Goal: Task Accomplishment & Management: Use online tool/utility

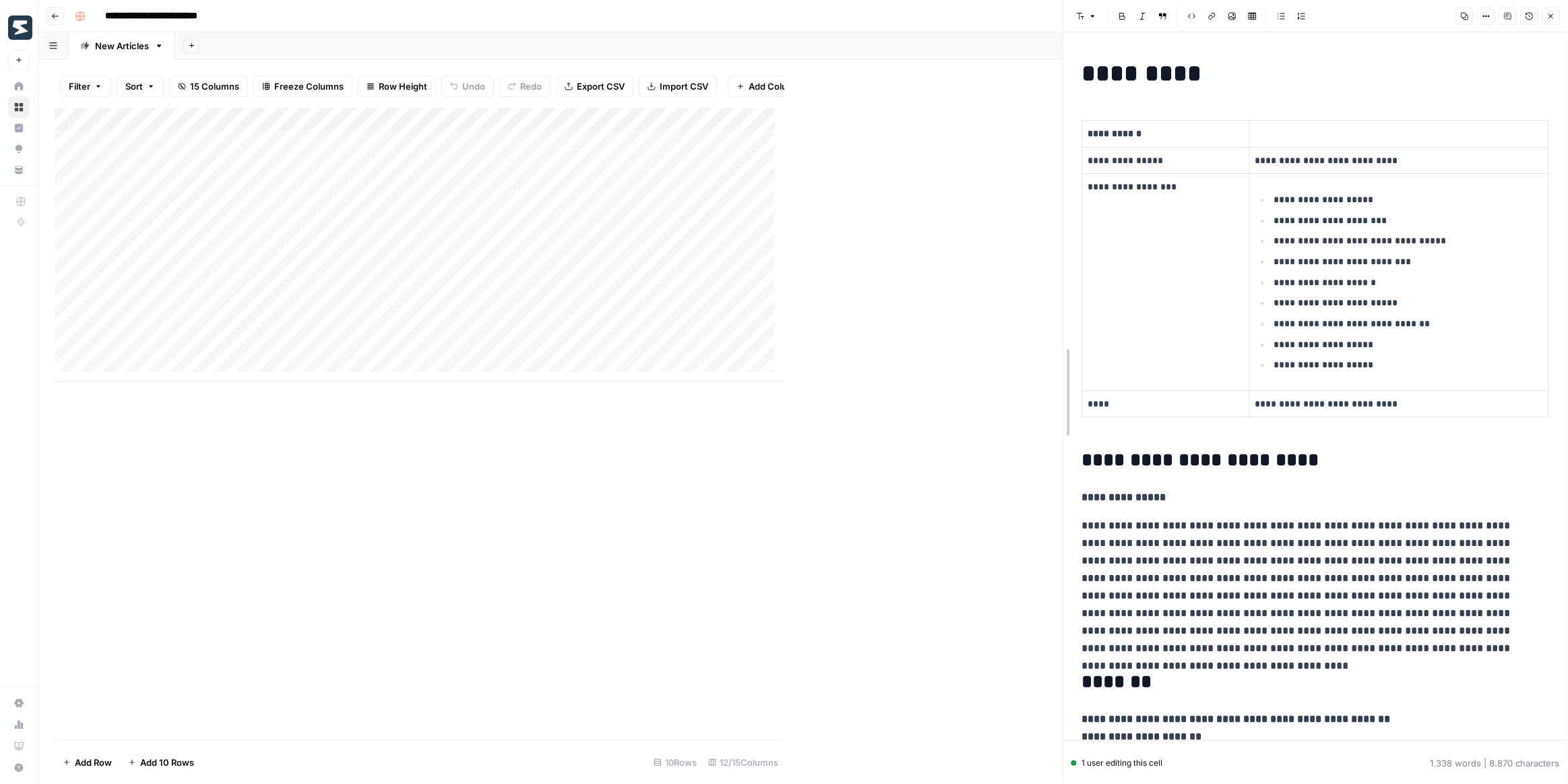
drag, startPoint x: 784, startPoint y: 358, endPoint x: 1115, endPoint y: 354, distance: 331.0
click at [670, 299] on div "Add Column" at bounding box center [559, 244] width 1008 height 274
click at [459, 112] on div "Add Column" at bounding box center [559, 244] width 1008 height 274
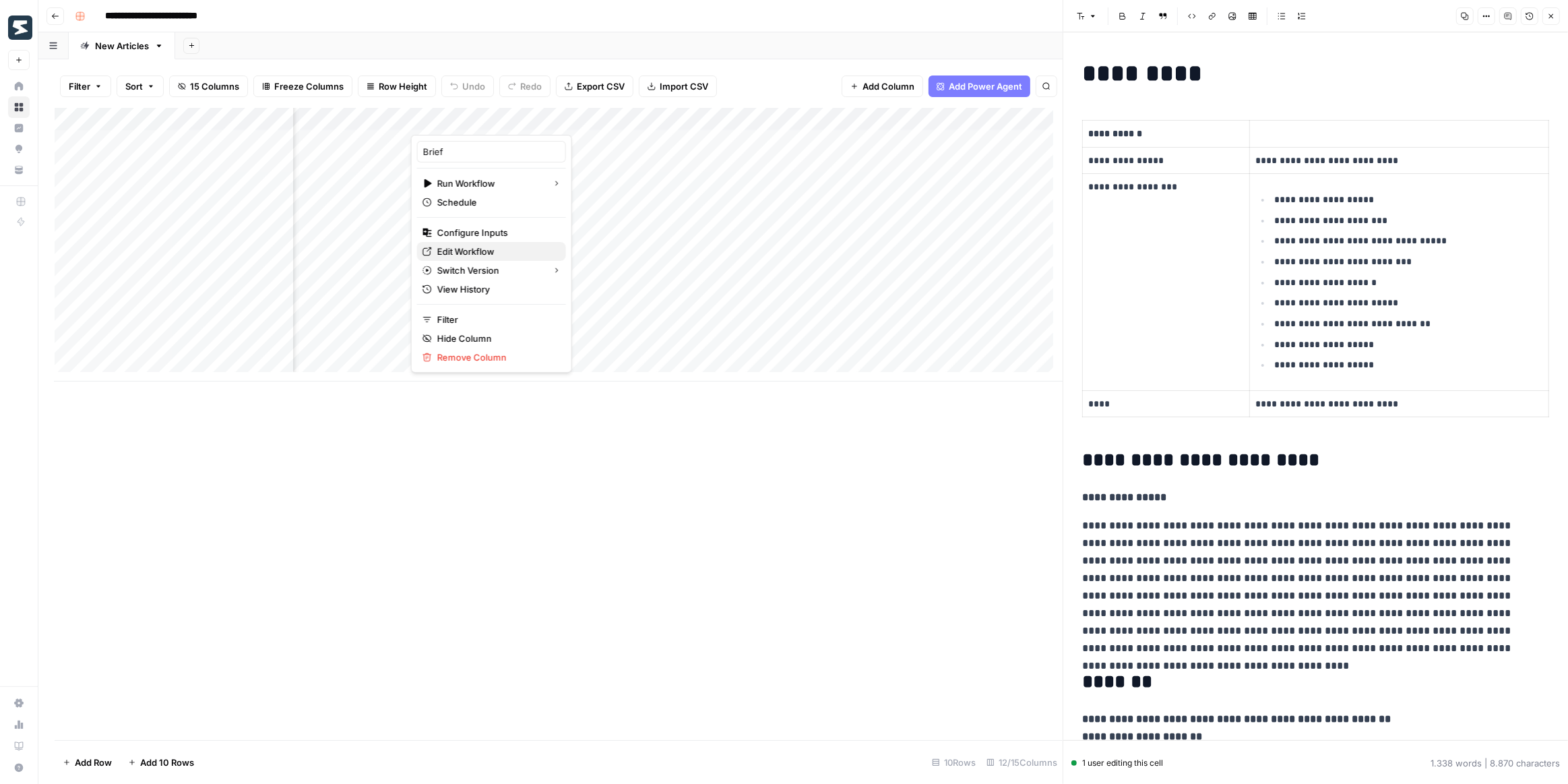
click at [465, 250] on span "Edit Workflow" at bounding box center [496, 251] width 118 height 14
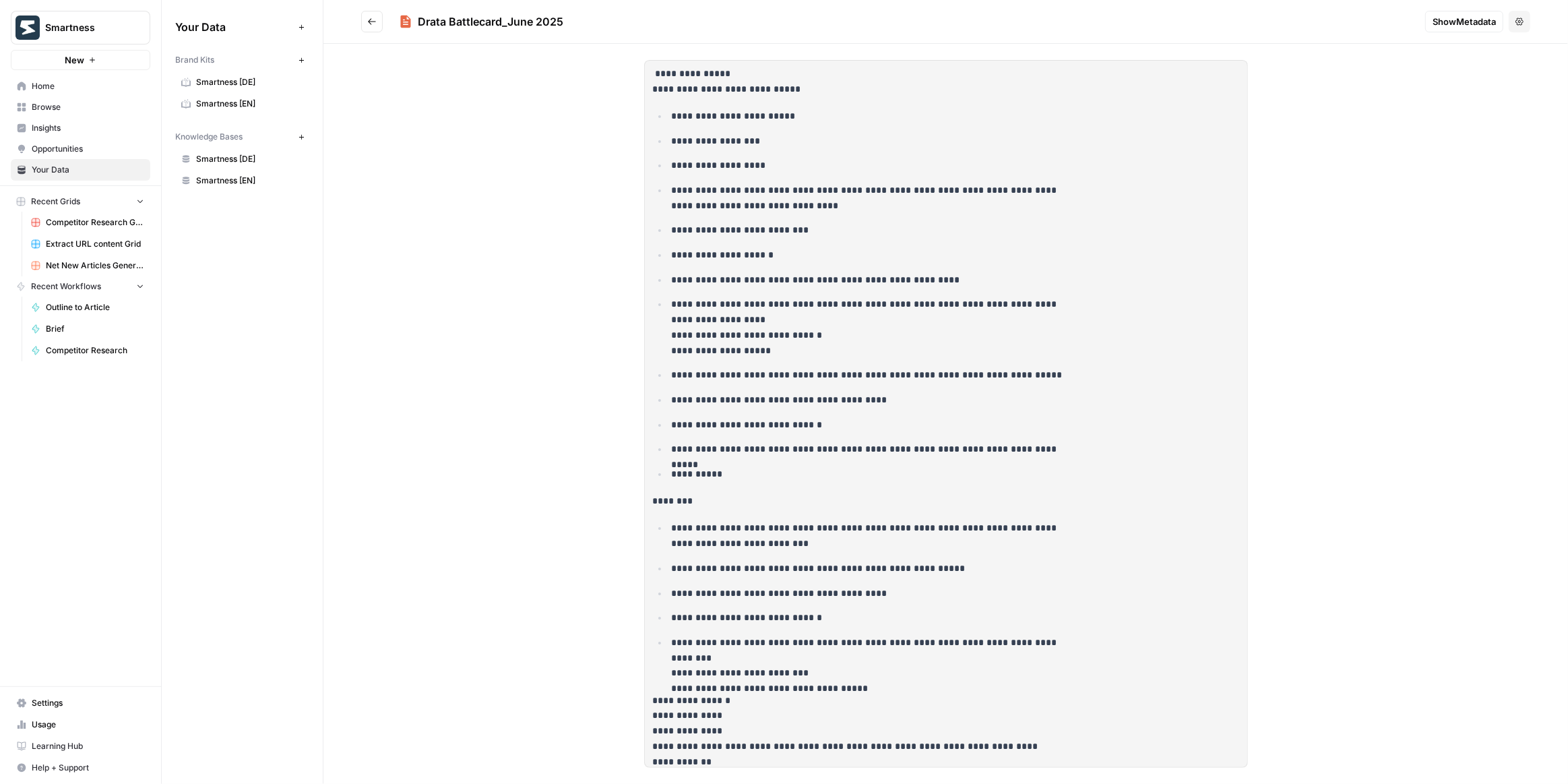
click at [60, 102] on span "Browse" at bounding box center [87, 107] width 112 height 12
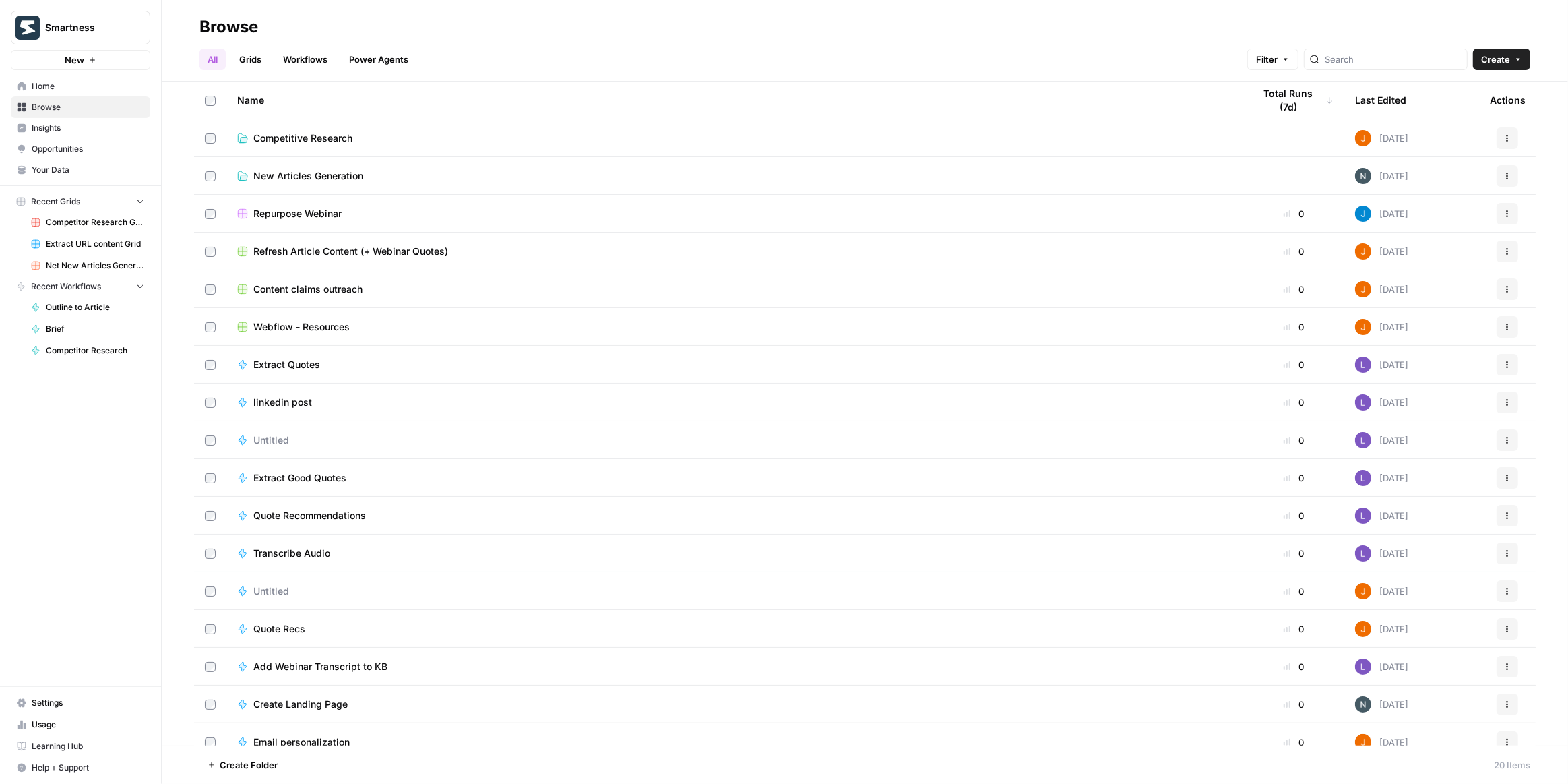
click at [297, 140] on span "Competitive Research" at bounding box center [303, 138] width 99 height 14
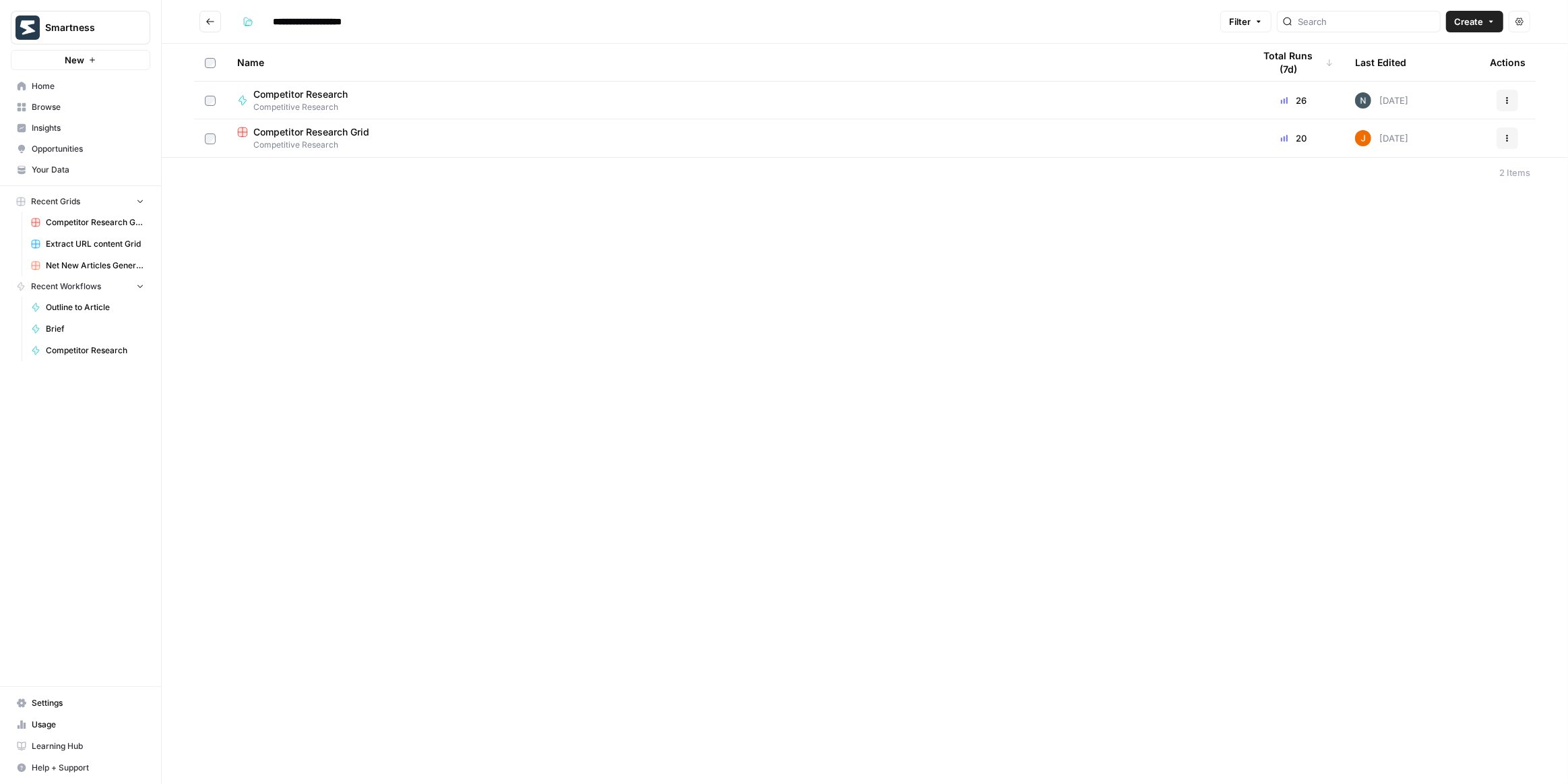
click at [301, 137] on span "Competitor Research Grid" at bounding box center [311, 132] width 116 height 14
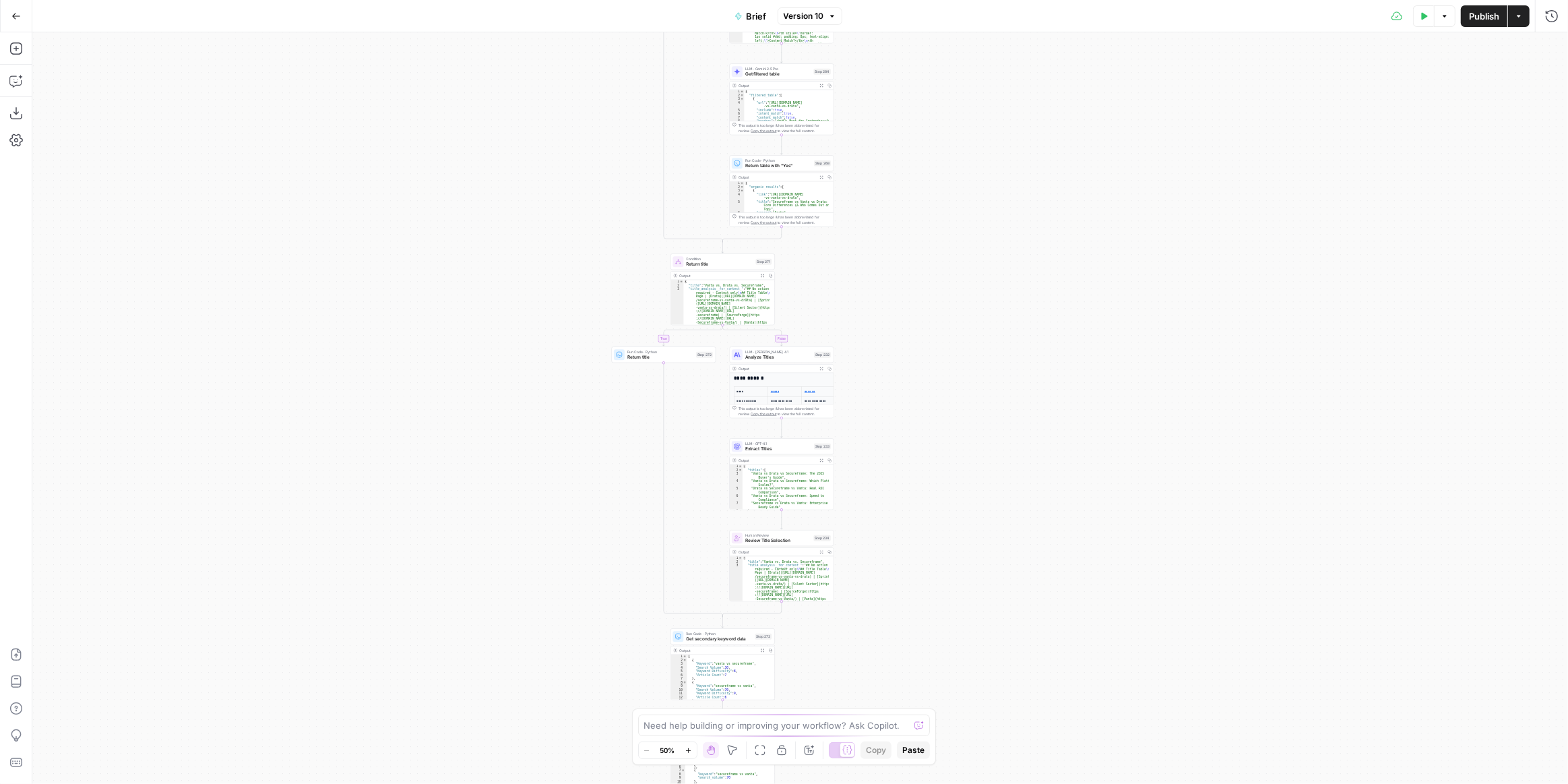
drag, startPoint x: 1027, startPoint y: 534, endPoint x: 1387, endPoint y: 34, distance: 616.1
click at [942, 159] on div "true false true false true false true false true false Workflow Input Settings …" at bounding box center [800, 408] width 1535 height 751
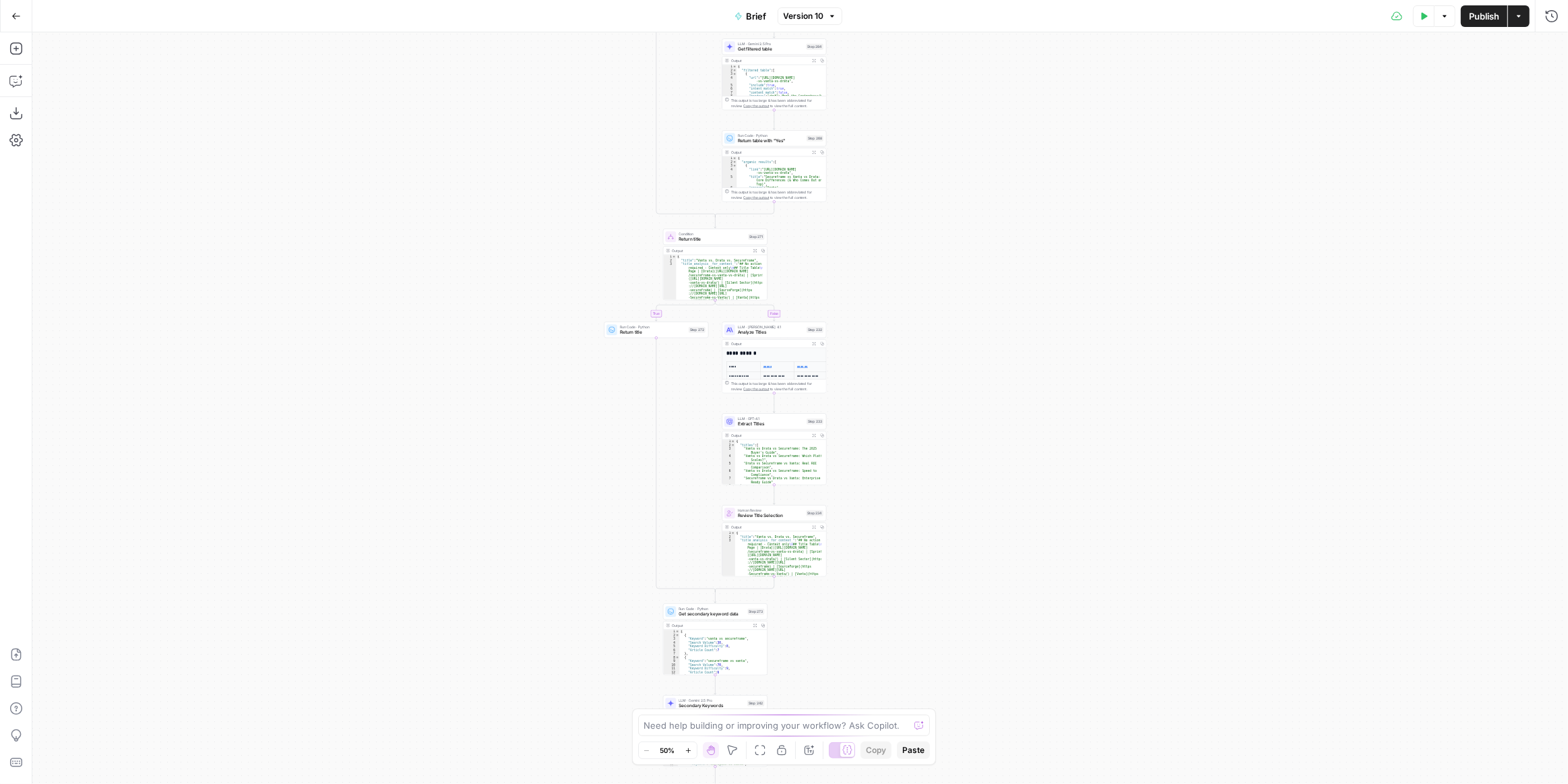
click at [1425, 21] on button "Test Data" at bounding box center [1423, 15] width 21 height 21
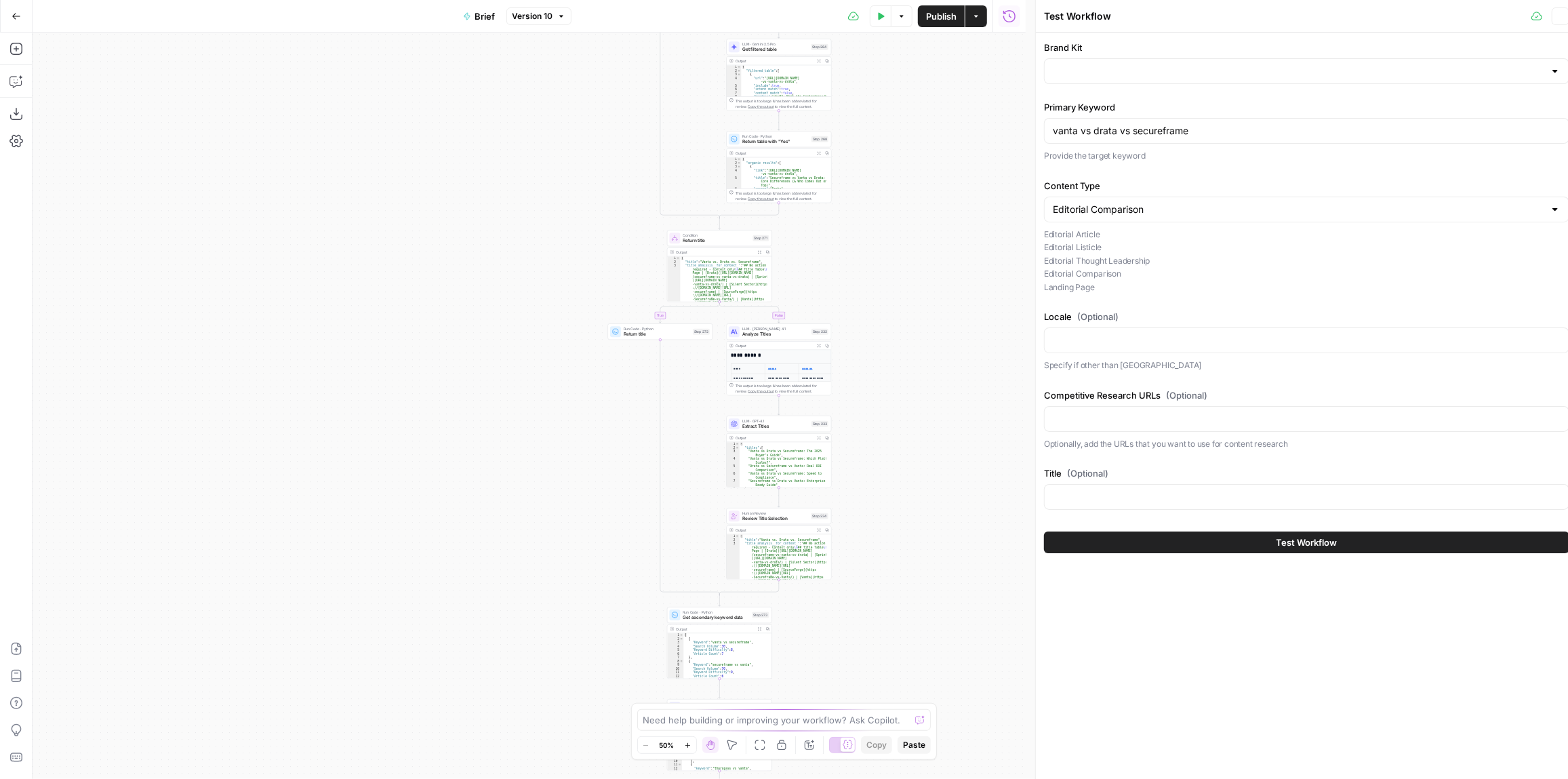
type input "Vanta [AirOps]"
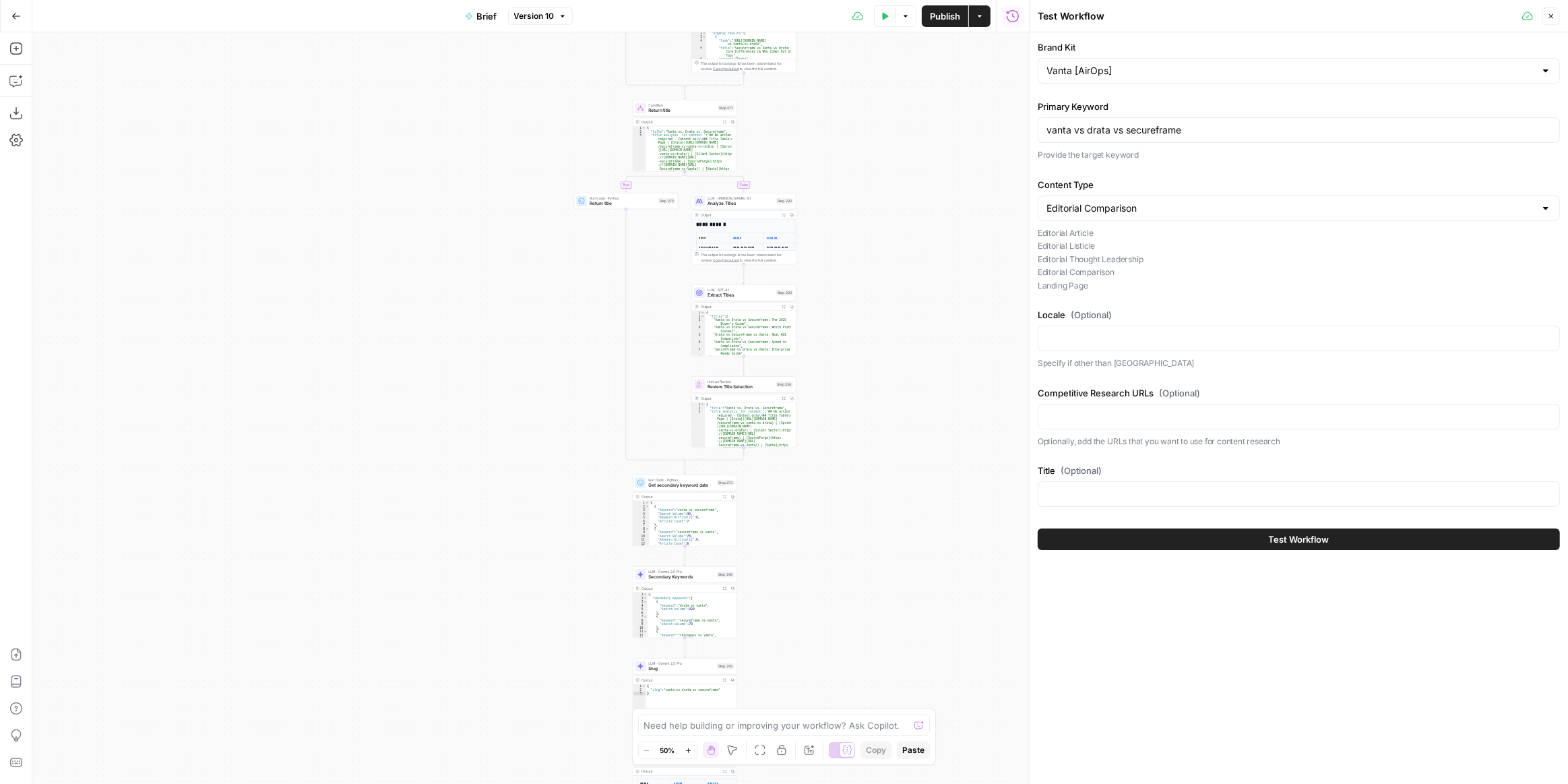
drag, startPoint x: 927, startPoint y: 450, endPoint x: 923, endPoint y: 332, distance: 118.1
click at [923, 333] on div "true false false true false true false true false true Workflow Input Settings …" at bounding box center [531, 408] width 996 height 751
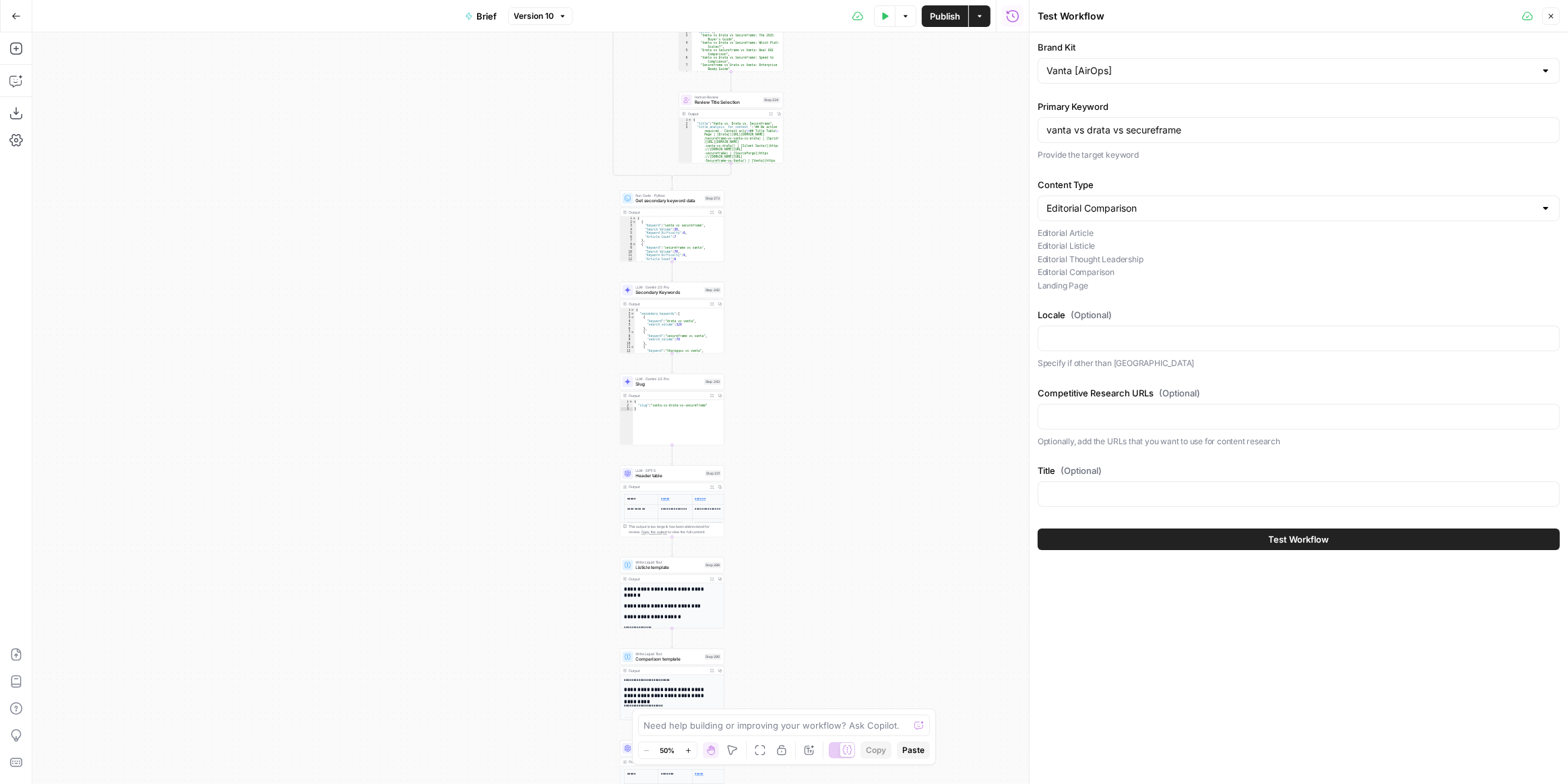
drag, startPoint x: 875, startPoint y: 433, endPoint x: 881, endPoint y: 328, distance: 105.2
click at [880, 329] on div "true false false true false true false true false true Workflow Input Settings …" at bounding box center [531, 408] width 996 height 751
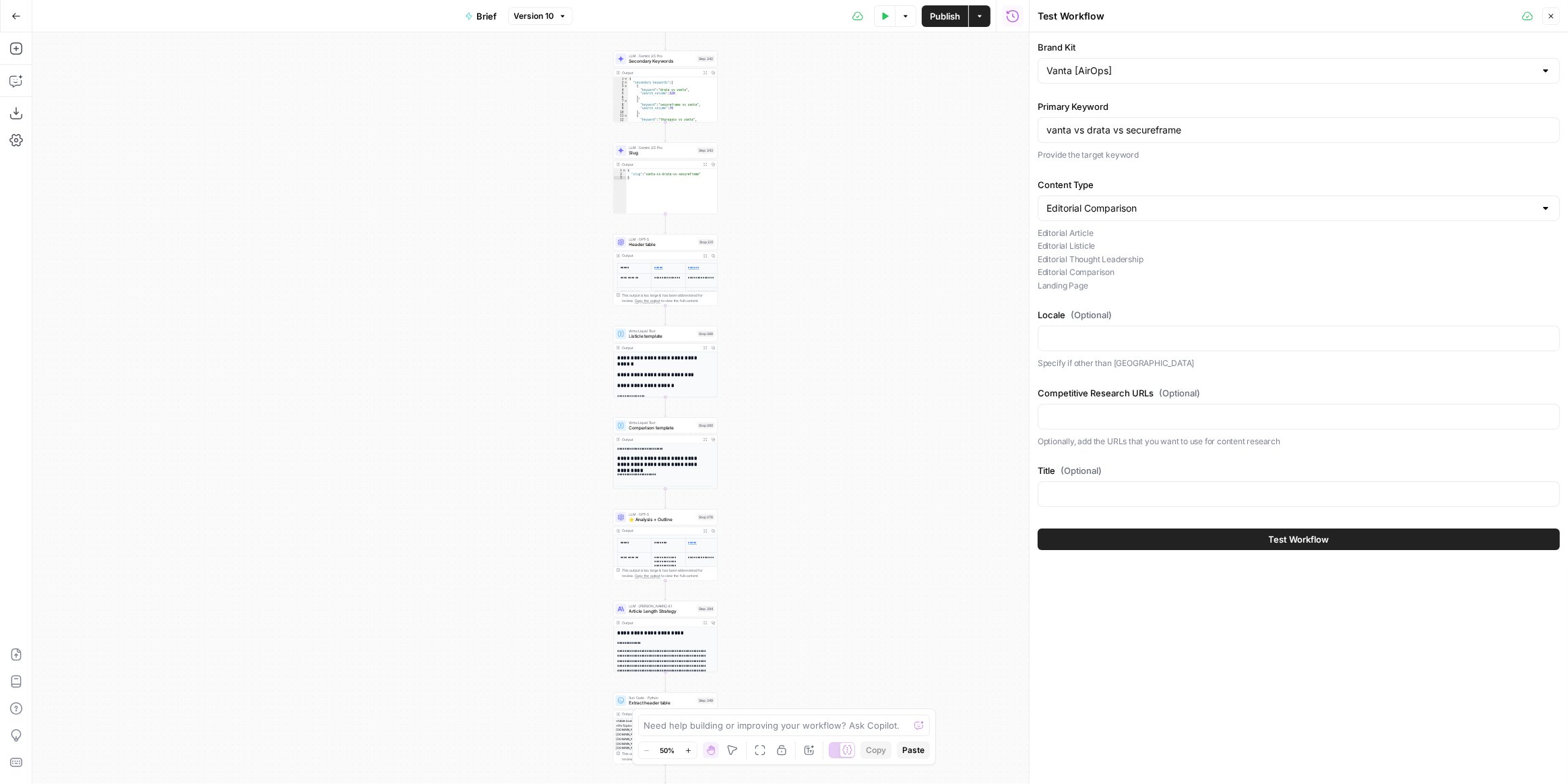
drag, startPoint x: 904, startPoint y: 494, endPoint x: 879, endPoint y: 281, distance: 214.5
click at [883, 269] on div "true false false true false true false true false true Workflow Input Settings …" at bounding box center [531, 408] width 996 height 751
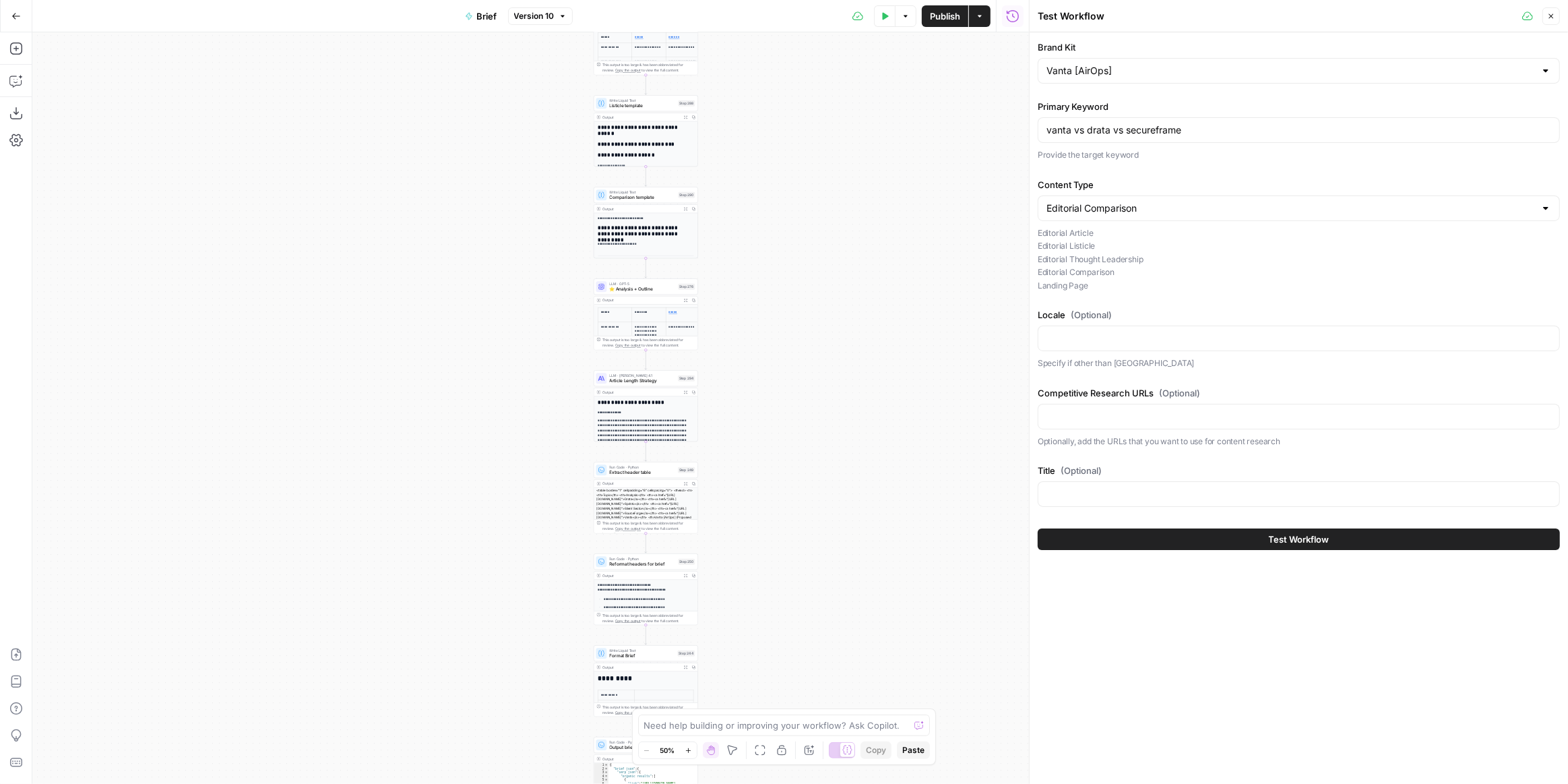
drag, startPoint x: 829, startPoint y: 352, endPoint x: 825, endPoint y: 228, distance: 124.1
click at [827, 232] on div "true false false true false true false true false true Workflow Input Settings …" at bounding box center [531, 408] width 996 height 751
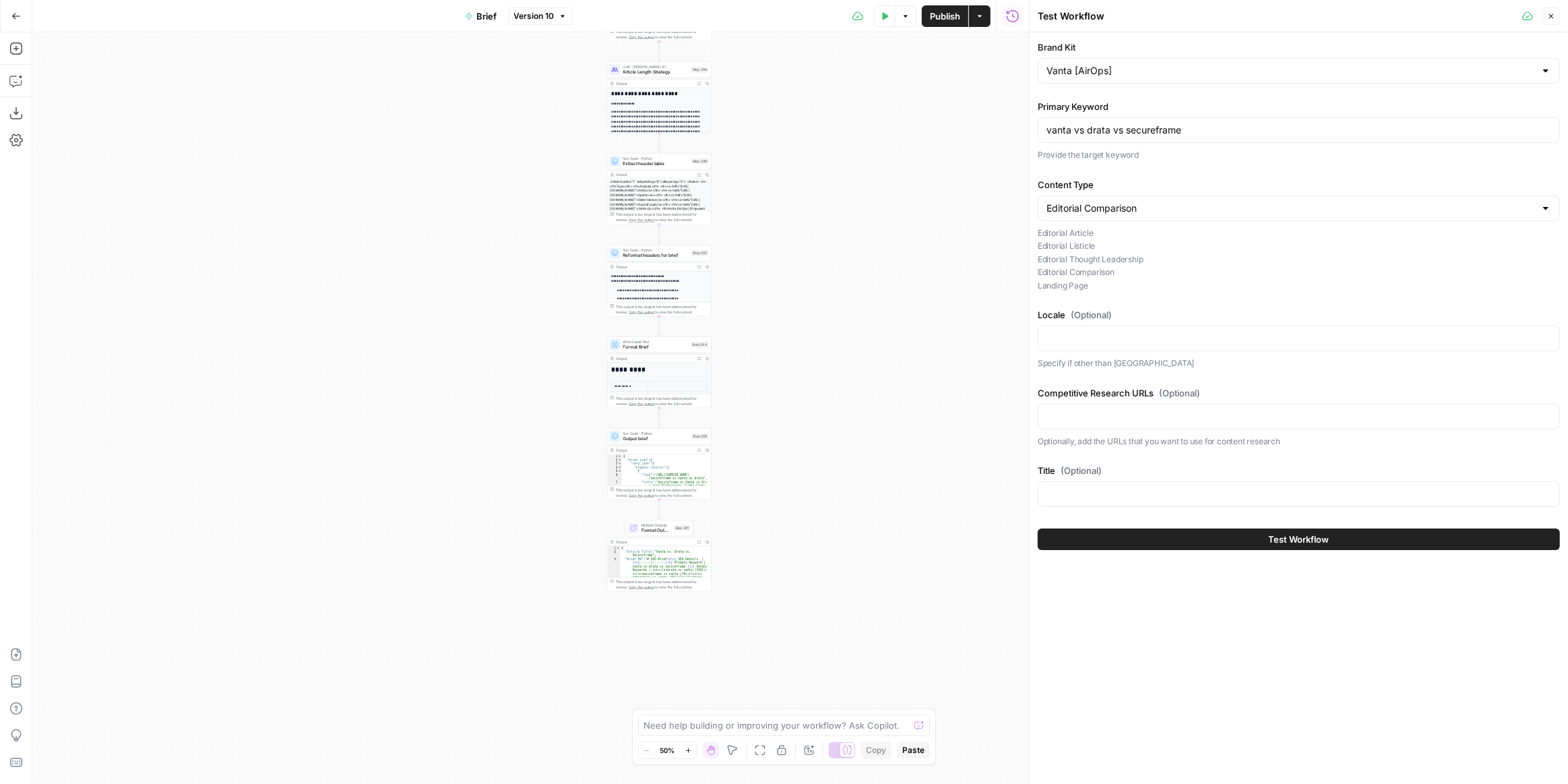
drag, startPoint x: 792, startPoint y: 317, endPoint x: 792, endPoint y: 223, distance: 94.0
click at [792, 223] on div "true false false true false true false true false true Workflow Input Settings …" at bounding box center [531, 408] width 996 height 751
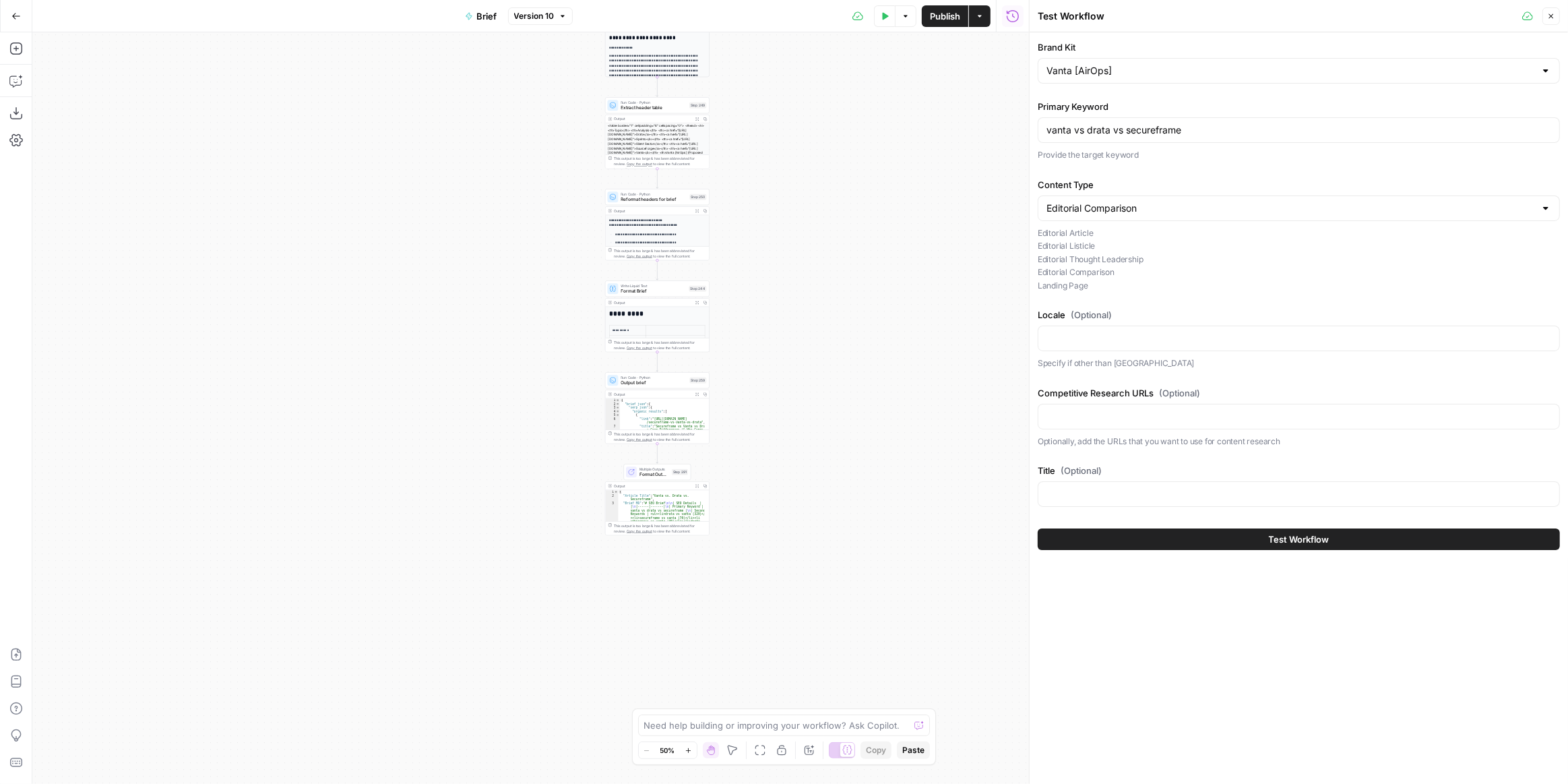
click at [788, 407] on div "true false false true false true false true false true Workflow Input Settings …" at bounding box center [531, 408] width 996 height 751
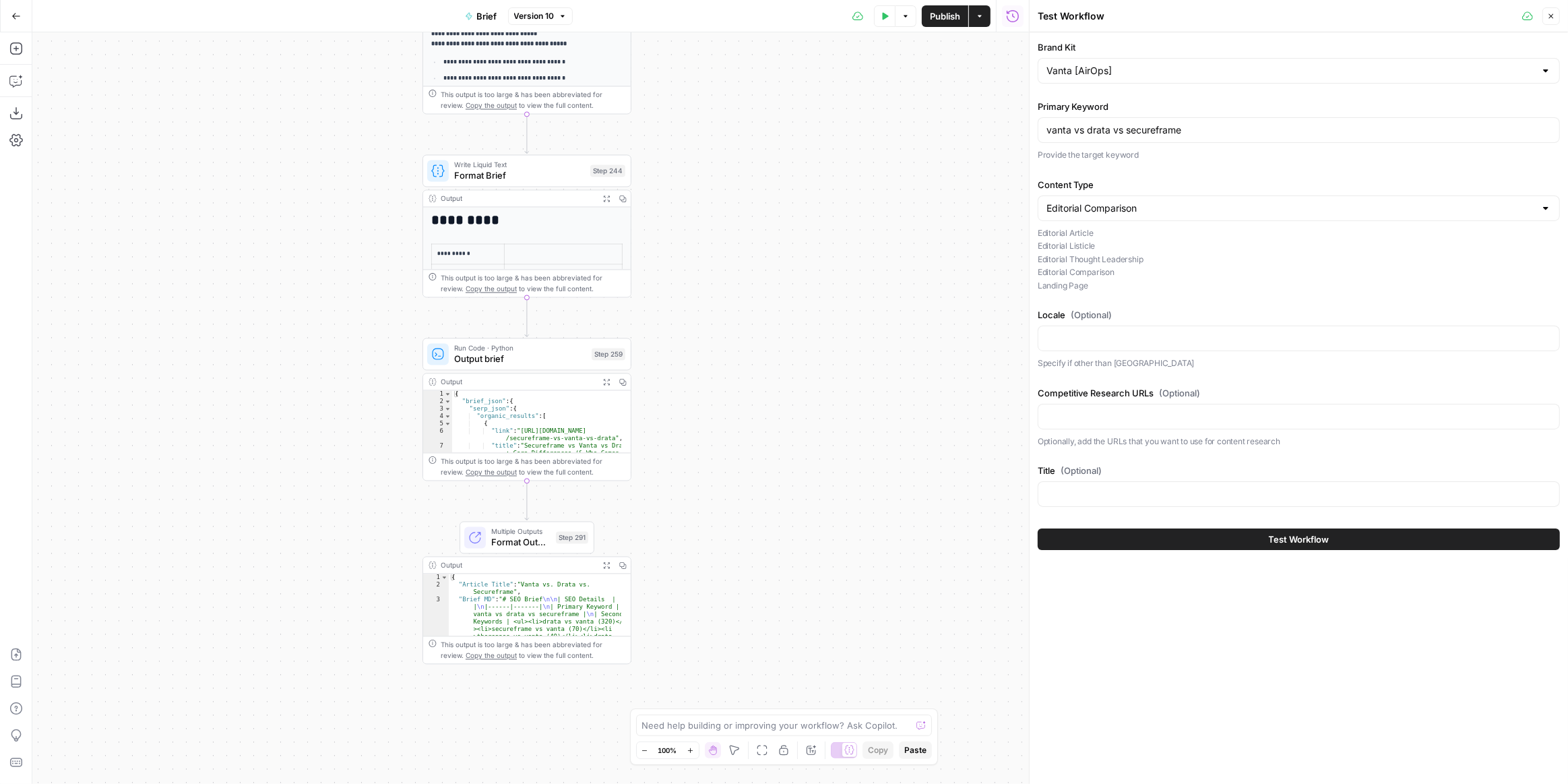
click at [887, 21] on button "Test Data" at bounding box center [884, 15] width 21 height 21
click at [540, 540] on span "Format Outputs" at bounding box center [520, 542] width 59 height 14
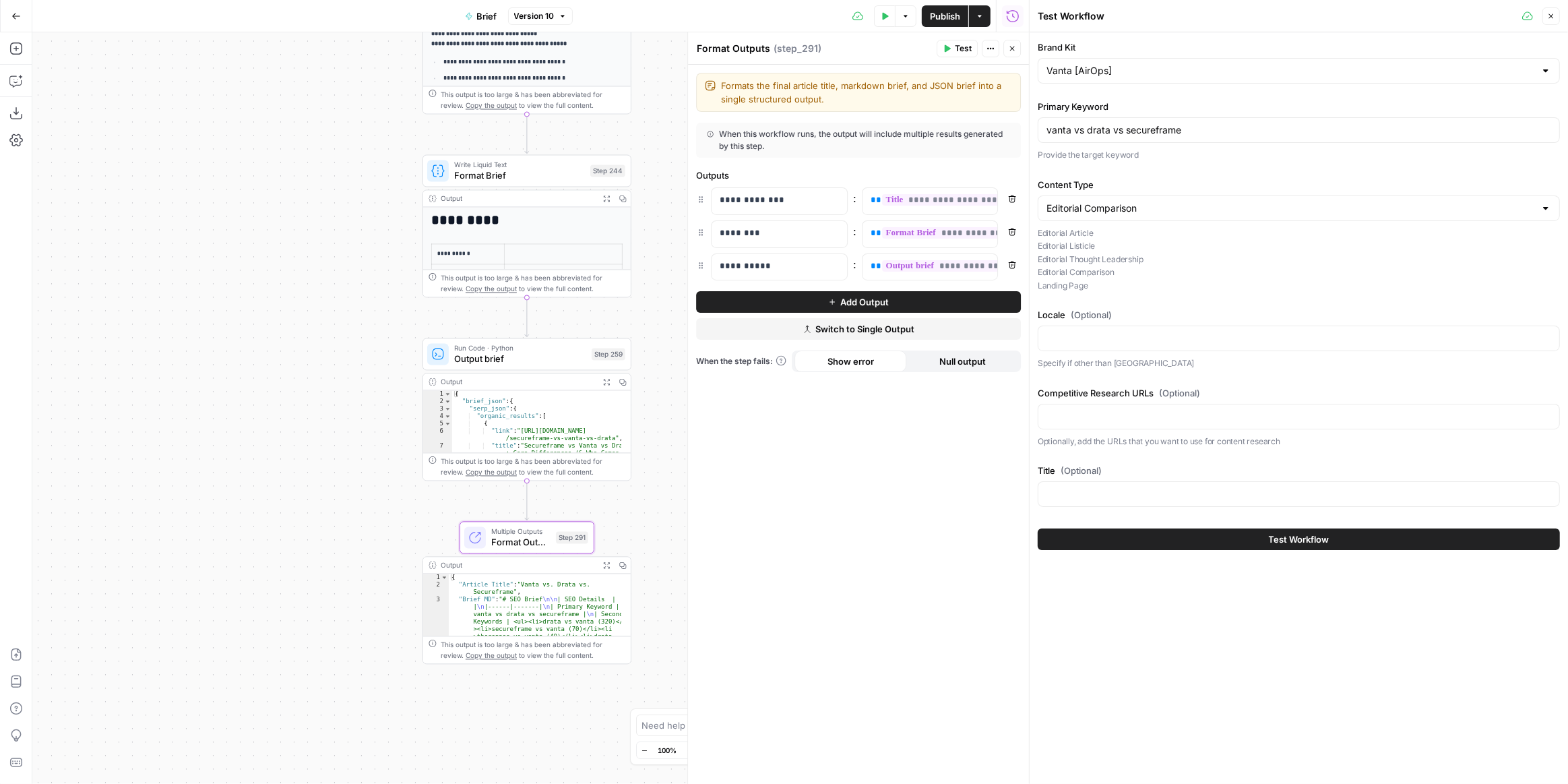
click at [1553, 11] on button "Close" at bounding box center [1551, 16] width 17 height 17
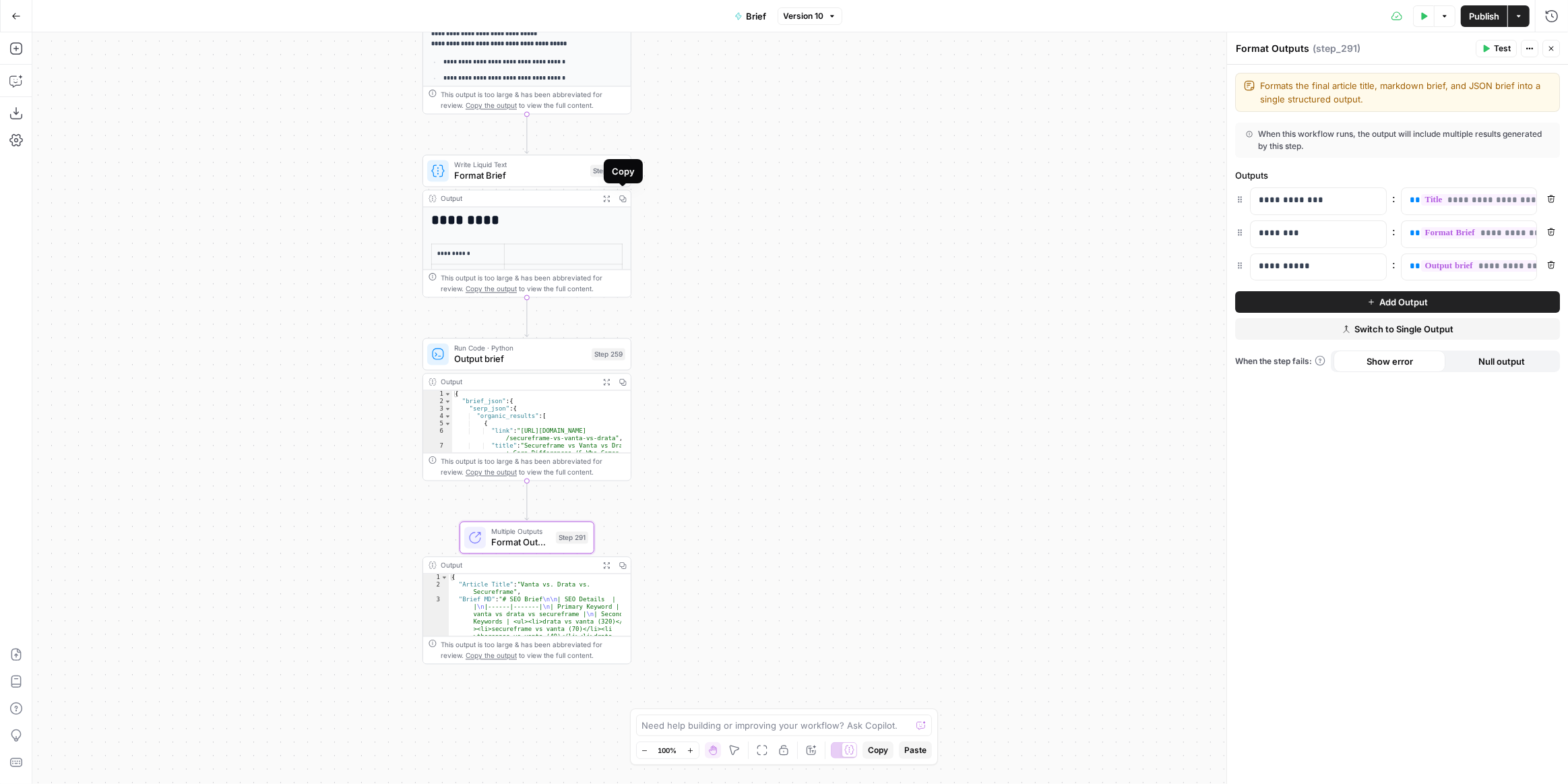
click at [628, 198] on button "Copy" at bounding box center [622, 198] width 16 height 16
click at [619, 382] on icon "button" at bounding box center [622, 382] width 8 height 8
click at [607, 192] on button "Expand Output" at bounding box center [606, 198] width 16 height 16
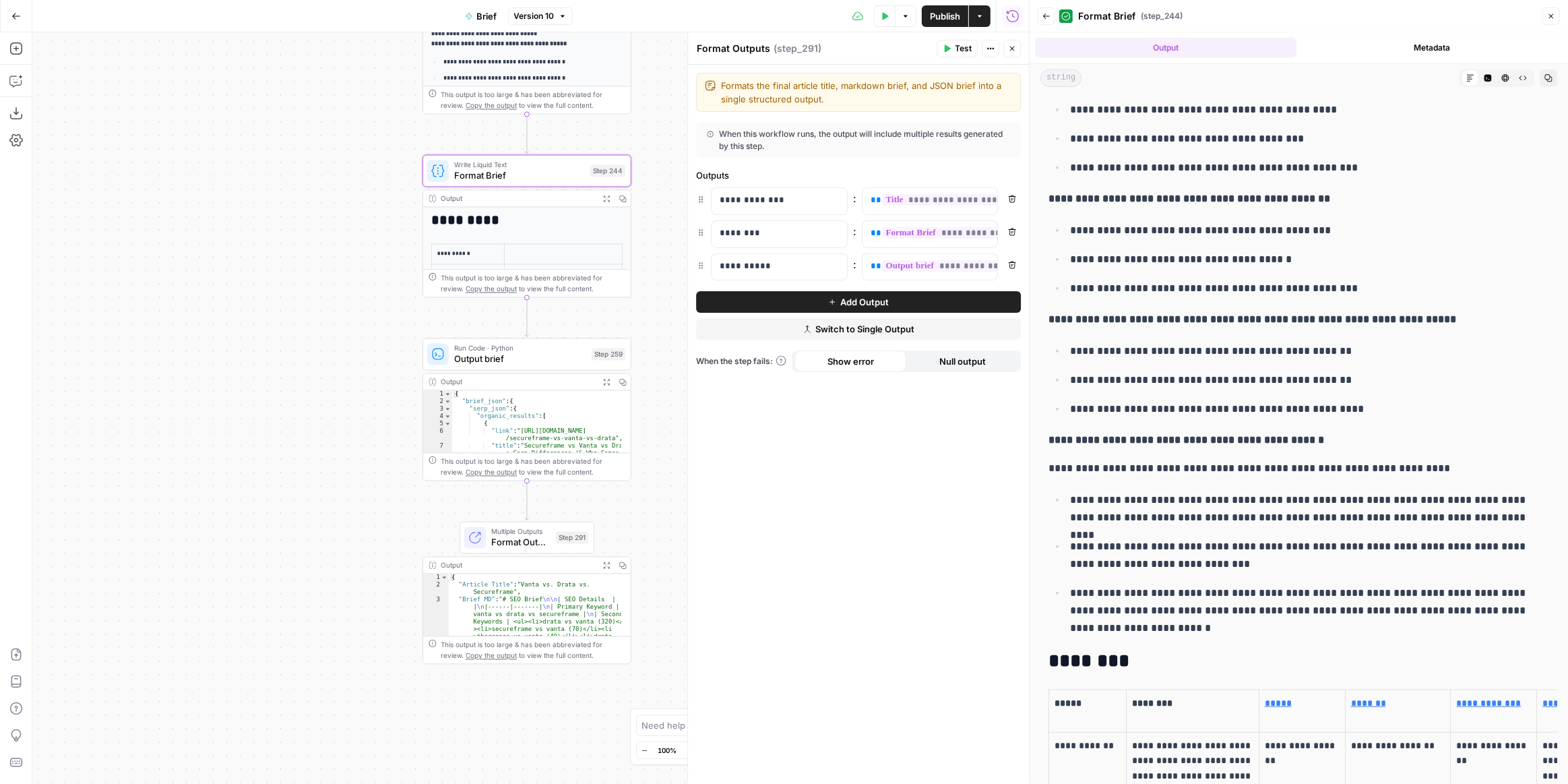
scroll to position [1215, 0]
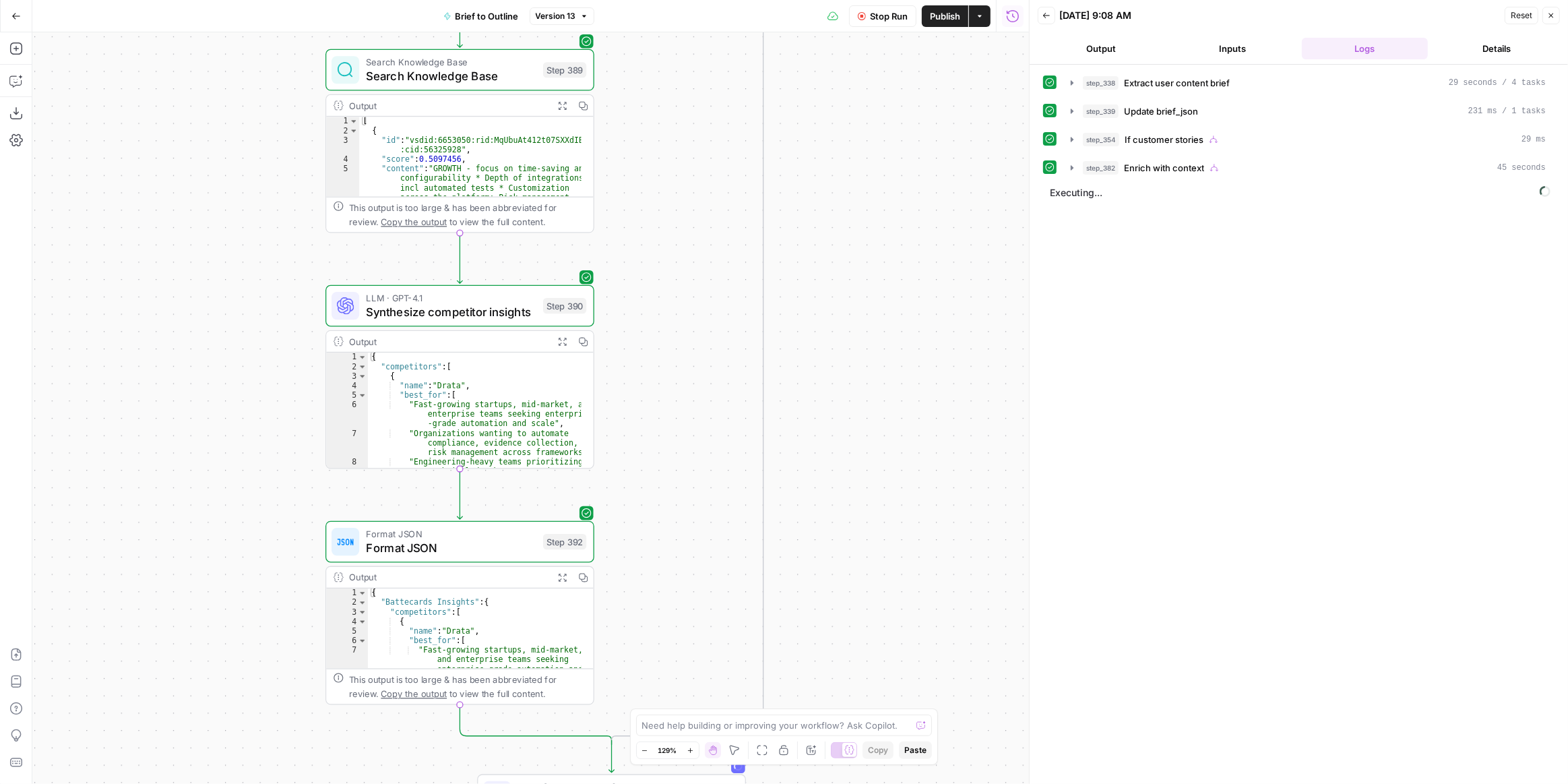
click at [565, 345] on button "Expand Output" at bounding box center [562, 341] width 21 height 21
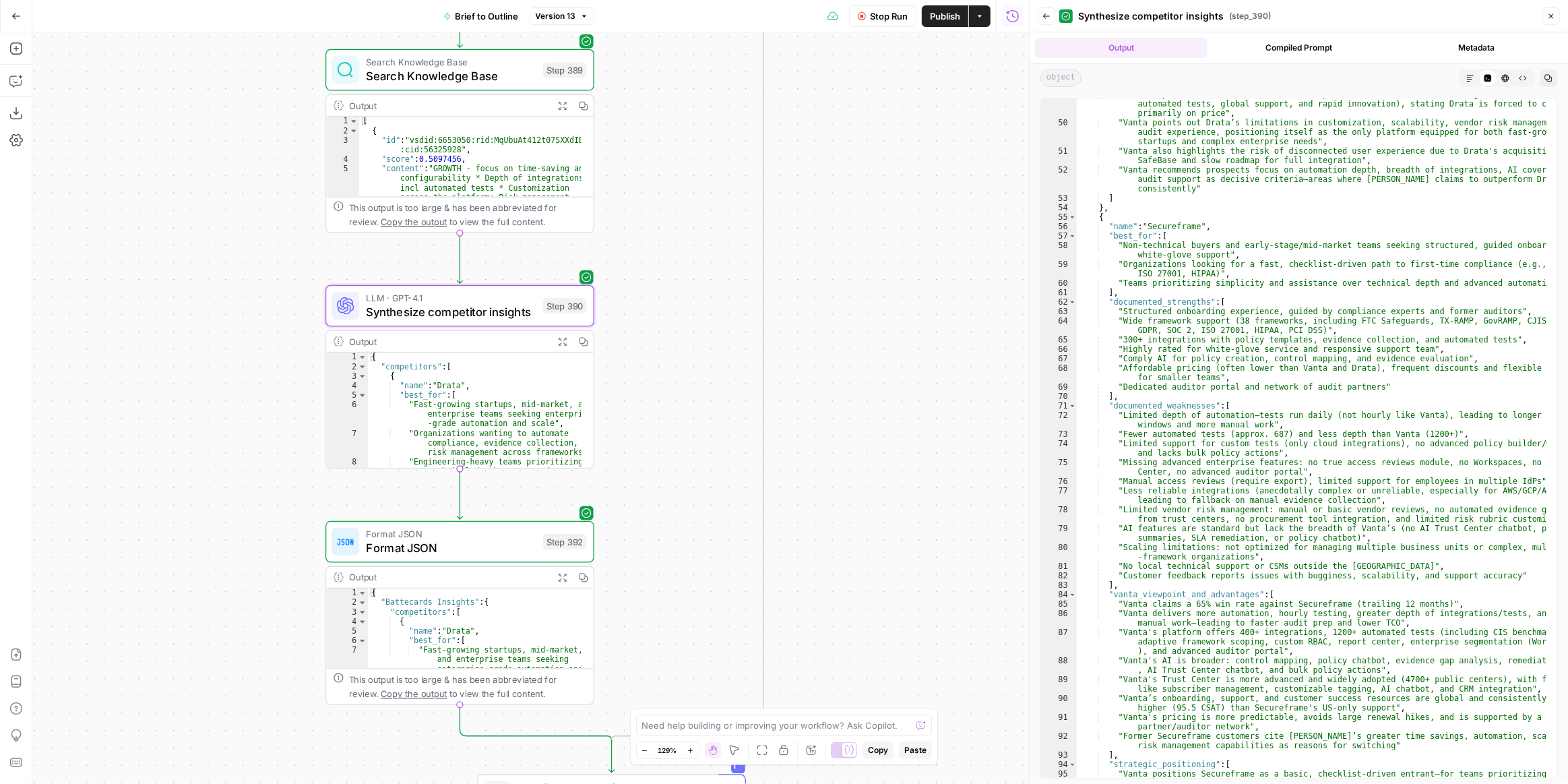
scroll to position [956, 0]
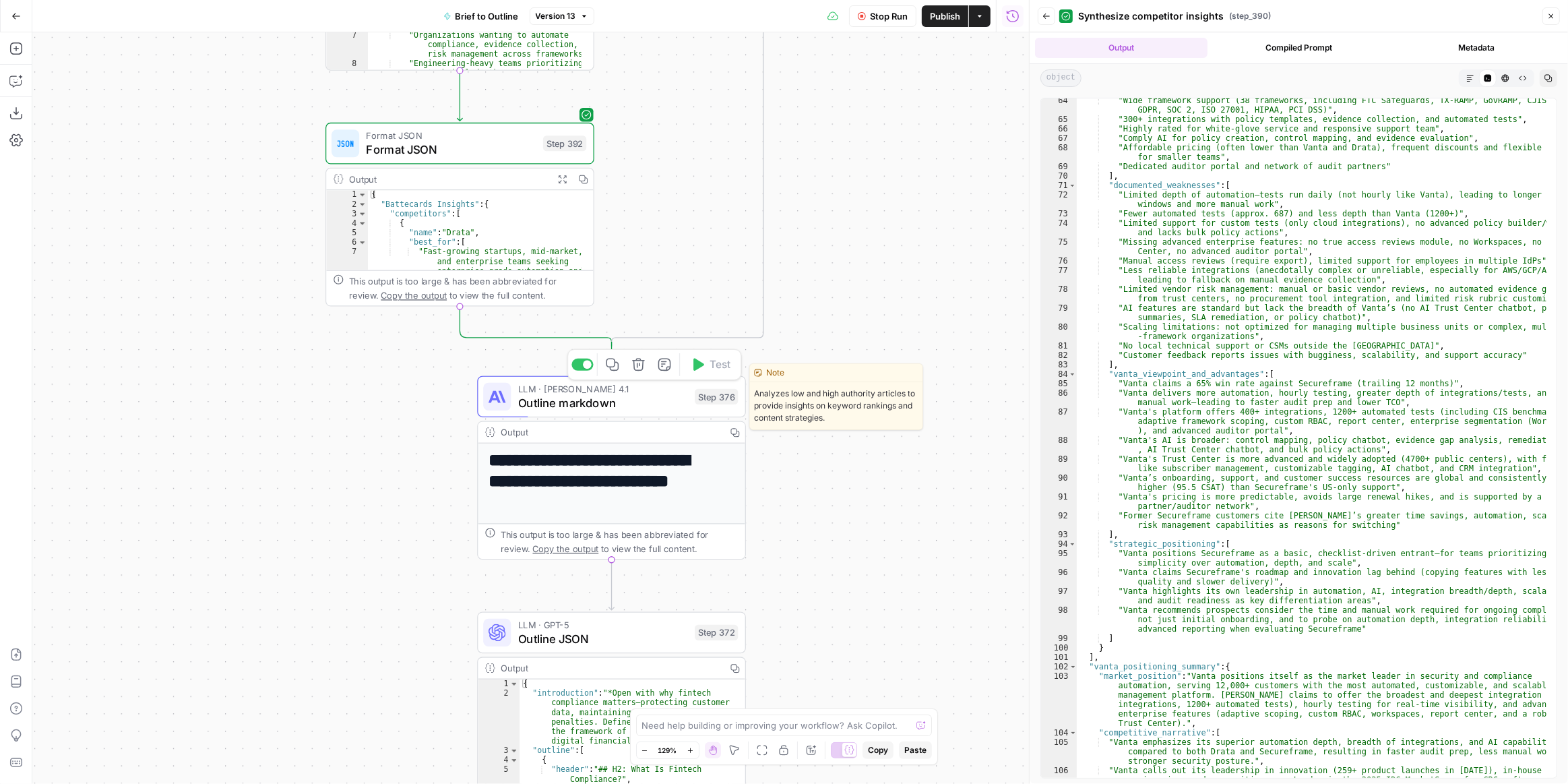
click at [667, 404] on span "Outline markdown" at bounding box center [603, 403] width 170 height 17
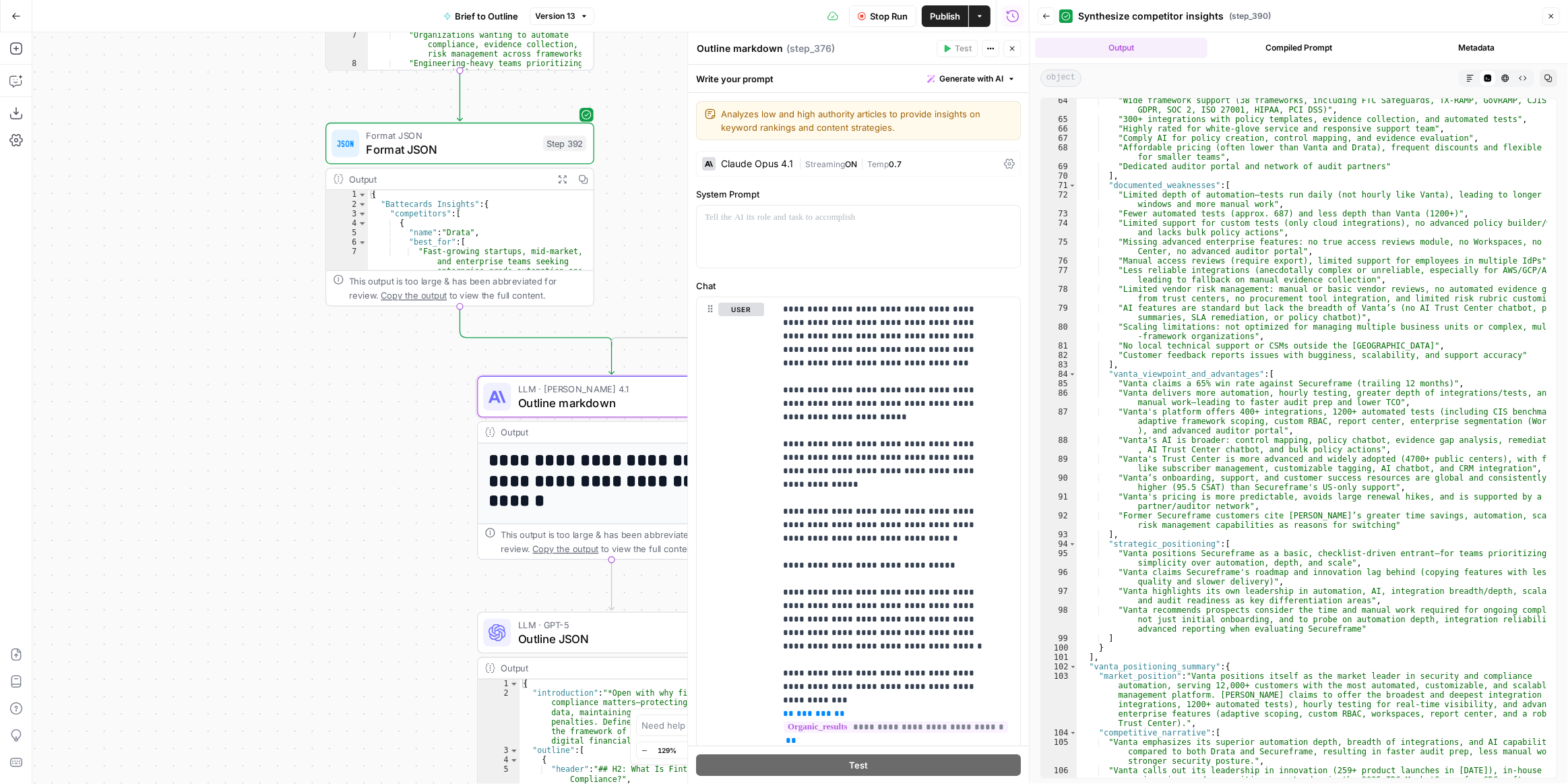
click at [1551, 17] on icon "button" at bounding box center [1551, 15] width 8 height 8
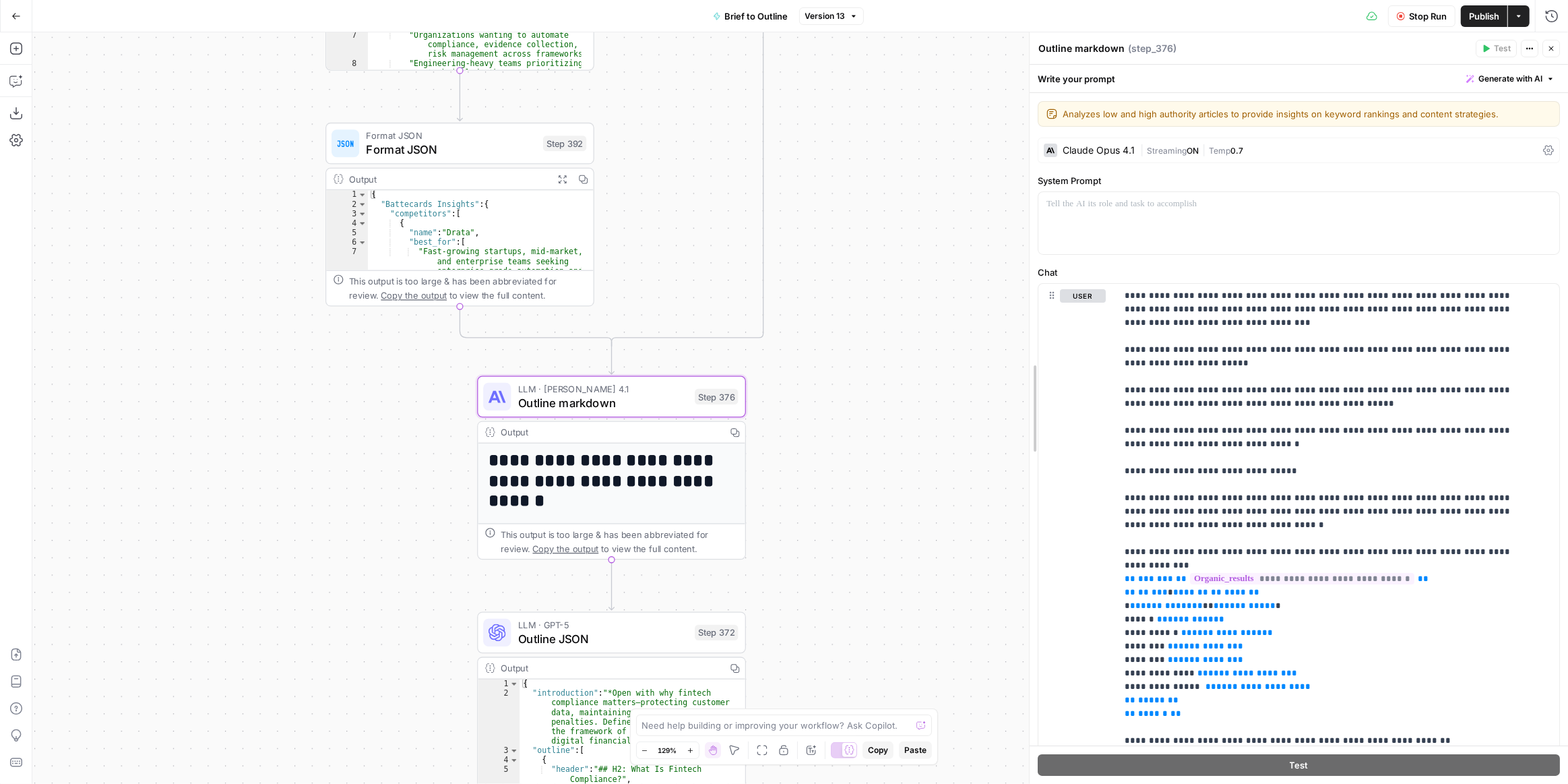
drag, startPoint x: 1227, startPoint y: 379, endPoint x: 981, endPoint y: 392, distance: 246.3
click at [981, 392] on body "Vanta New Home Browse Insights Opportunities Your Data Recent Grids Competitor …" at bounding box center [784, 392] width 1568 height 784
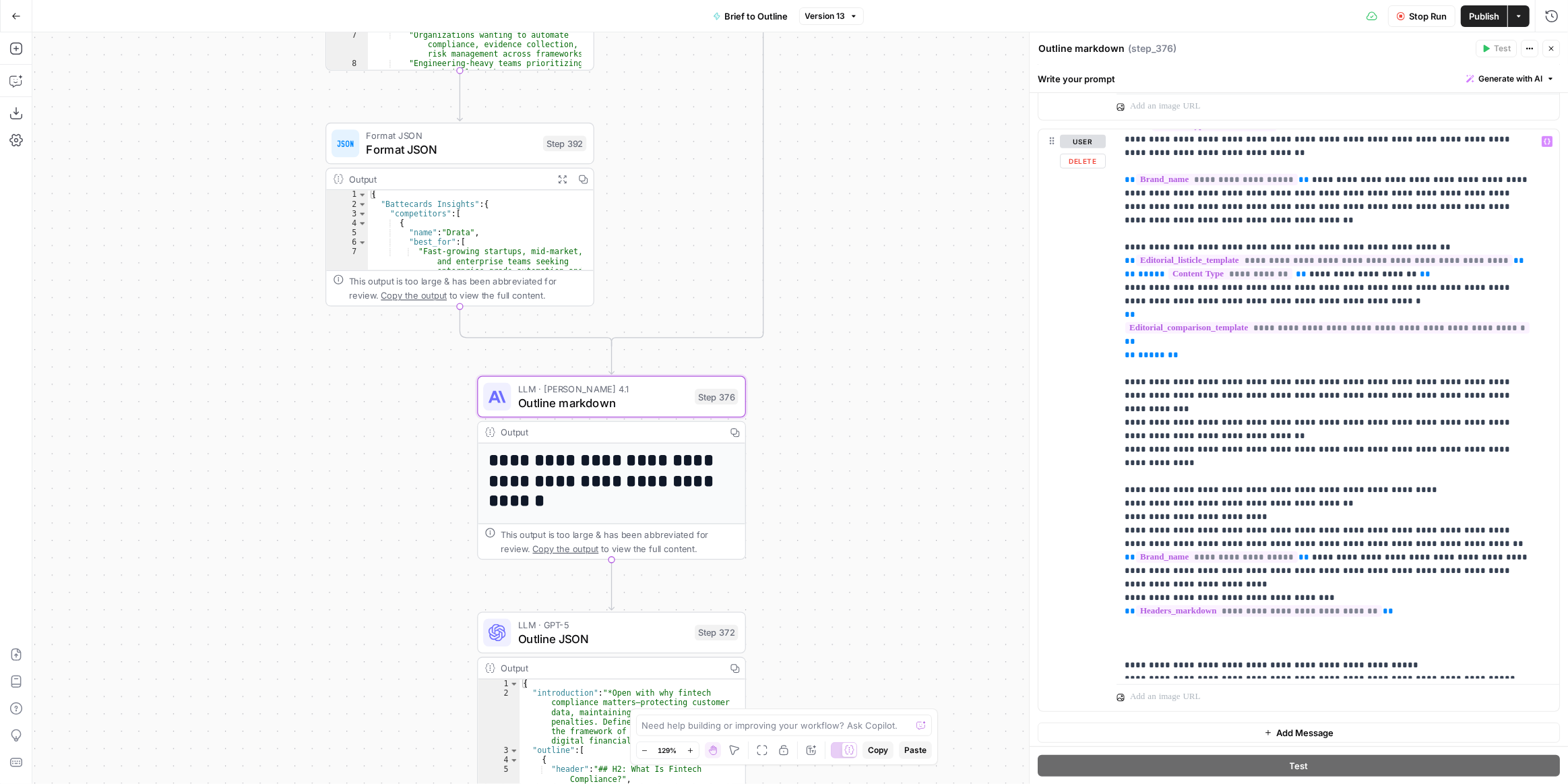
scroll to position [358, 0]
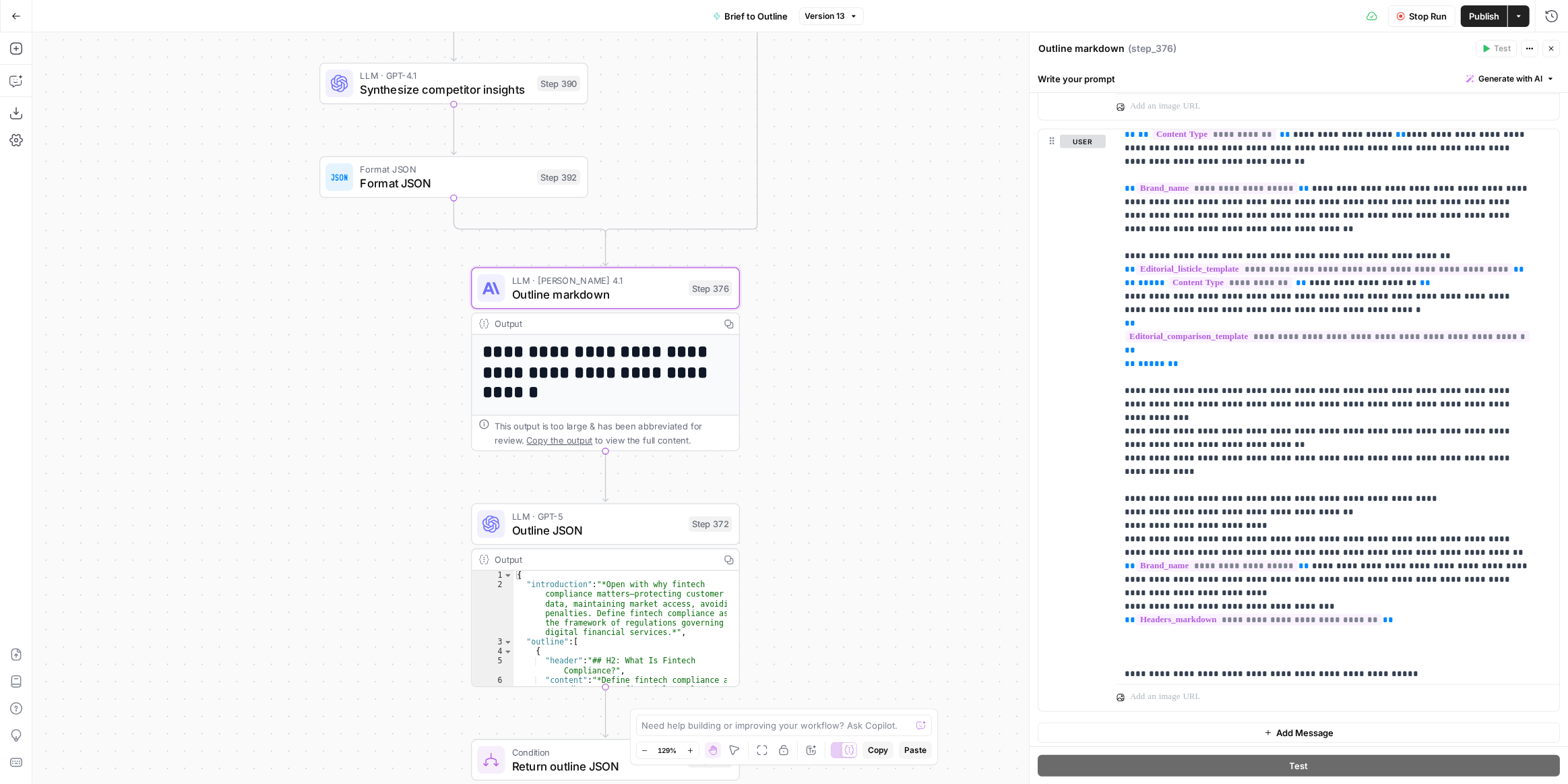
drag, startPoint x: 929, startPoint y: 347, endPoint x: 918, endPoint y: 558, distance: 211.3
click at [918, 558] on div "true true true false true false false false Workflow Input Settings Inputs LLM …" at bounding box center [800, 408] width 1535 height 751
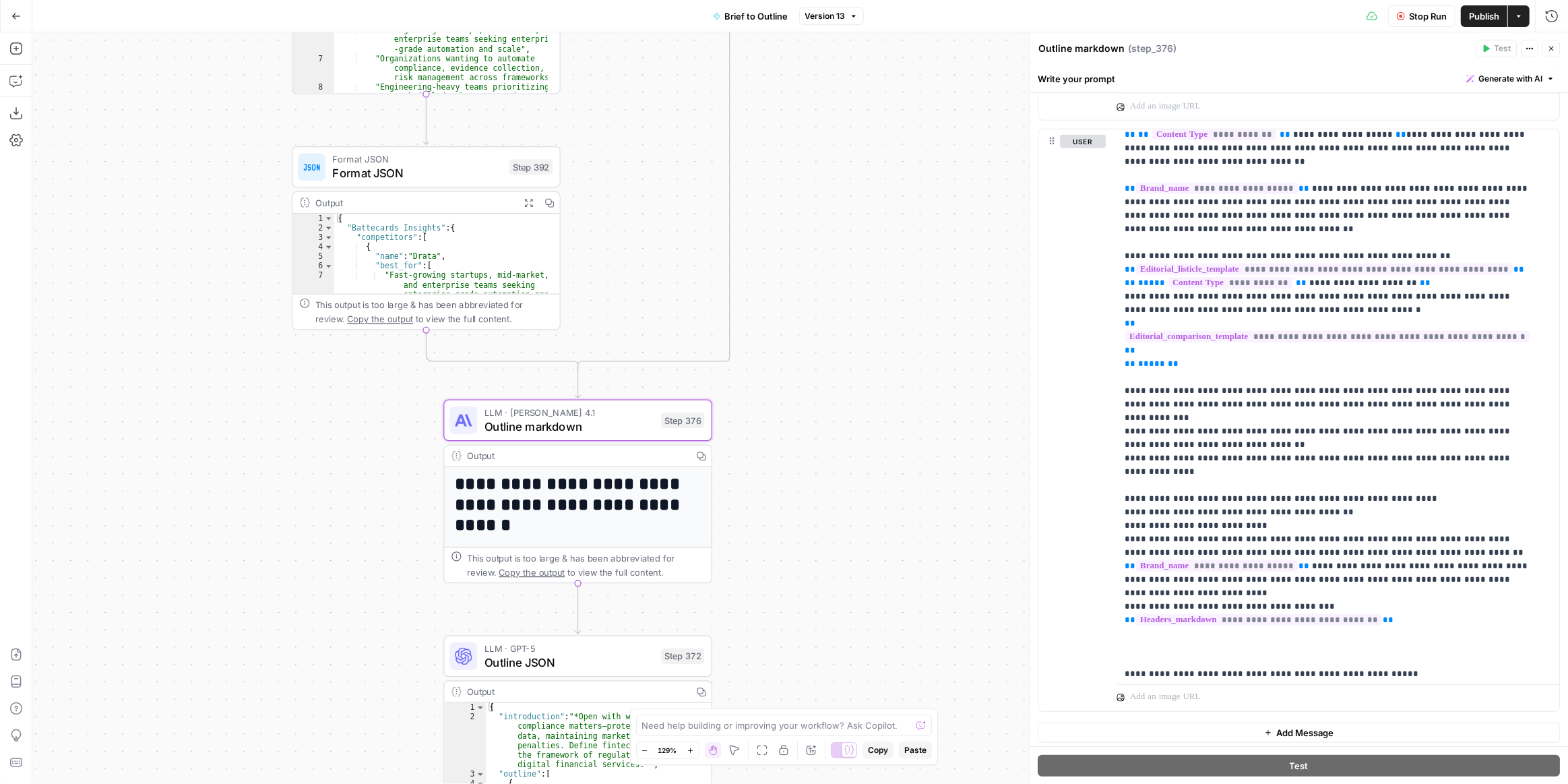
drag, startPoint x: 892, startPoint y: 313, endPoint x: 879, endPoint y: 228, distance: 86.0
click at [879, 216] on div "true true true false true false false false Workflow Input Settings Inputs LLM …" at bounding box center [800, 408] width 1535 height 751
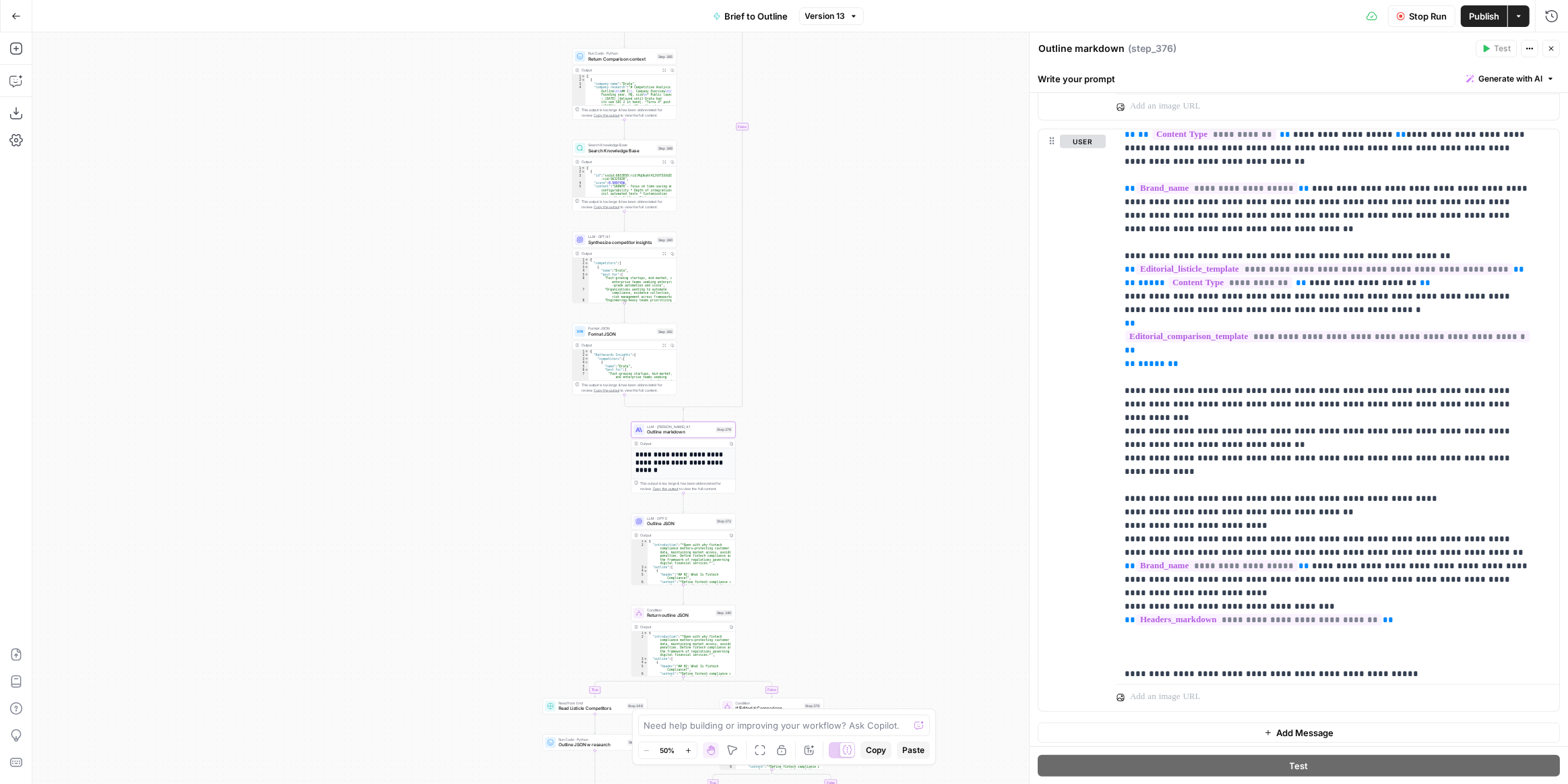
drag, startPoint x: 896, startPoint y: 295, endPoint x: 826, endPoint y: 361, distance: 96.2
click at [826, 361] on div "true true true false true false false false Workflow Input Settings Inputs LLM …" at bounding box center [800, 408] width 1535 height 751
click at [696, 430] on span "Outline markdown" at bounding box center [680, 432] width 66 height 7
click at [1415, 17] on span "Stop Run" at bounding box center [1427, 16] width 38 height 14
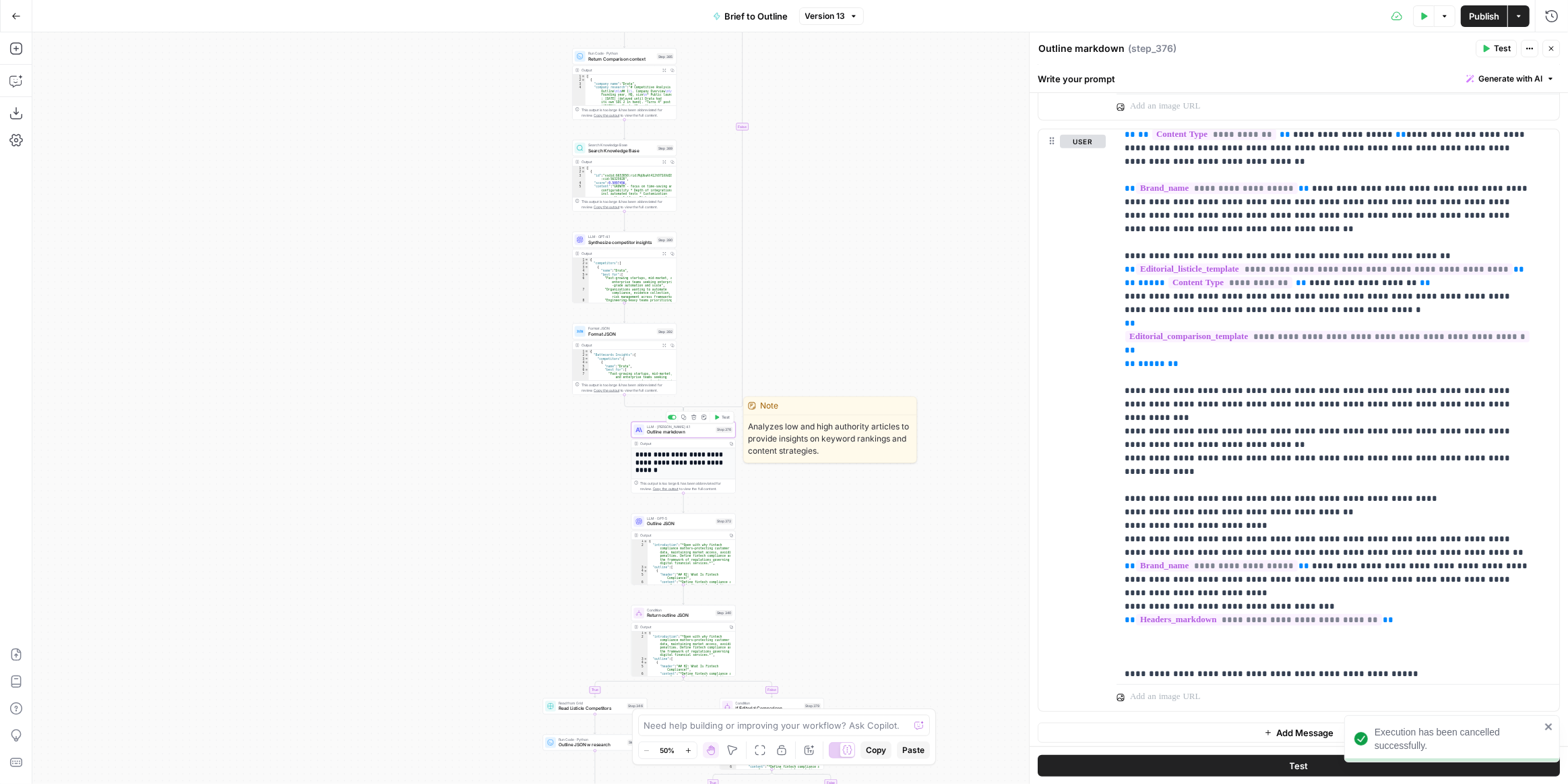
click at [719, 420] on button "Test" at bounding box center [722, 418] width 21 height 9
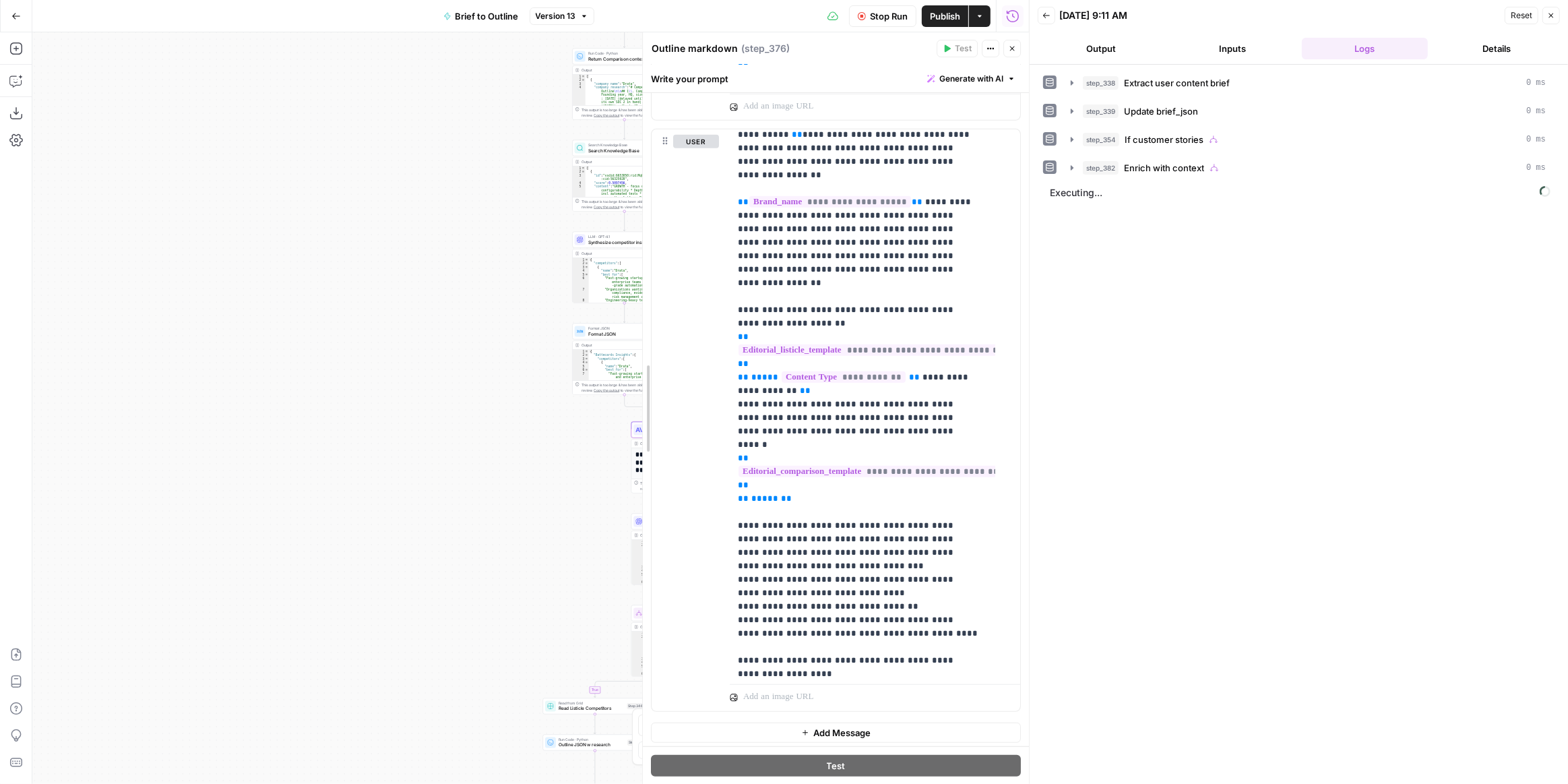
scroll to position [2738, 0]
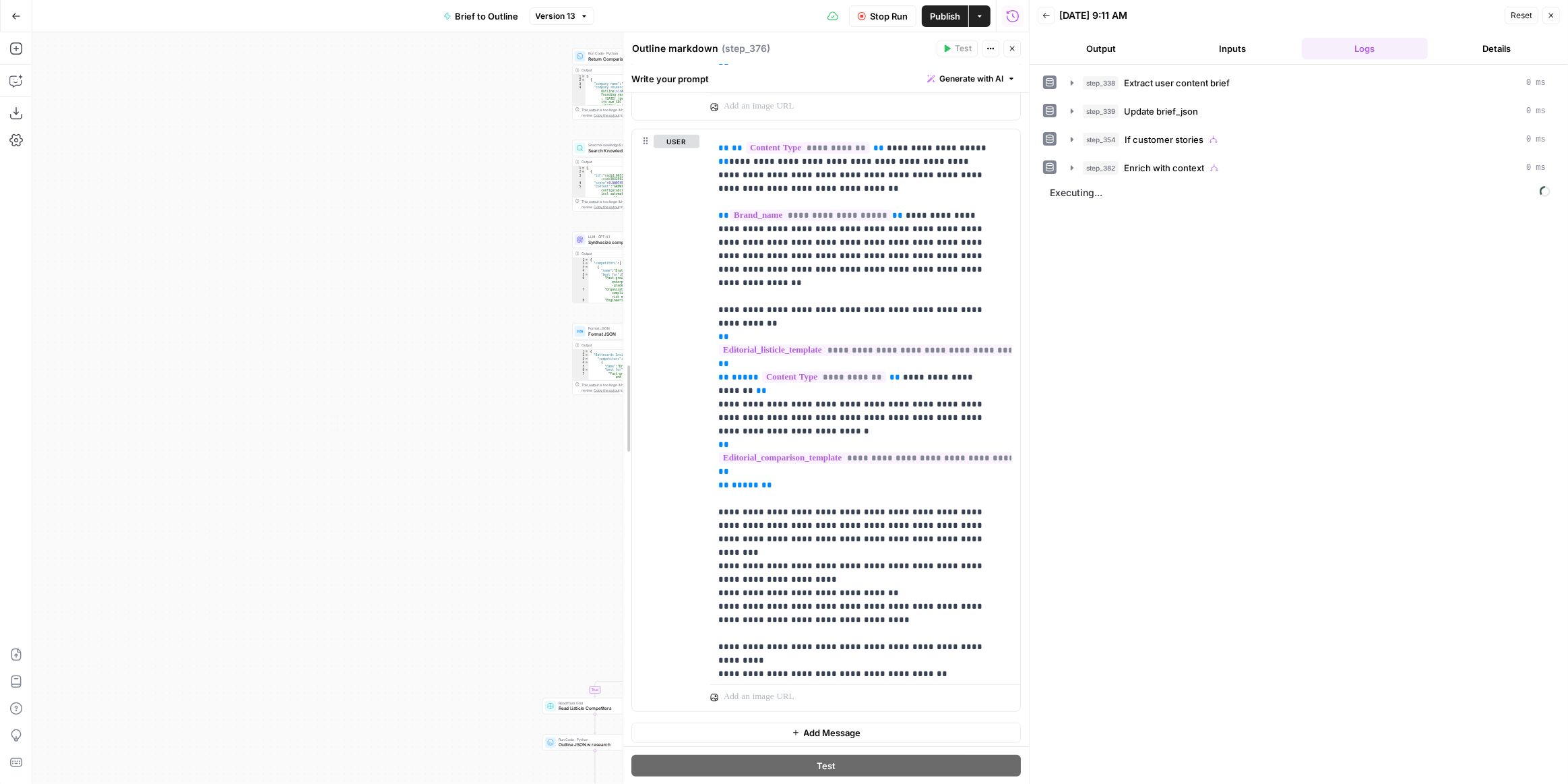
drag, startPoint x: 496, startPoint y: 253, endPoint x: 628, endPoint y: 292, distance: 137.6
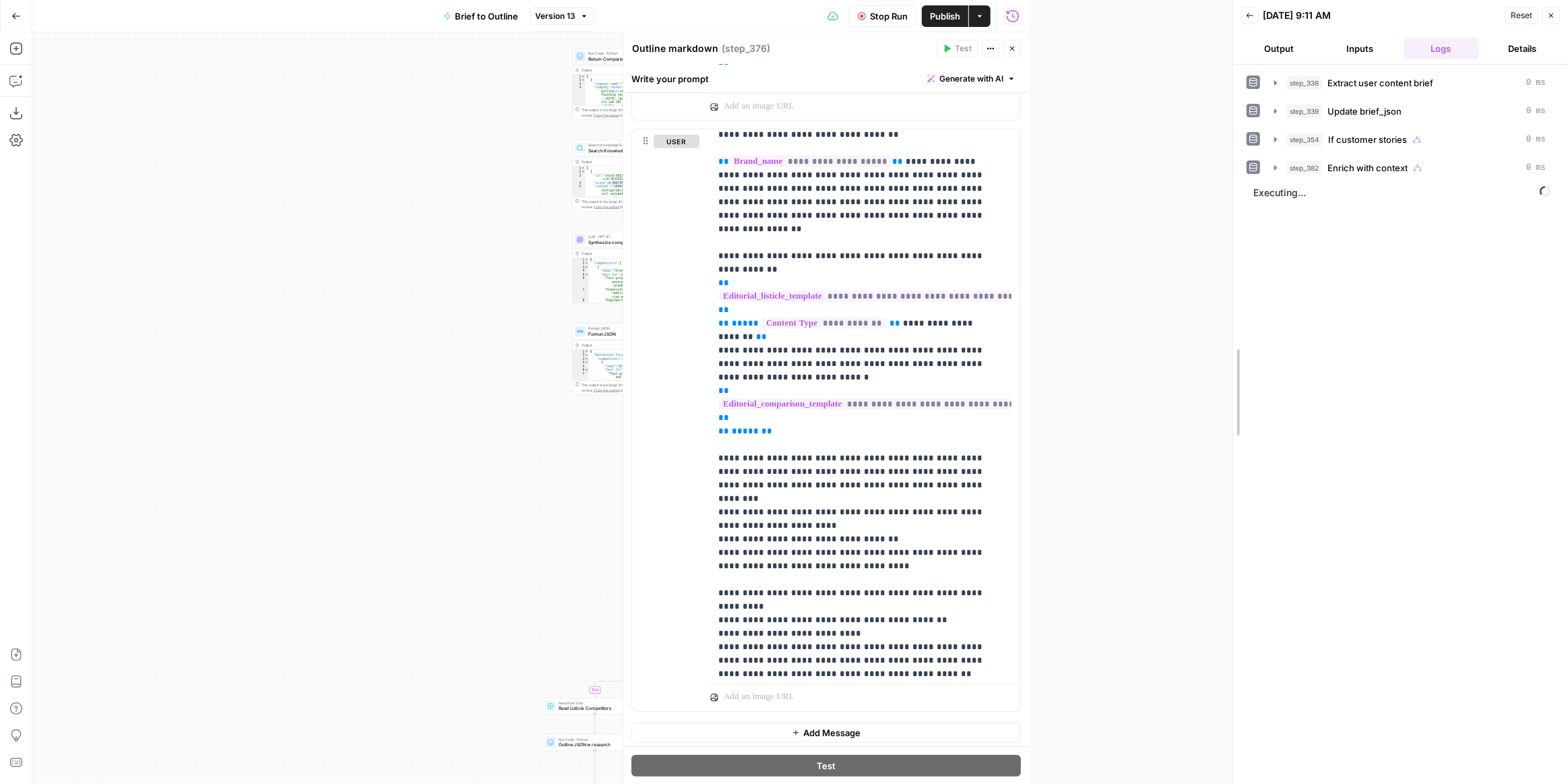
drag, startPoint x: 1025, startPoint y: 345, endPoint x: 1229, endPoint y: 352, distance: 204.1
click at [1229, 352] on div at bounding box center [1233, 392] width 14 height 784
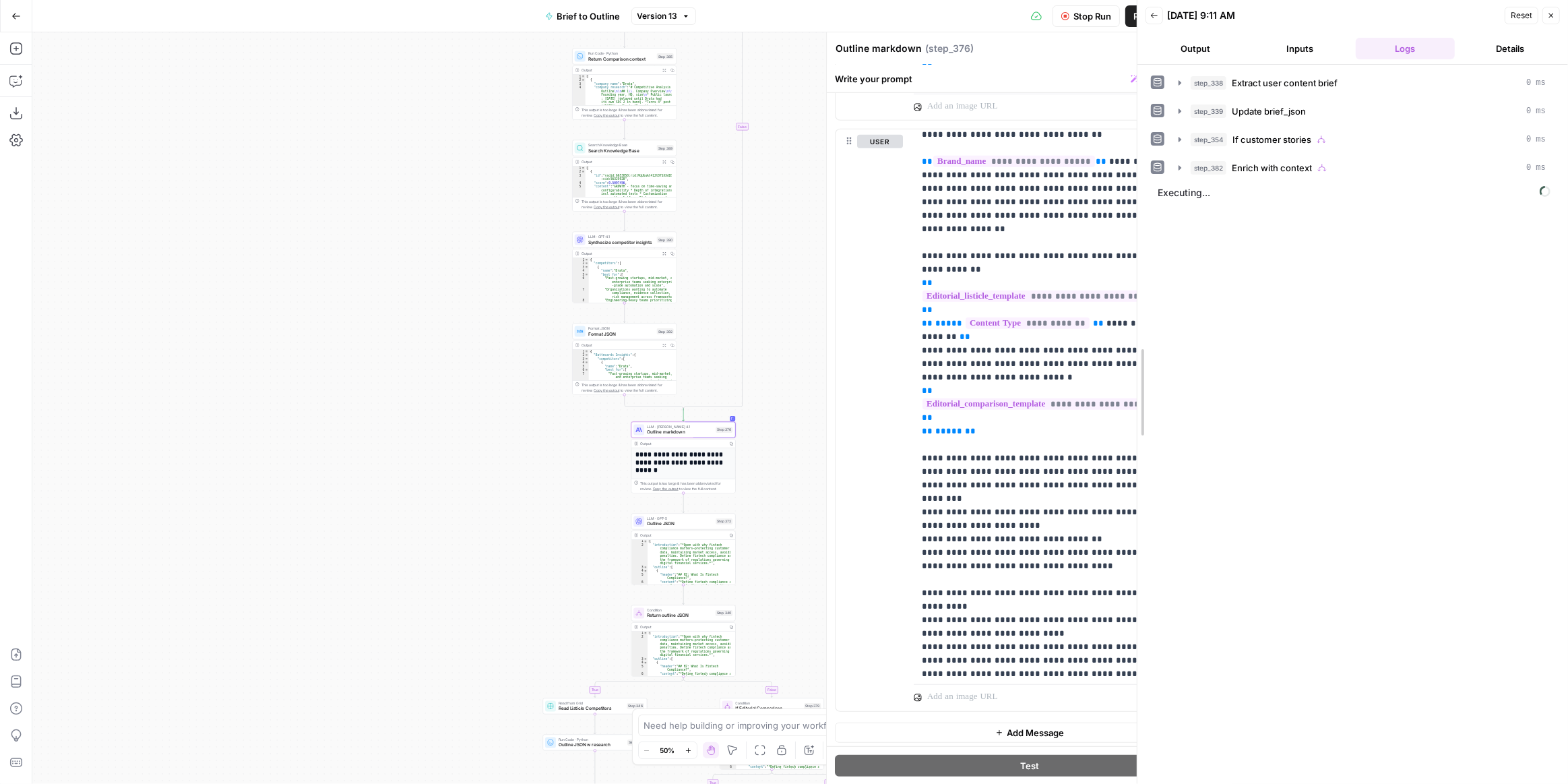
drag, startPoint x: 1231, startPoint y: 350, endPoint x: 1135, endPoint y: 351, distance: 96.0
click at [1135, 351] on div at bounding box center [1138, 392] width 14 height 784
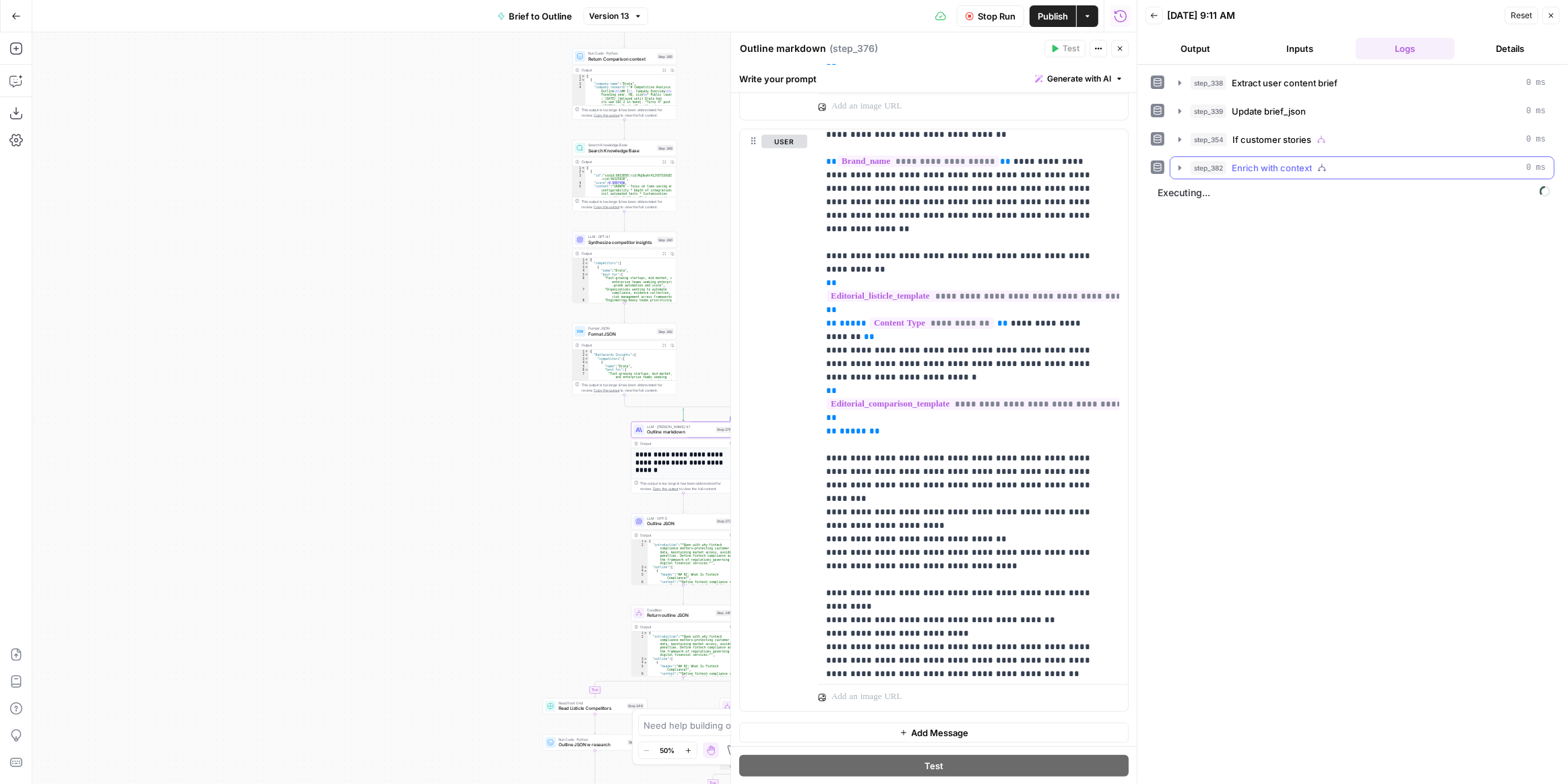
click at [1176, 171] on button "step_382 Enrich with context 0 ms" at bounding box center [1361, 167] width 383 height 21
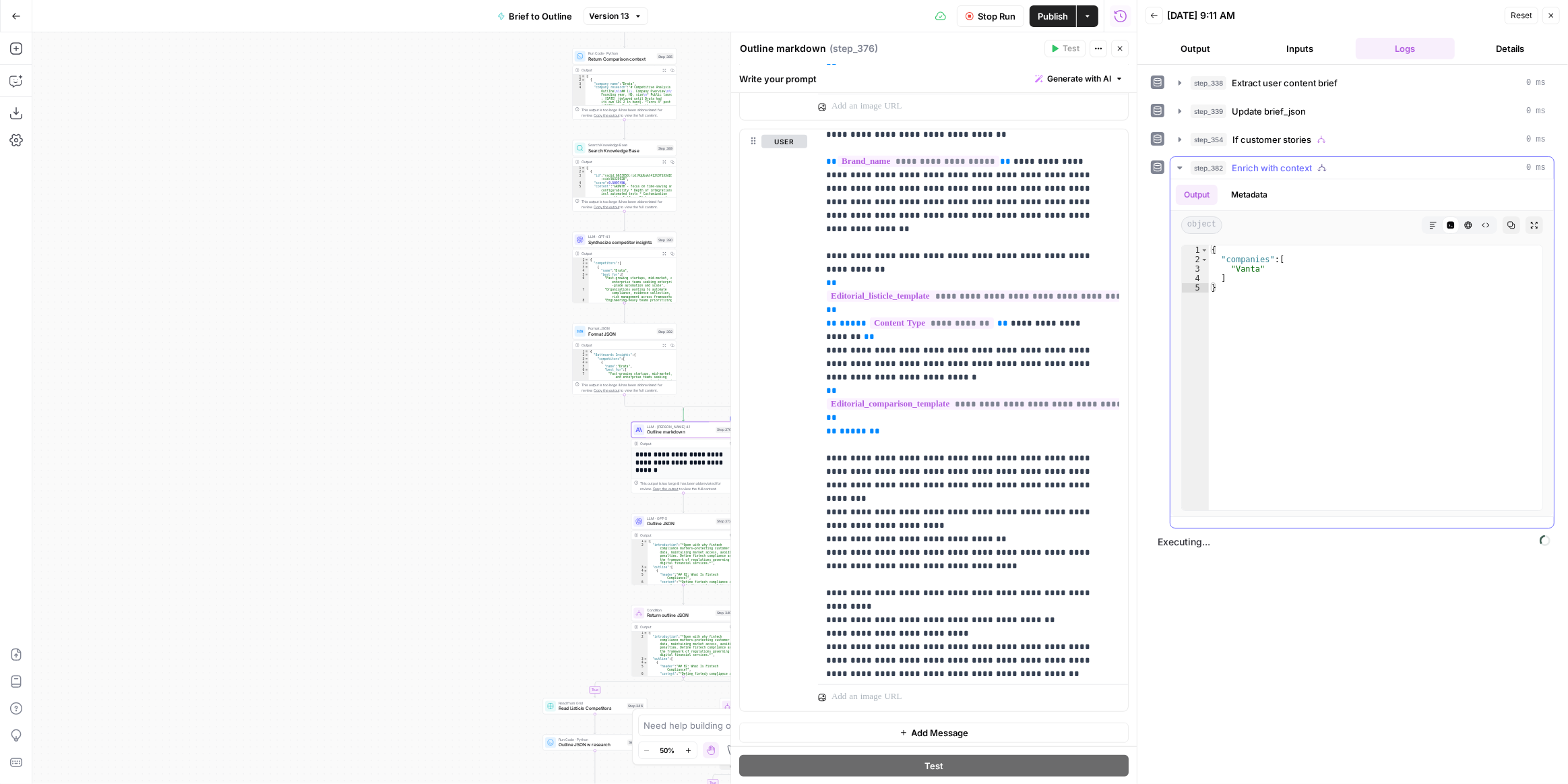
click at [1176, 171] on button "step_382 Enrich with context 0 ms" at bounding box center [1361, 167] width 383 height 21
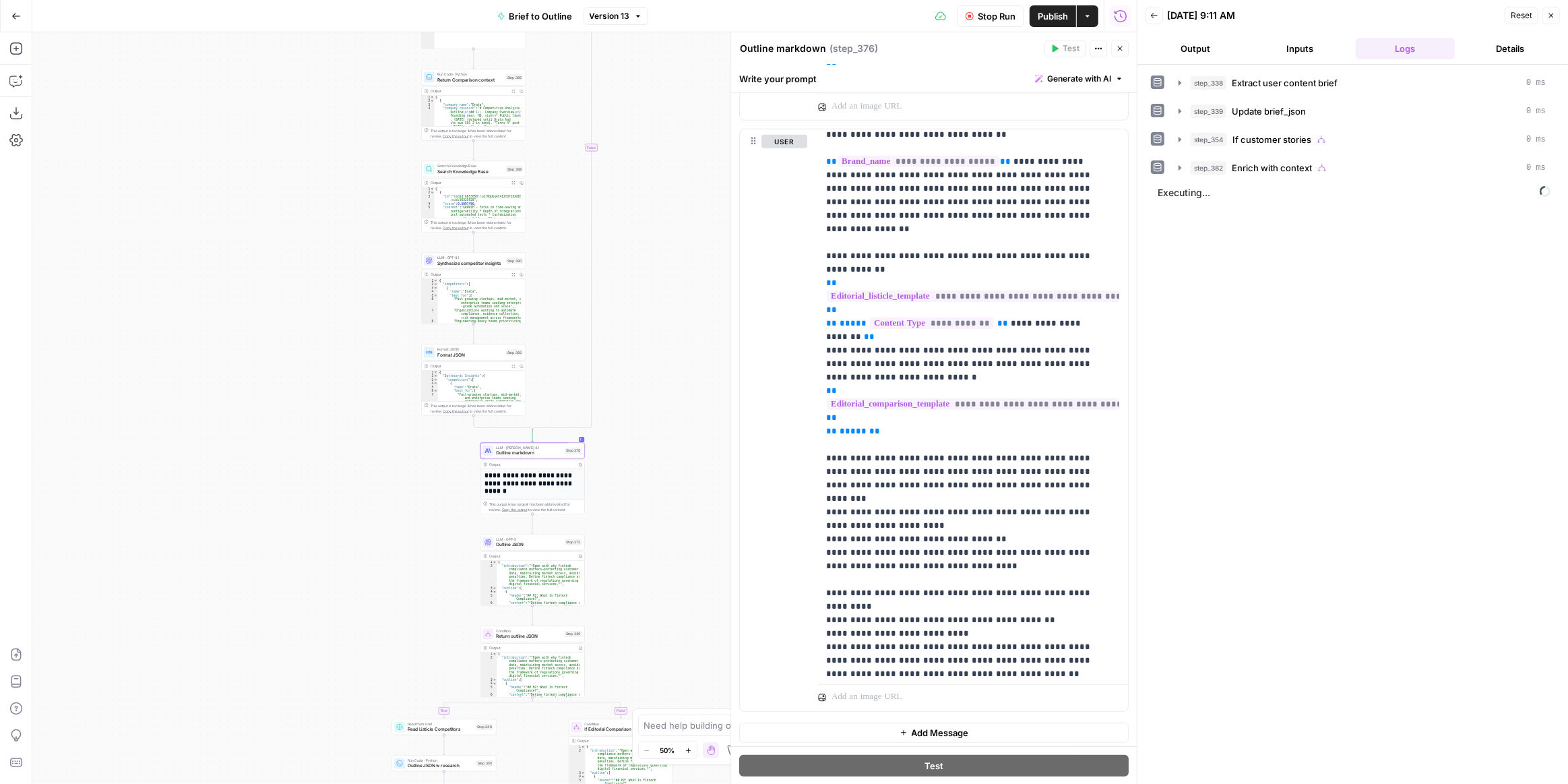
drag, startPoint x: 382, startPoint y: 322, endPoint x: 272, endPoint y: 334, distance: 110.7
click at [272, 334] on div "true true true false true false false false Workflow Input Settings Inputs LLM …" at bounding box center [585, 408] width 1104 height 751
click at [974, 21] on button "Stop Run" at bounding box center [990, 15] width 68 height 21
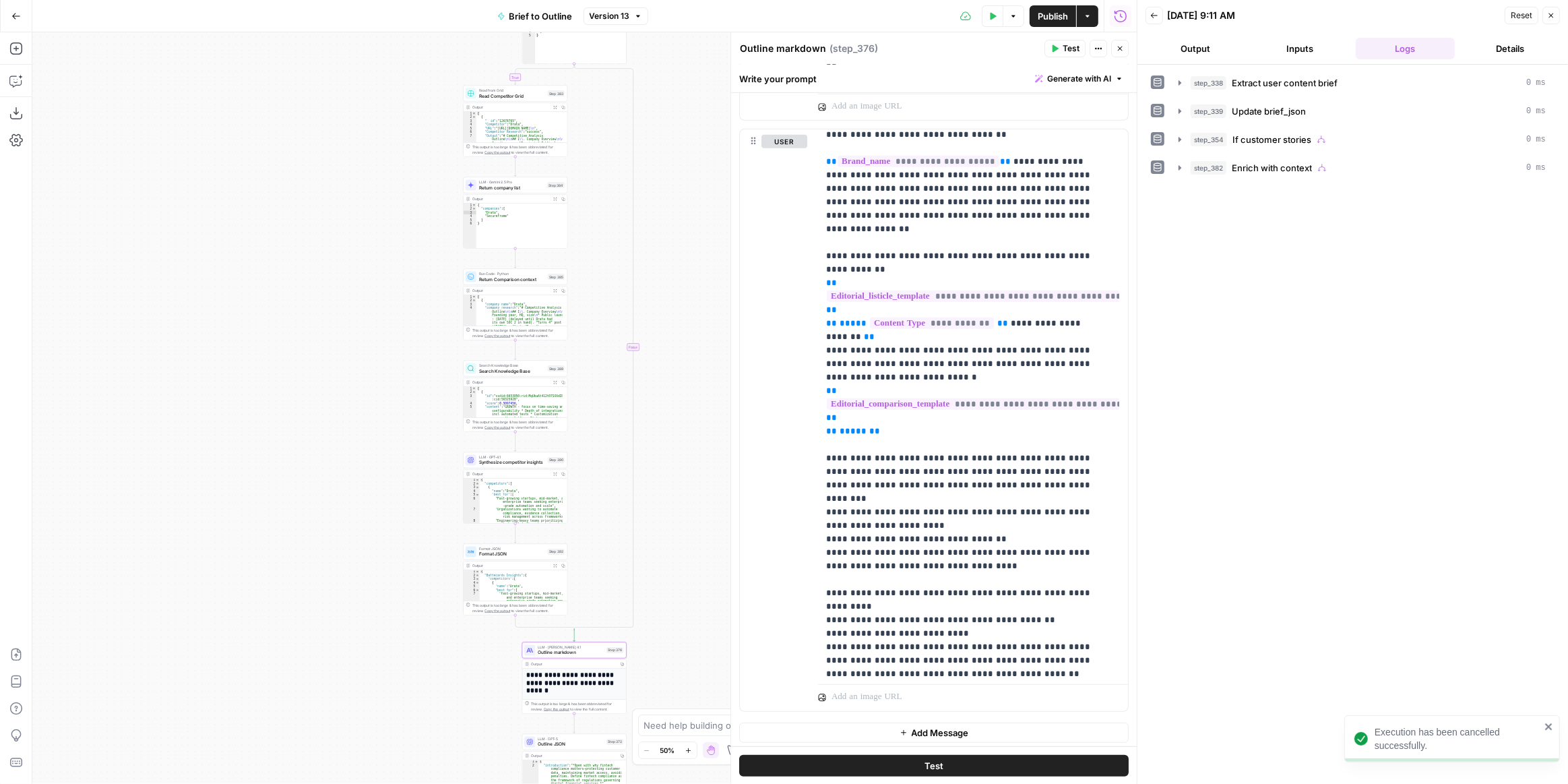
drag, startPoint x: 670, startPoint y: 358, endPoint x: 710, endPoint y: 556, distance: 202.0
click at [713, 562] on div "true true true false true false false false Workflow Input Settings Inputs LLM …" at bounding box center [585, 408] width 1104 height 751
click at [520, 100] on span "Read Competitor Grid" at bounding box center [513, 101] width 66 height 7
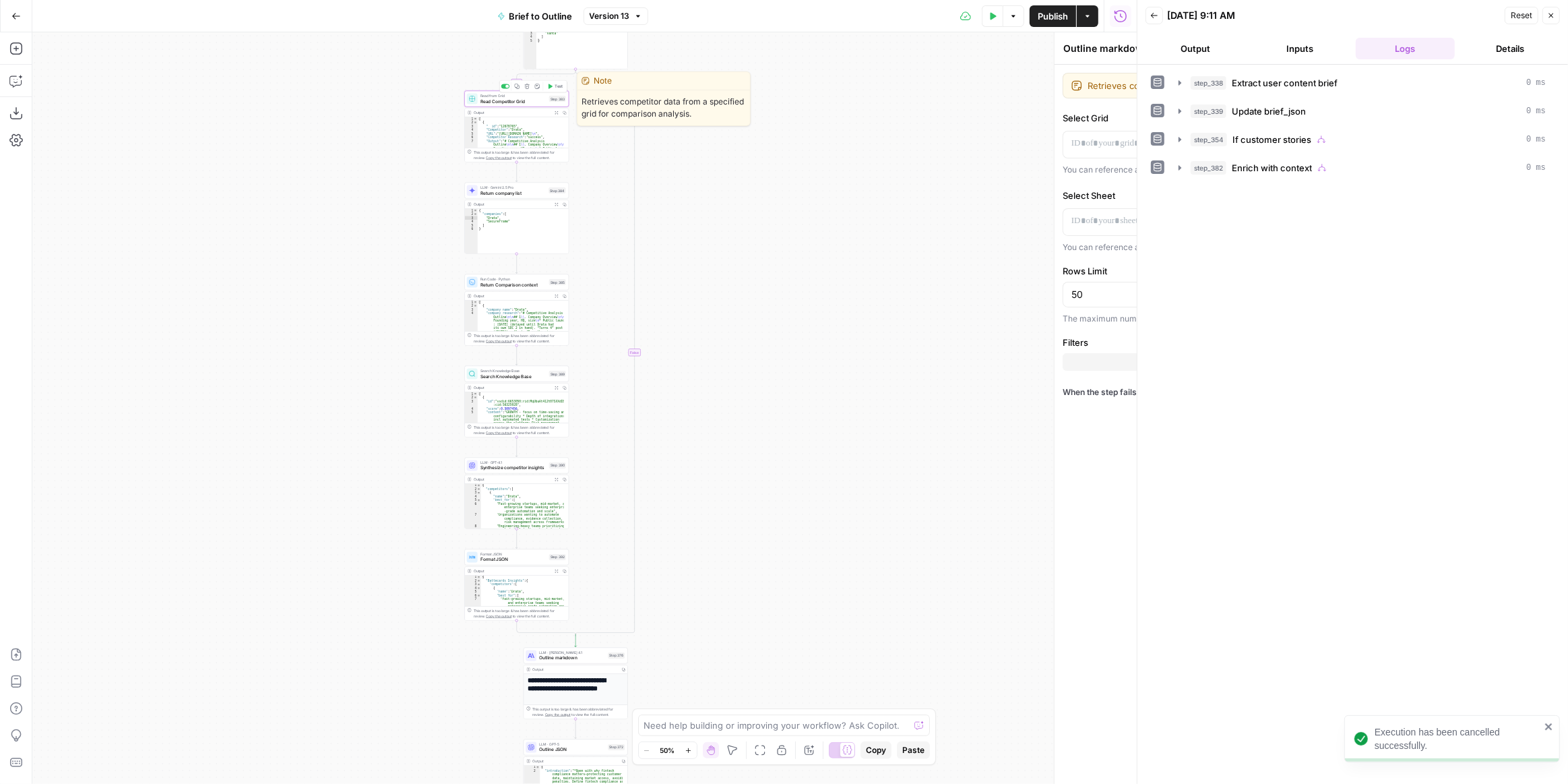
type textarea "Read Competitor Grid"
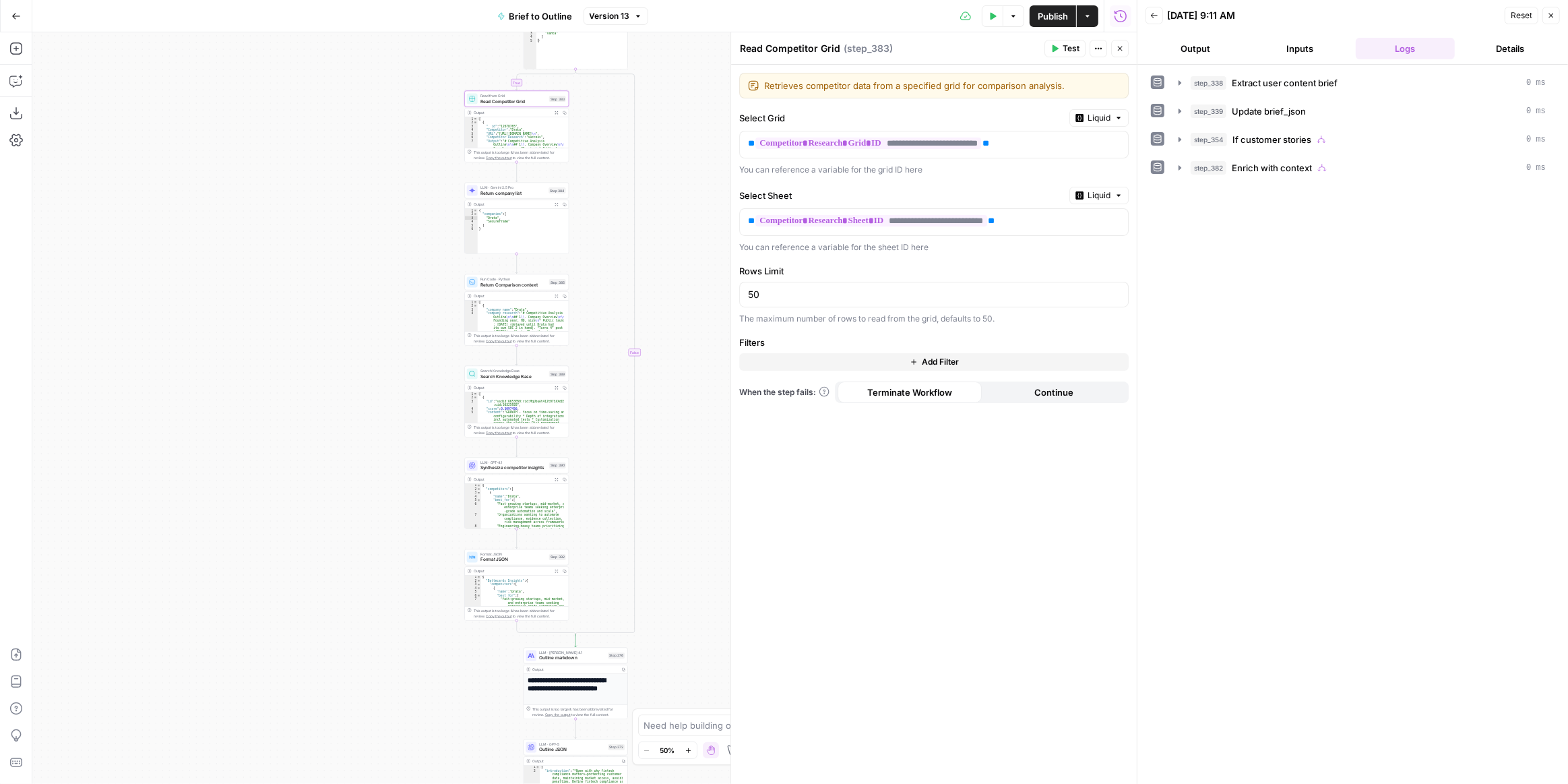
click at [988, 19] on icon "button" at bounding box center [992, 15] width 8 height 8
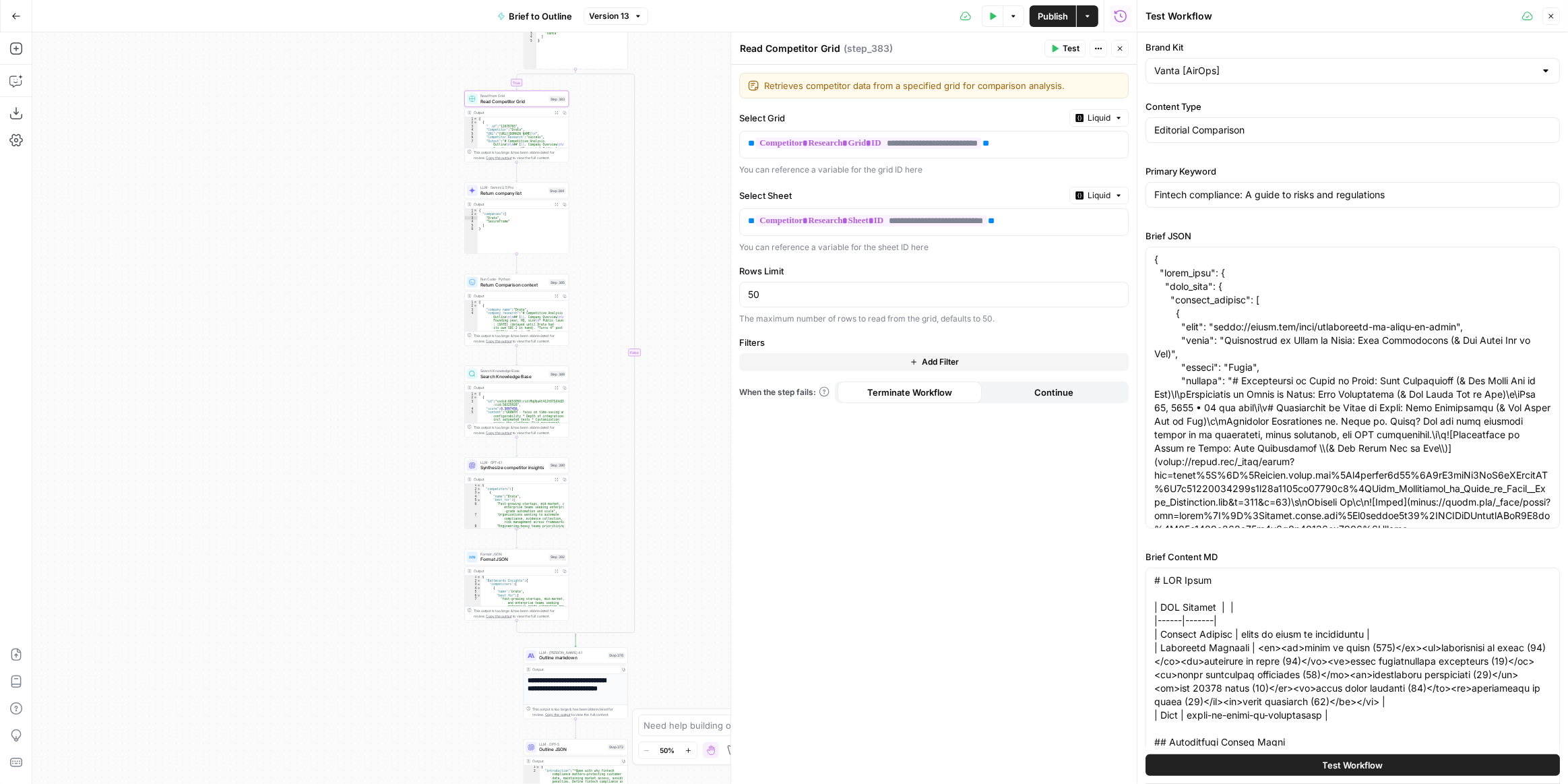
click at [1304, 763] on button "Test Workflow" at bounding box center [1352, 764] width 414 height 21
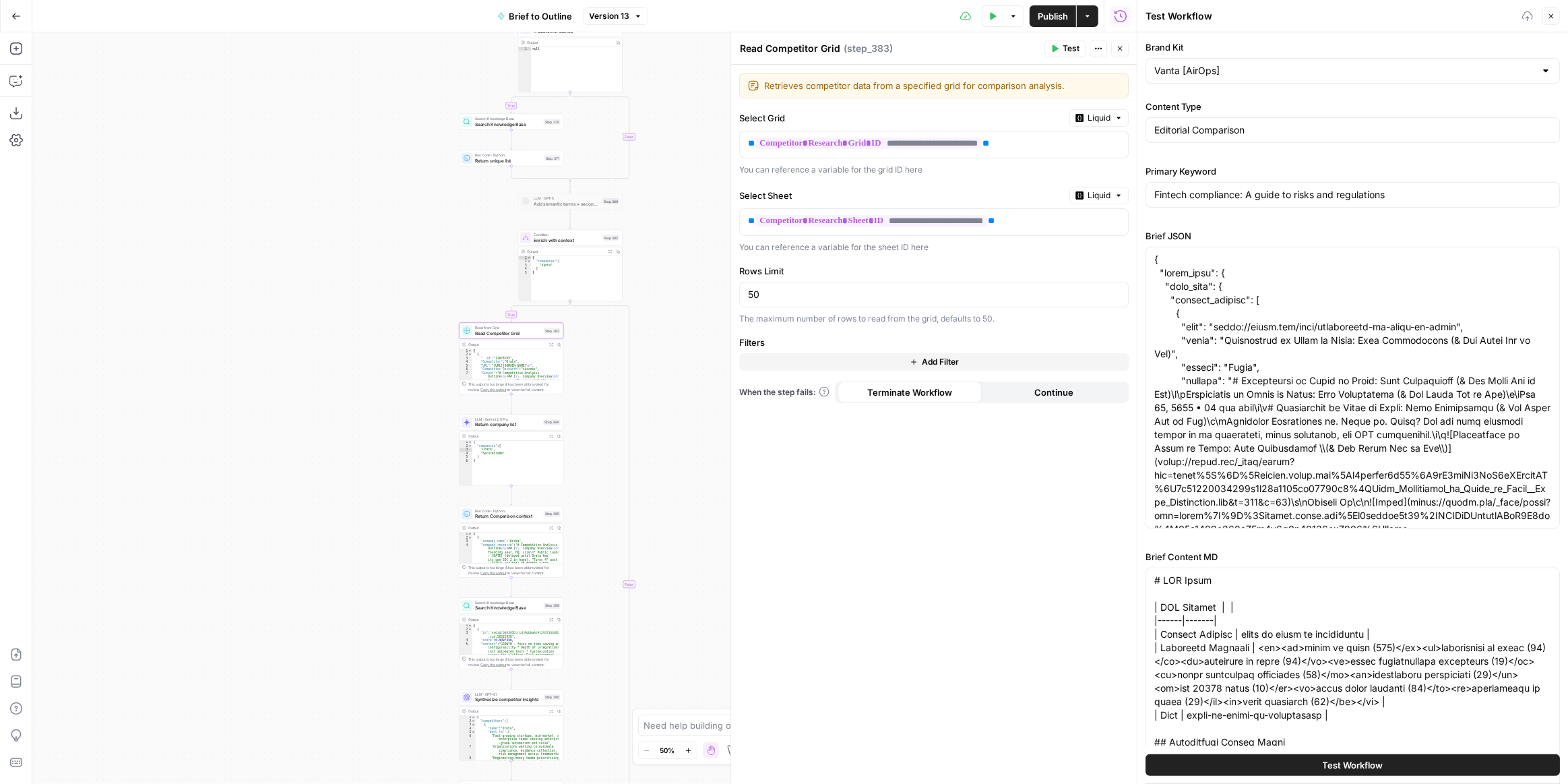
drag, startPoint x: 701, startPoint y: 462, endPoint x: 702, endPoint y: 487, distance: 25.0
click at [702, 488] on div "true true true false true false false false Workflow Input Settings Inputs LLM …" at bounding box center [585, 408] width 1104 height 751
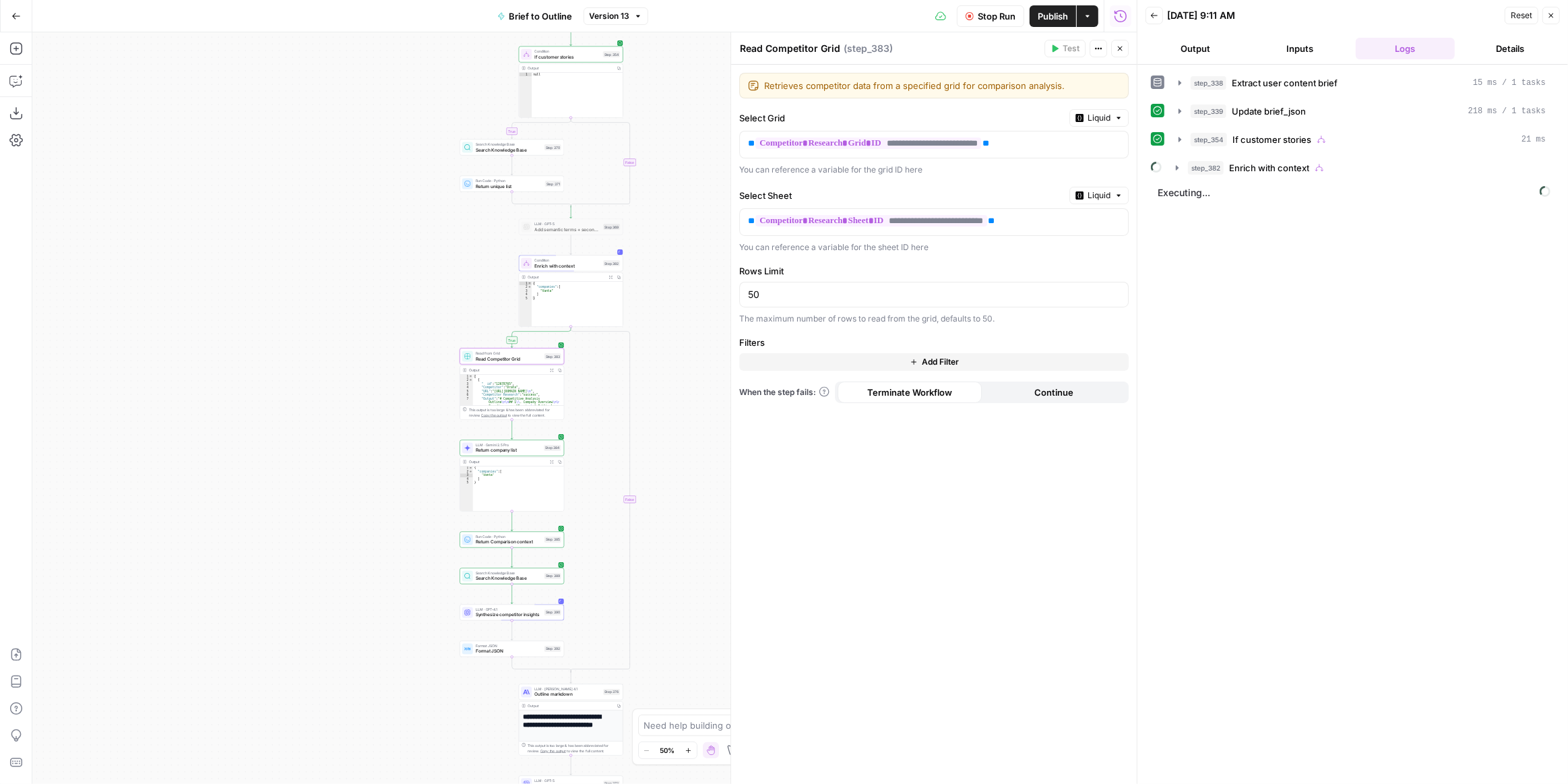
click at [1003, 21] on span "Stop Run" at bounding box center [996, 16] width 38 height 14
click at [1514, 14] on span "Reset" at bounding box center [1521, 15] width 21 height 12
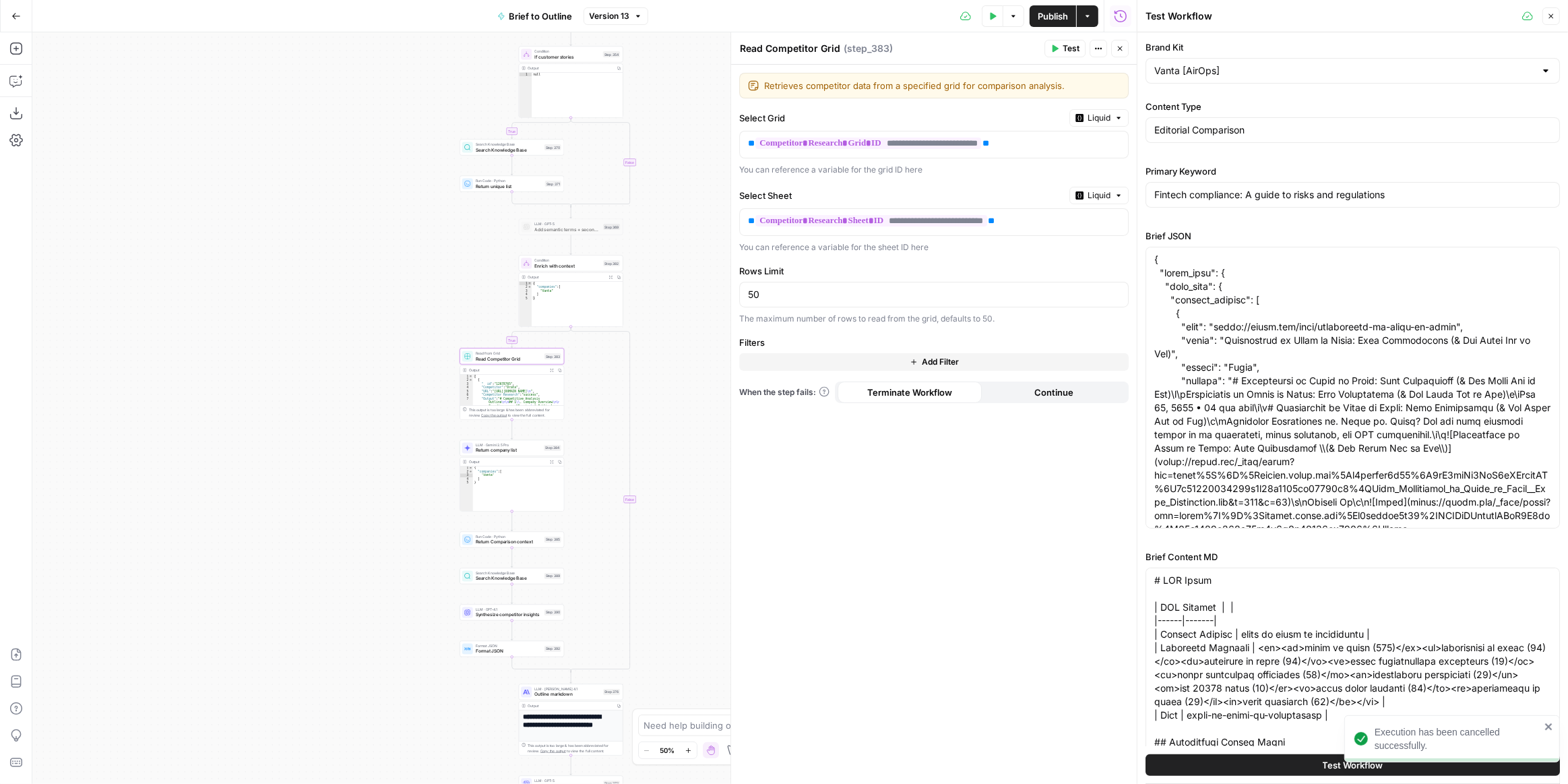
click at [1309, 767] on button "Test Workflow" at bounding box center [1352, 764] width 414 height 21
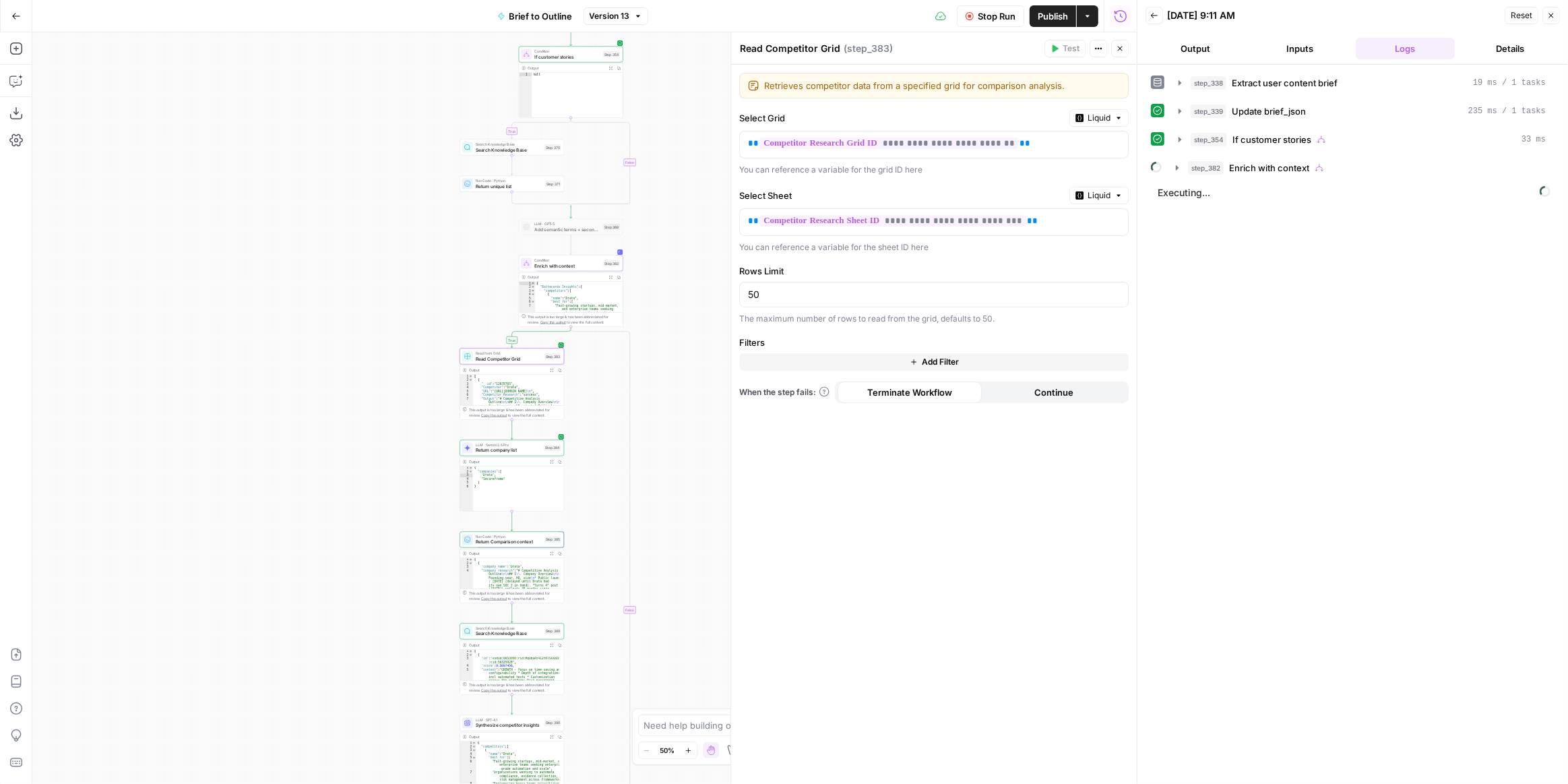
click at [1308, 45] on button "Inputs" at bounding box center [1301, 48] width 99 height 21
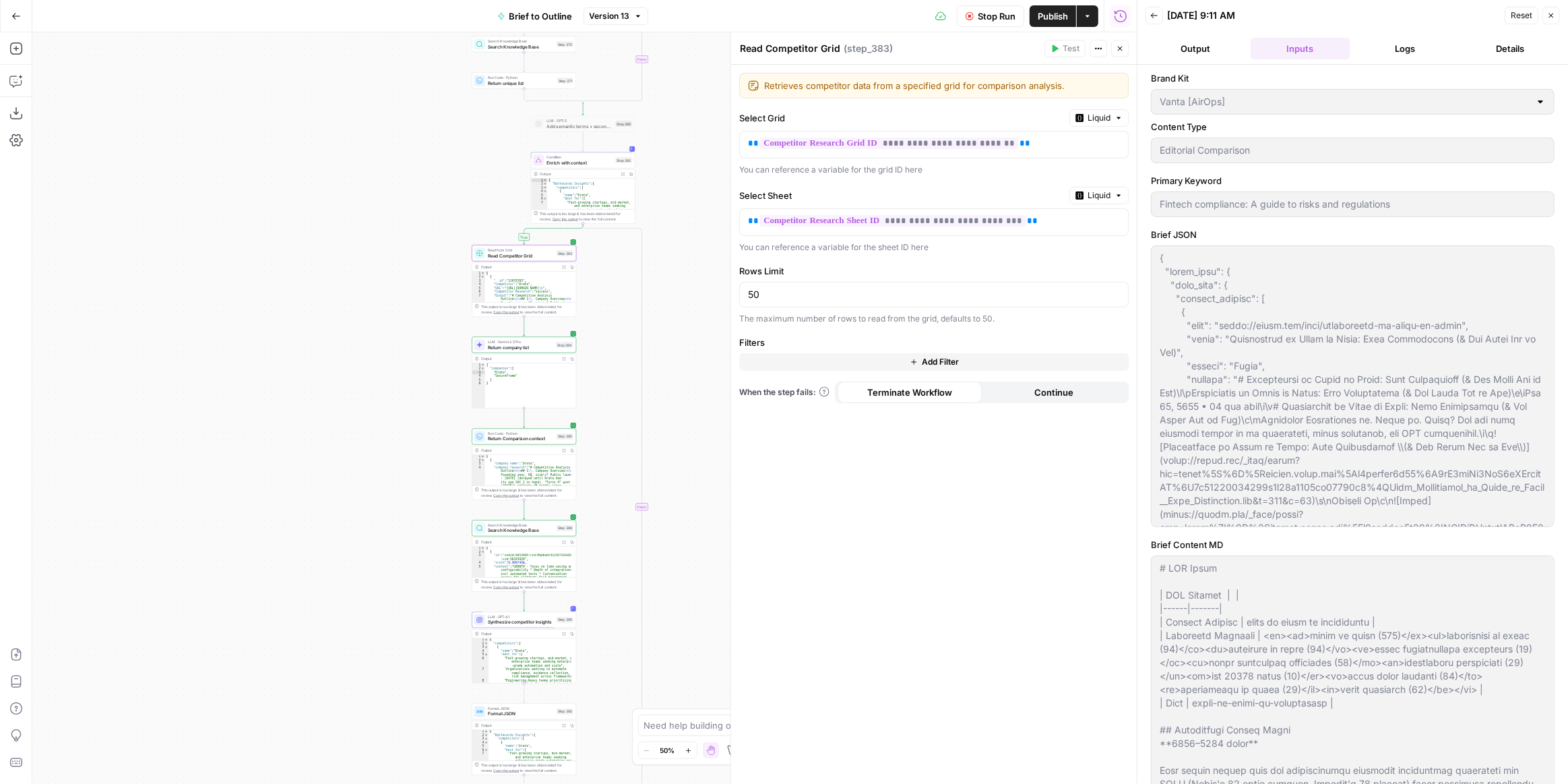
drag, startPoint x: 676, startPoint y: 408, endPoint x: 687, endPoint y: 315, distance: 93.6
click at [687, 315] on div "true true true false true false false false Workflow Input Settings Inputs LLM …" at bounding box center [585, 408] width 1104 height 751
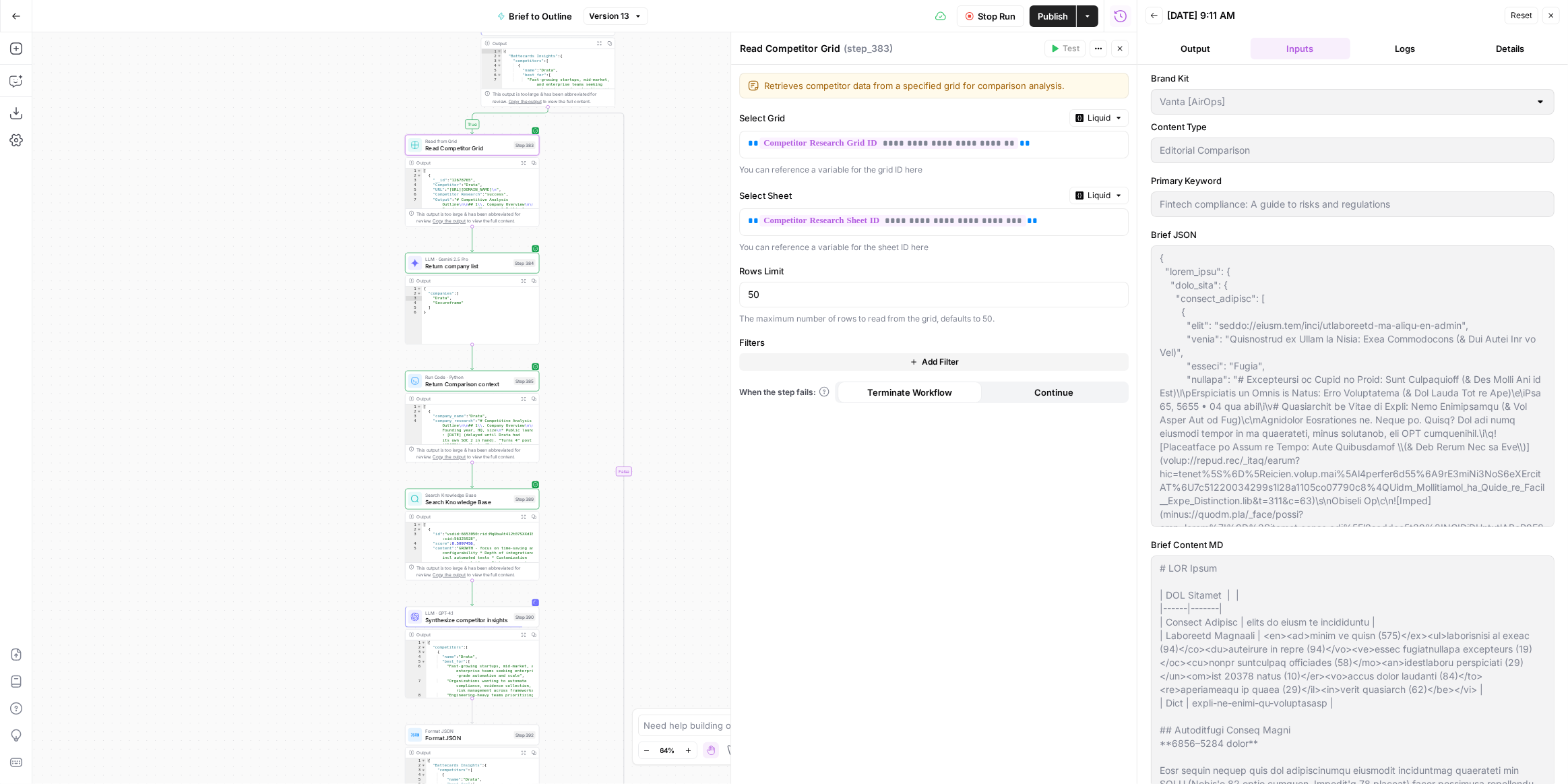
drag, startPoint x: 690, startPoint y: 356, endPoint x: 685, endPoint y: 281, distance: 75.2
click at [685, 281] on div "true true true false true false false false Workflow Input Settings Inputs LLM …" at bounding box center [585, 408] width 1104 height 751
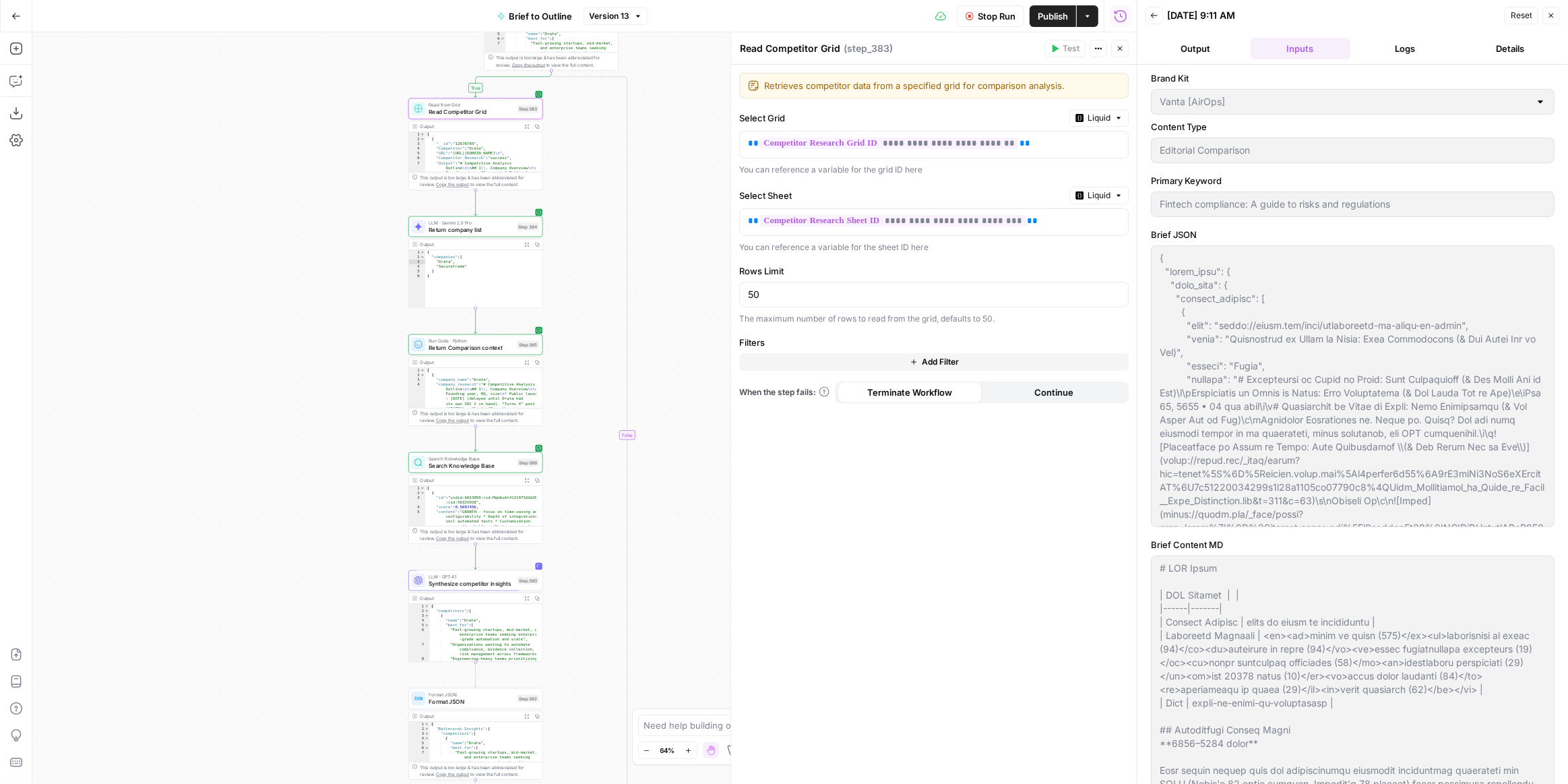
drag, startPoint x: 675, startPoint y: 479, endPoint x: 653, endPoint y: 232, distance: 248.0
click at [653, 229] on div "true true true false true false false false Workflow Input Settings Inputs LLM …" at bounding box center [585, 408] width 1104 height 751
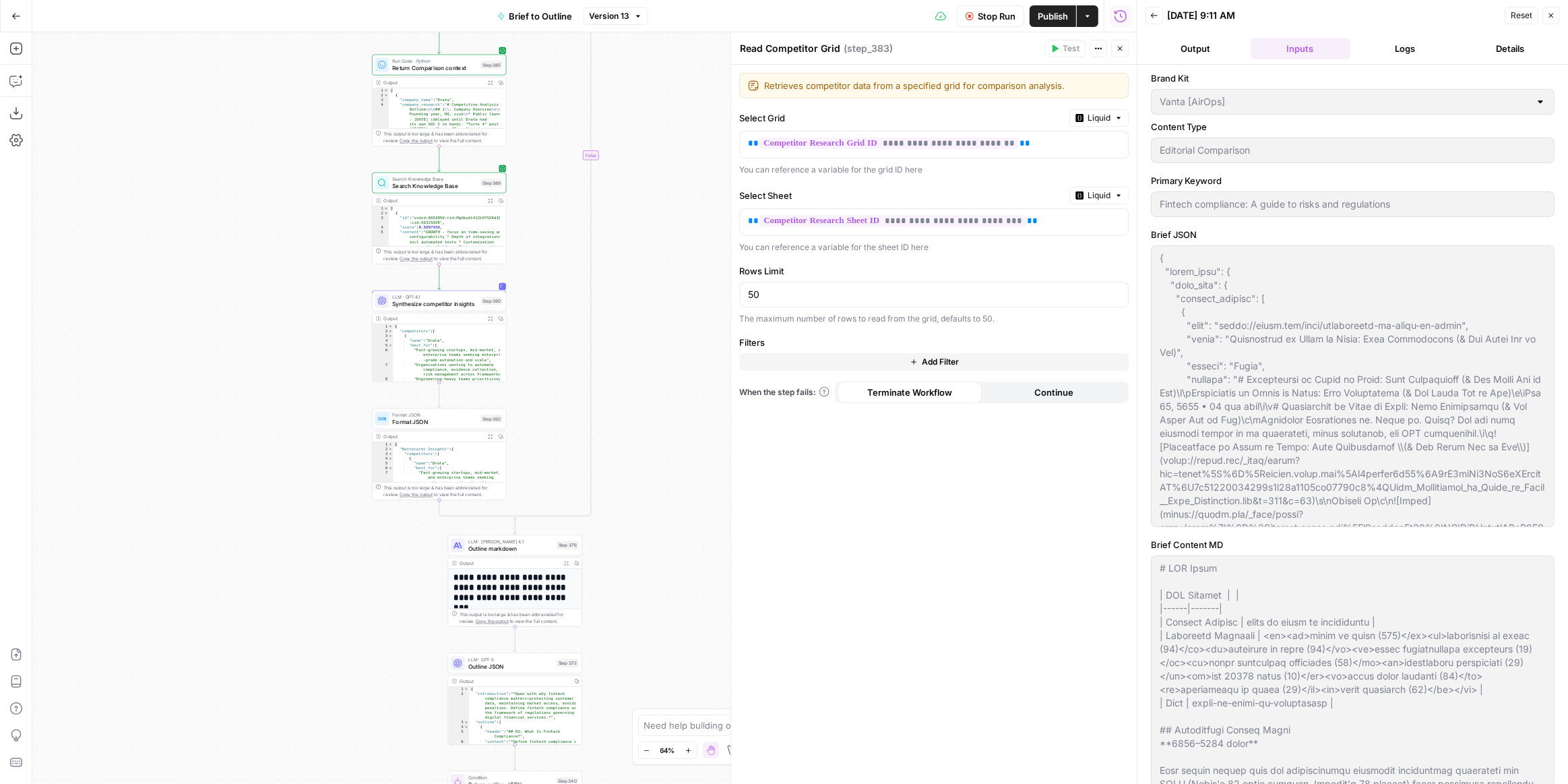
drag, startPoint x: 670, startPoint y: 430, endPoint x: 657, endPoint y: 368, distance: 63.3
click at [657, 368] on div "true true true false true false false false Workflow Input Settings Inputs LLM …" at bounding box center [585, 408] width 1104 height 751
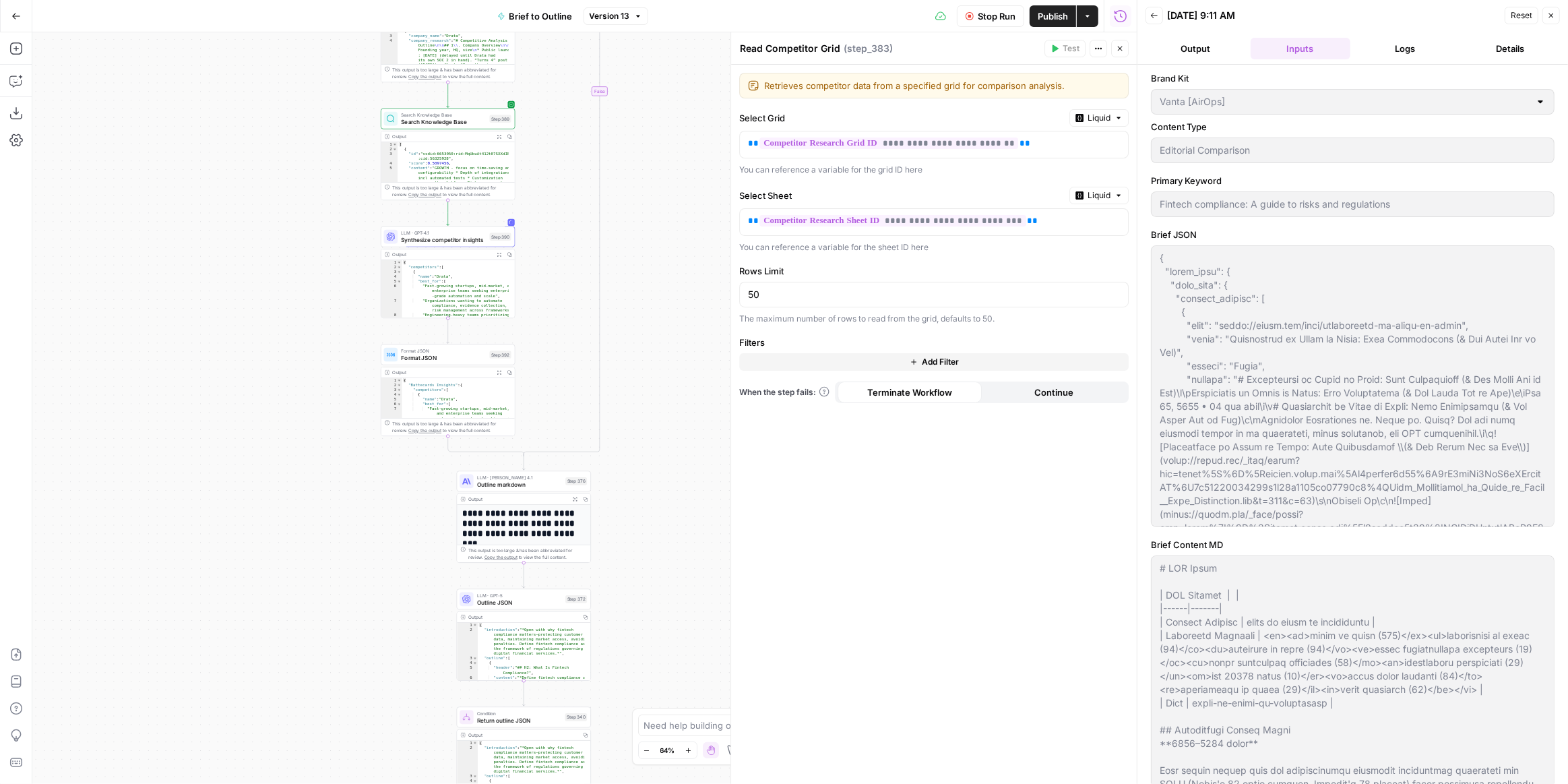
drag, startPoint x: 666, startPoint y: 395, endPoint x: 673, endPoint y: 353, distance: 42.6
click at [673, 353] on div "true true true false true false false false Workflow Input Settings Inputs LLM …" at bounding box center [585, 408] width 1104 height 751
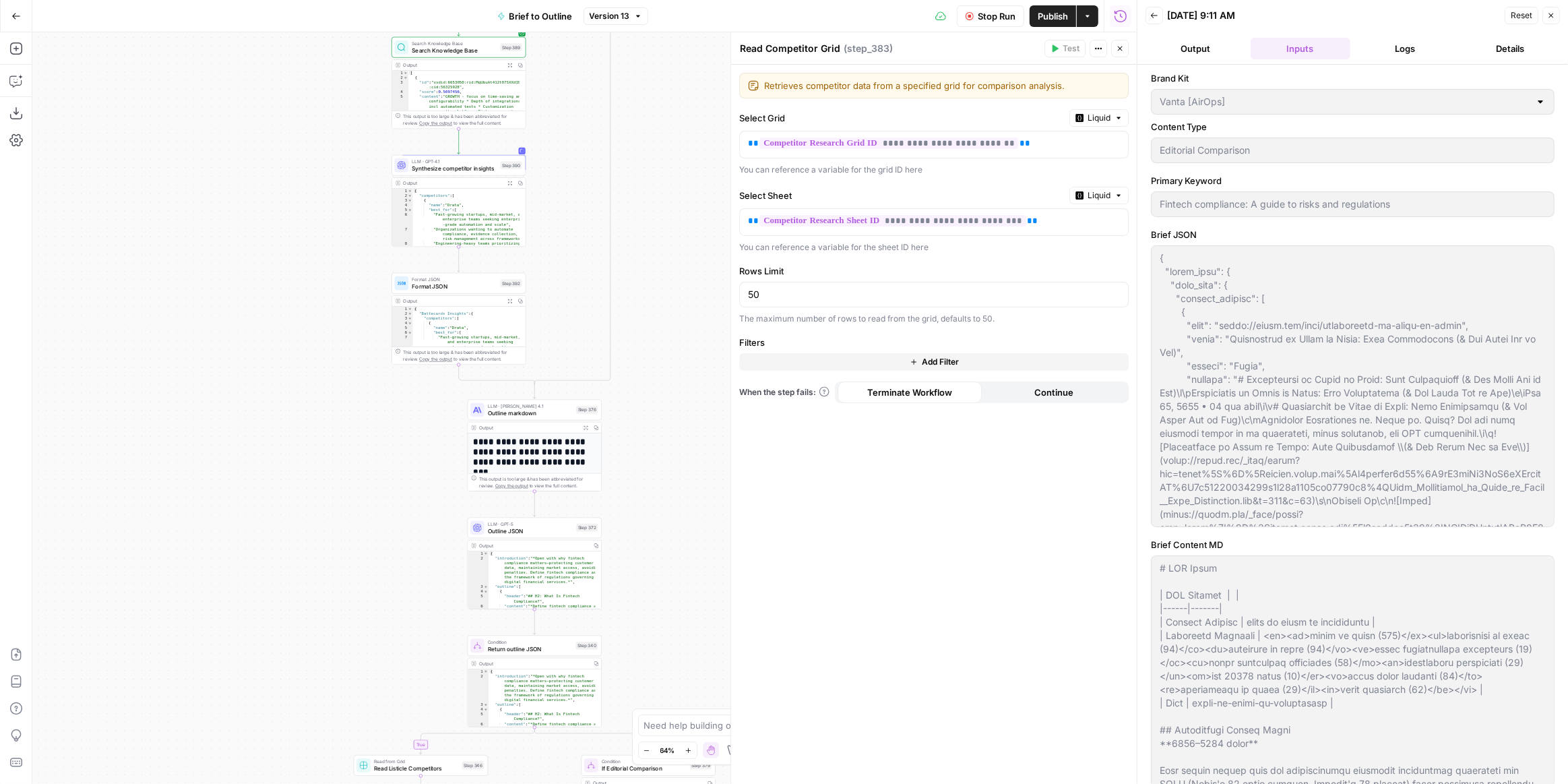
drag, startPoint x: 667, startPoint y: 413, endPoint x: 678, endPoint y: 341, distance: 72.8
click at [678, 341] on div "true true true false true false false false Workflow Input Settings Inputs LLM …" at bounding box center [585, 408] width 1104 height 751
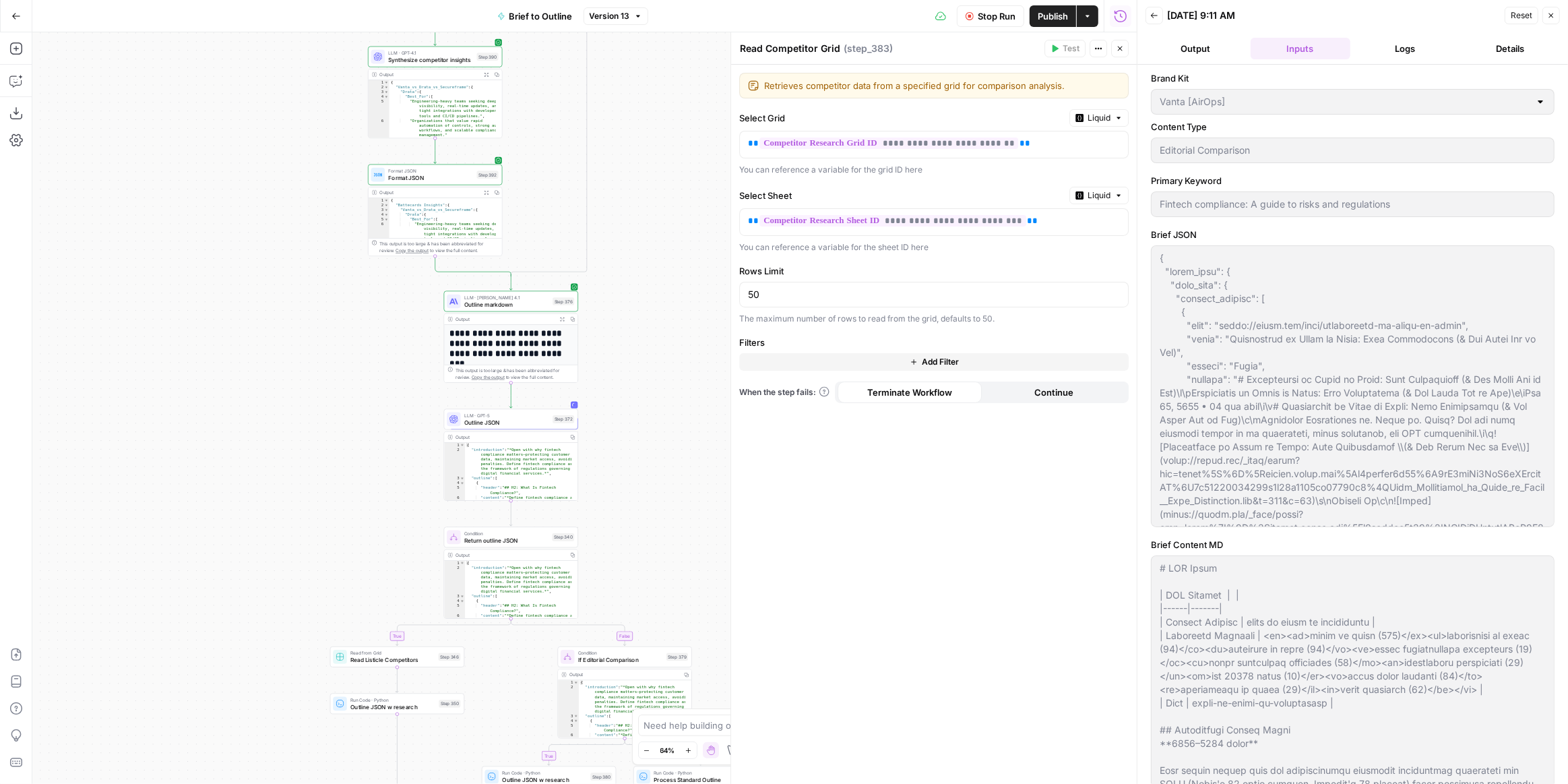
drag, startPoint x: 663, startPoint y: 424, endPoint x: 632, endPoint y: 336, distance: 93.3
click at [632, 336] on div "true true true false true false false false Workflow Input Settings Inputs LLM …" at bounding box center [585, 408] width 1104 height 751
click at [631, 335] on div "true true true false true false false false Workflow Input Settings Inputs LLM …" at bounding box center [585, 408] width 1104 height 751
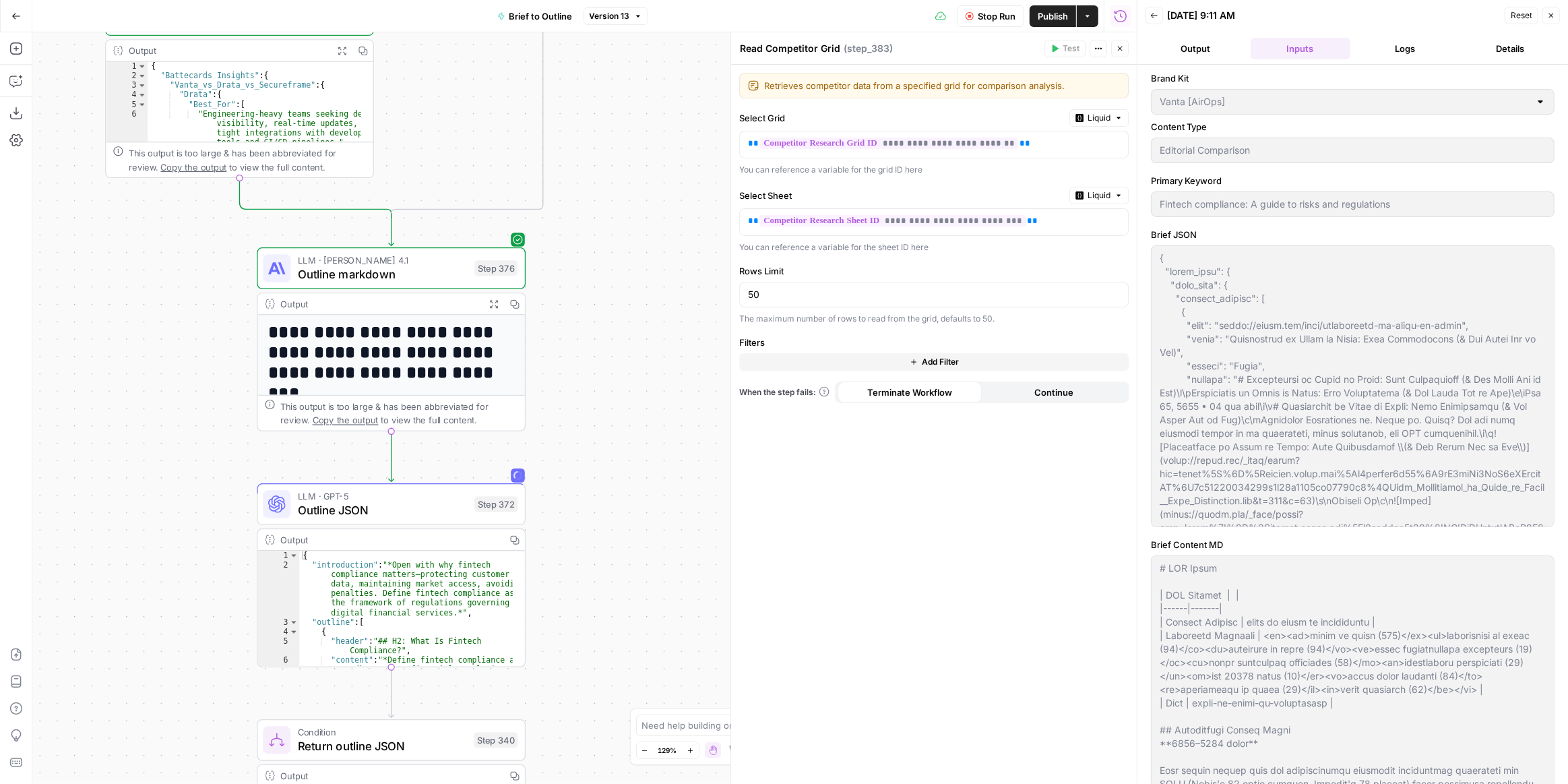
click at [487, 301] on button "Expand Output" at bounding box center [494, 304] width 21 height 21
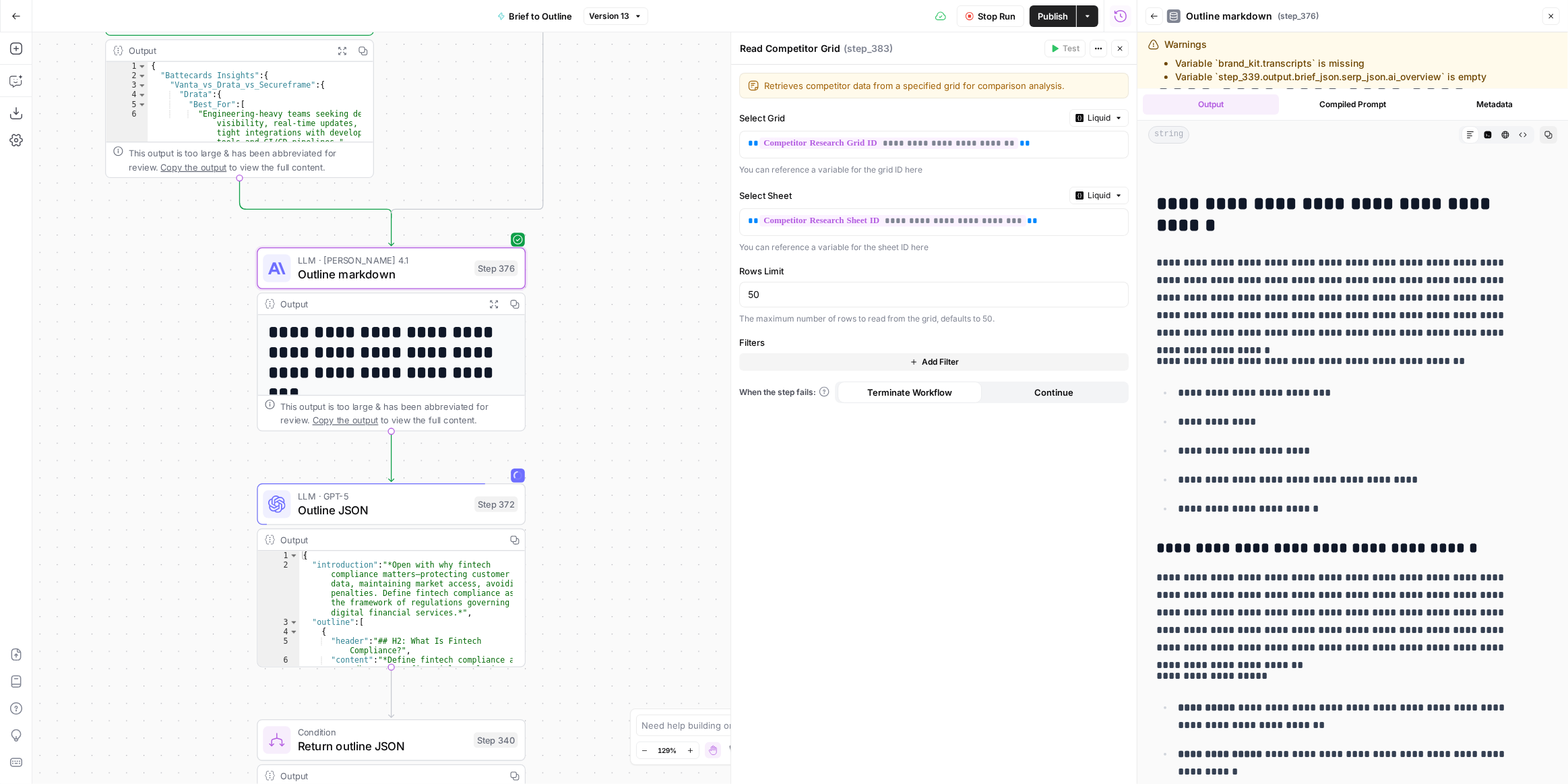
scroll to position [184, 0]
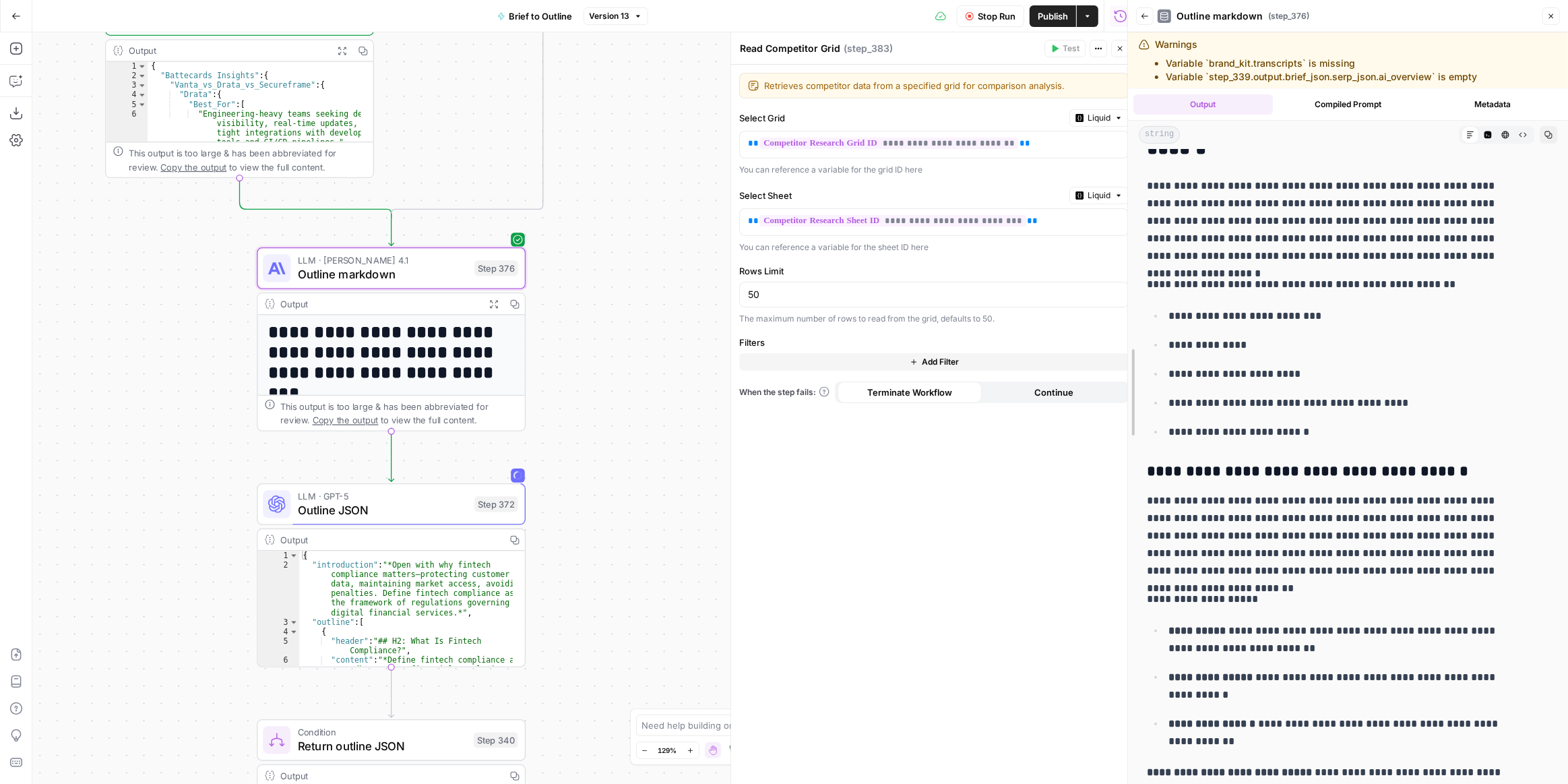
drag, startPoint x: 1132, startPoint y: 322, endPoint x: 1103, endPoint y: 323, distance: 29.0
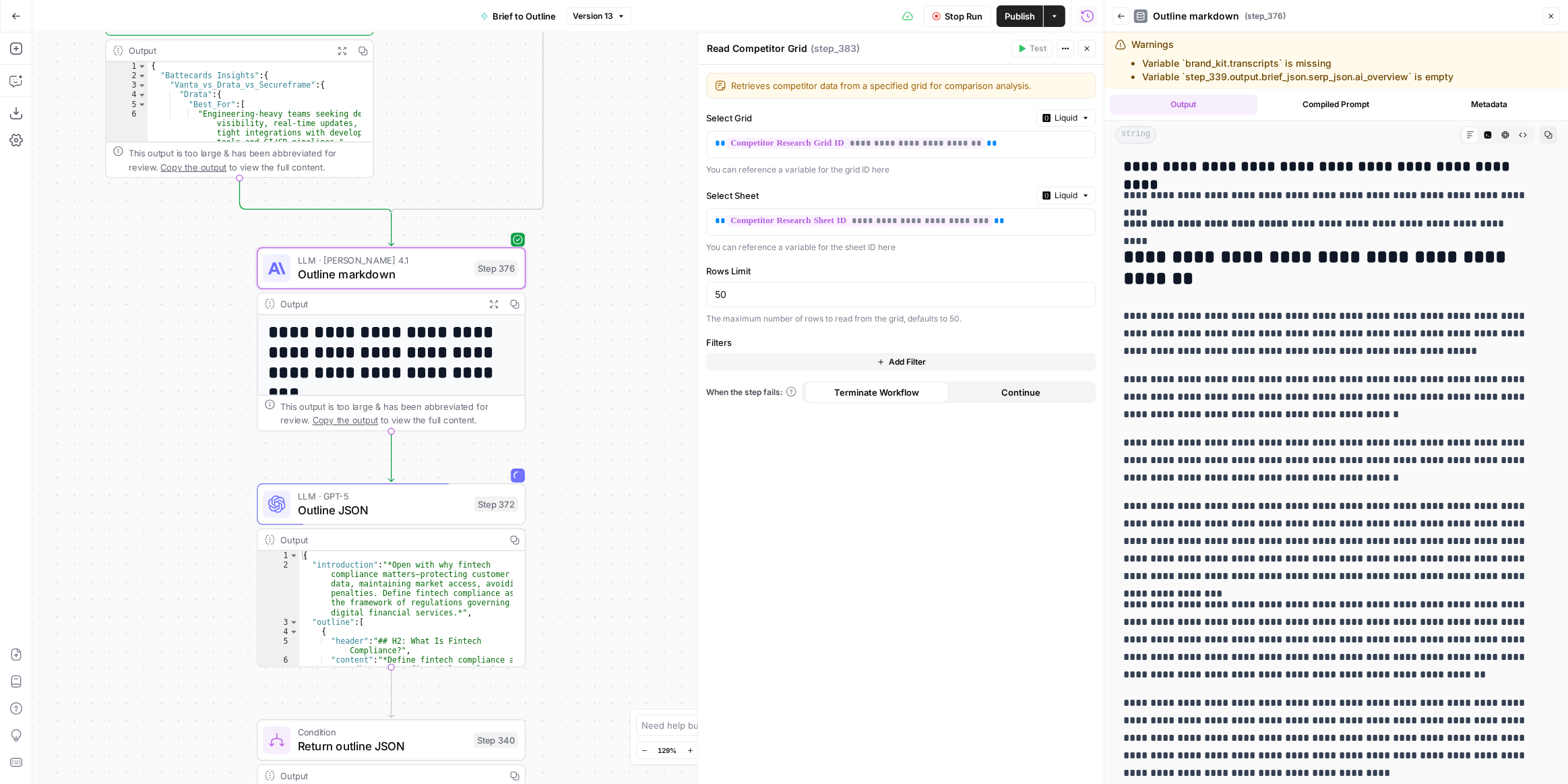
scroll to position [5007, 0]
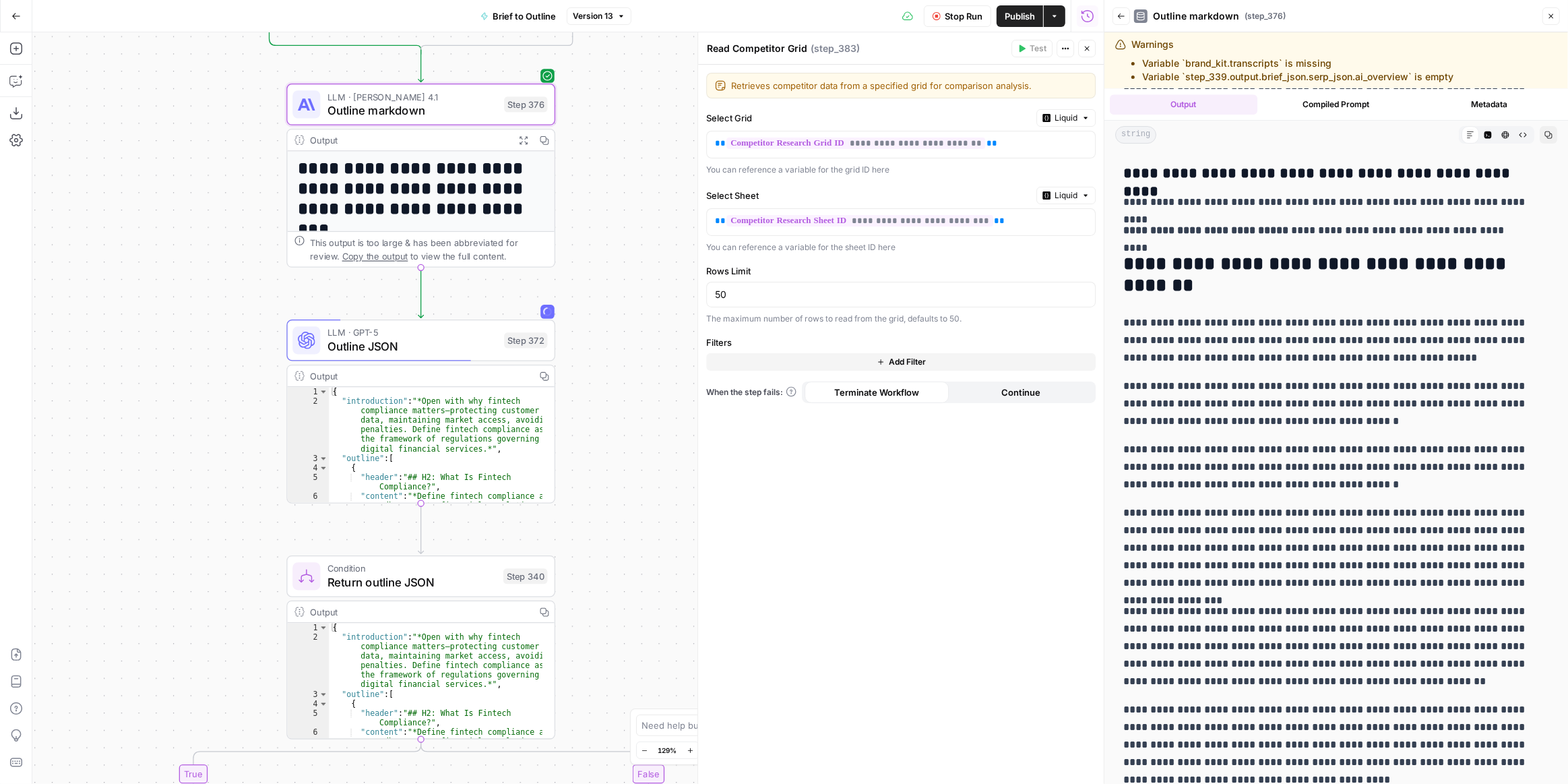
drag, startPoint x: 622, startPoint y: 457, endPoint x: 649, endPoint y: 283, distance: 176.1
click at [649, 283] on div "true true true false true false false false Workflow Input Settings Inputs LLM …" at bounding box center [568, 408] width 1072 height 751
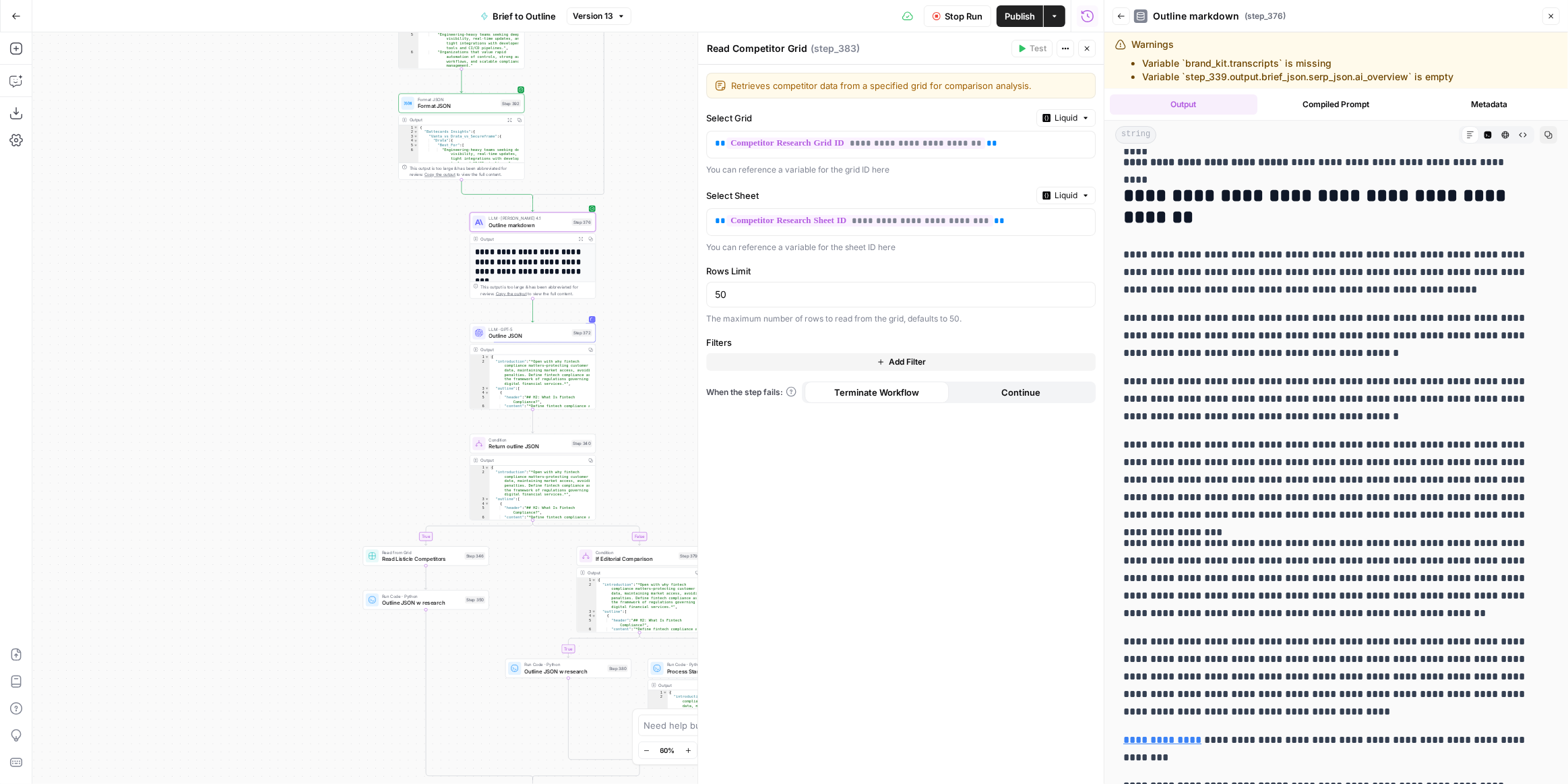
scroll to position [56, 0]
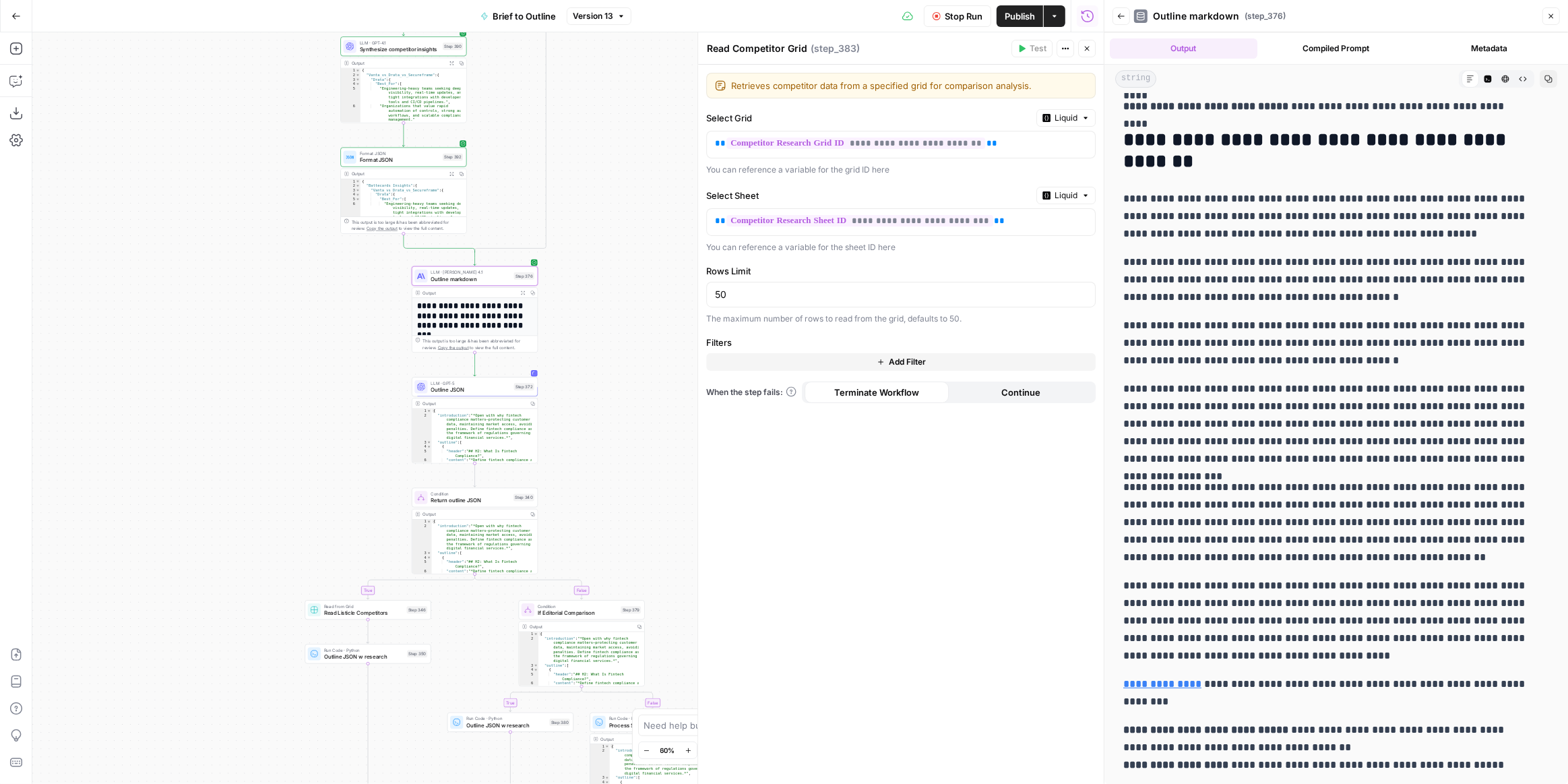
drag, startPoint x: 647, startPoint y: 348, endPoint x: 588, endPoint y: 404, distance: 81.3
click at [588, 404] on div "true true true false true false false false Workflow Input Settings Inputs LLM …" at bounding box center [568, 408] width 1072 height 751
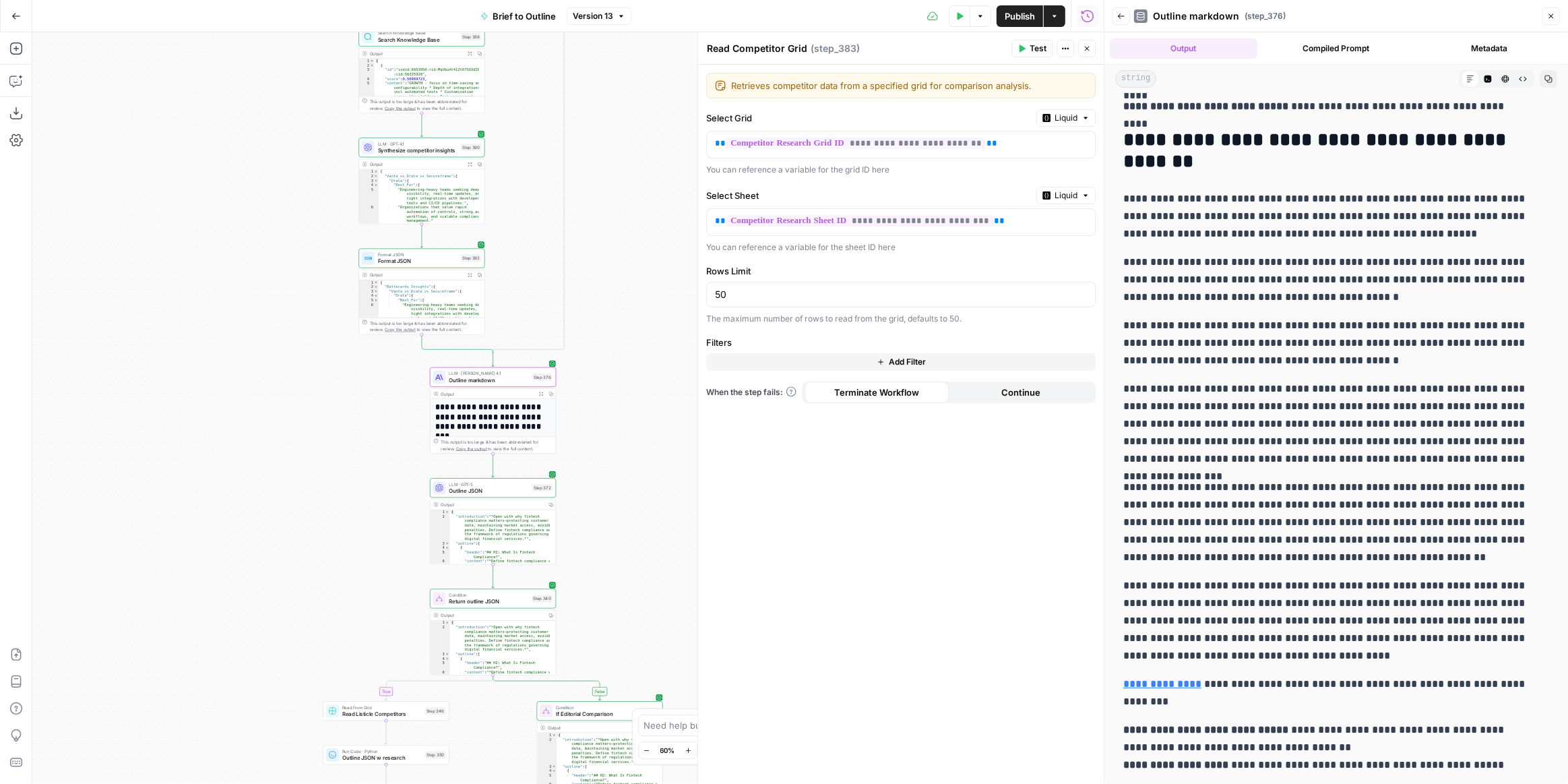
drag, startPoint x: 612, startPoint y: 288, endPoint x: 641, endPoint y: 449, distance: 163.6
click at [640, 472] on div "true true true false true false false false Workflow Input Settings Inputs LLM …" at bounding box center [568, 408] width 1072 height 751
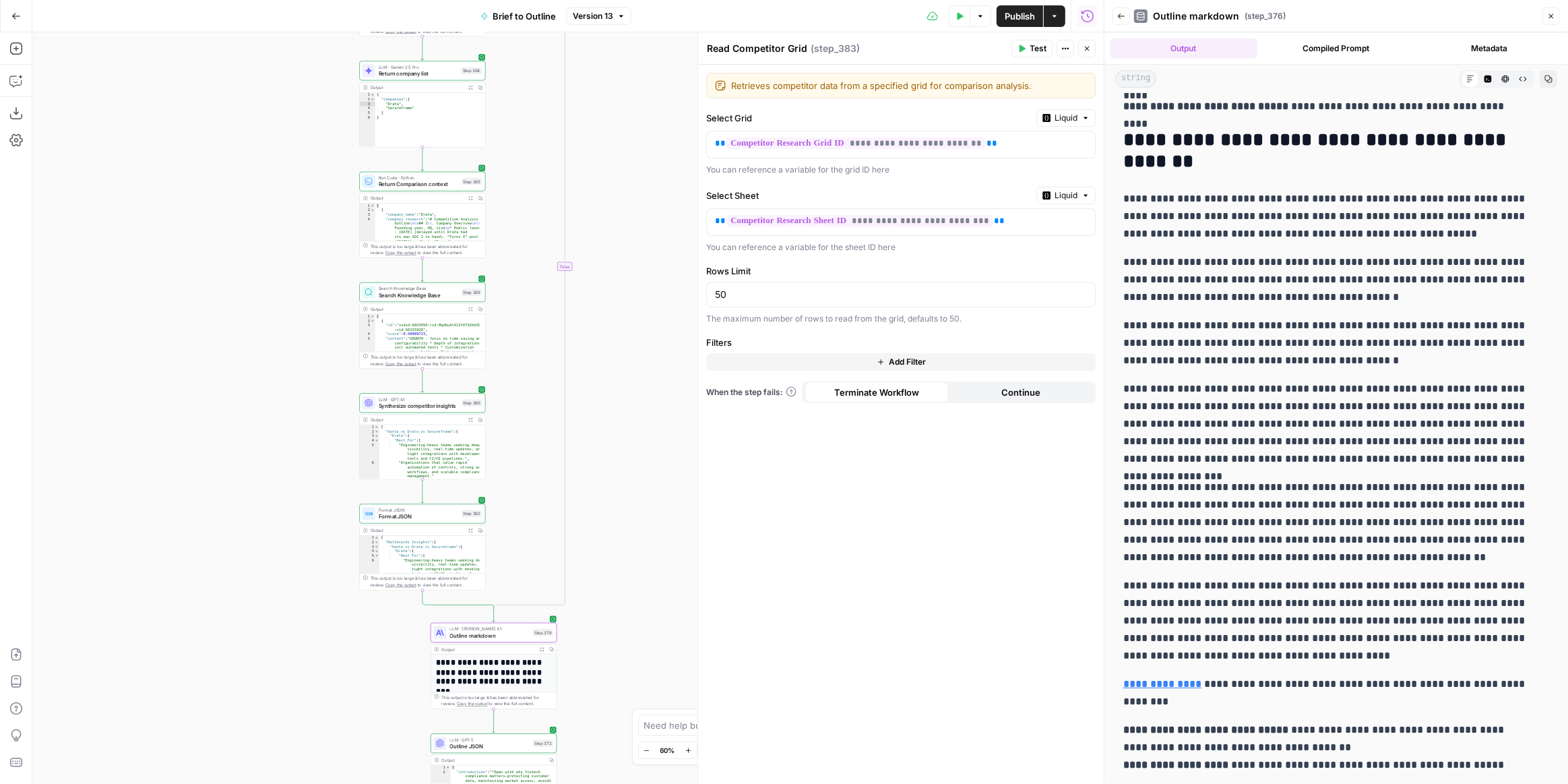
drag, startPoint x: 658, startPoint y: 256, endPoint x: 648, endPoint y: 427, distance: 171.3
click at [648, 427] on div "true true true false true false false false Workflow Input Settings Inputs LLM …" at bounding box center [568, 408] width 1072 height 751
click at [613, 17] on button "Version 13" at bounding box center [598, 16] width 64 height 17
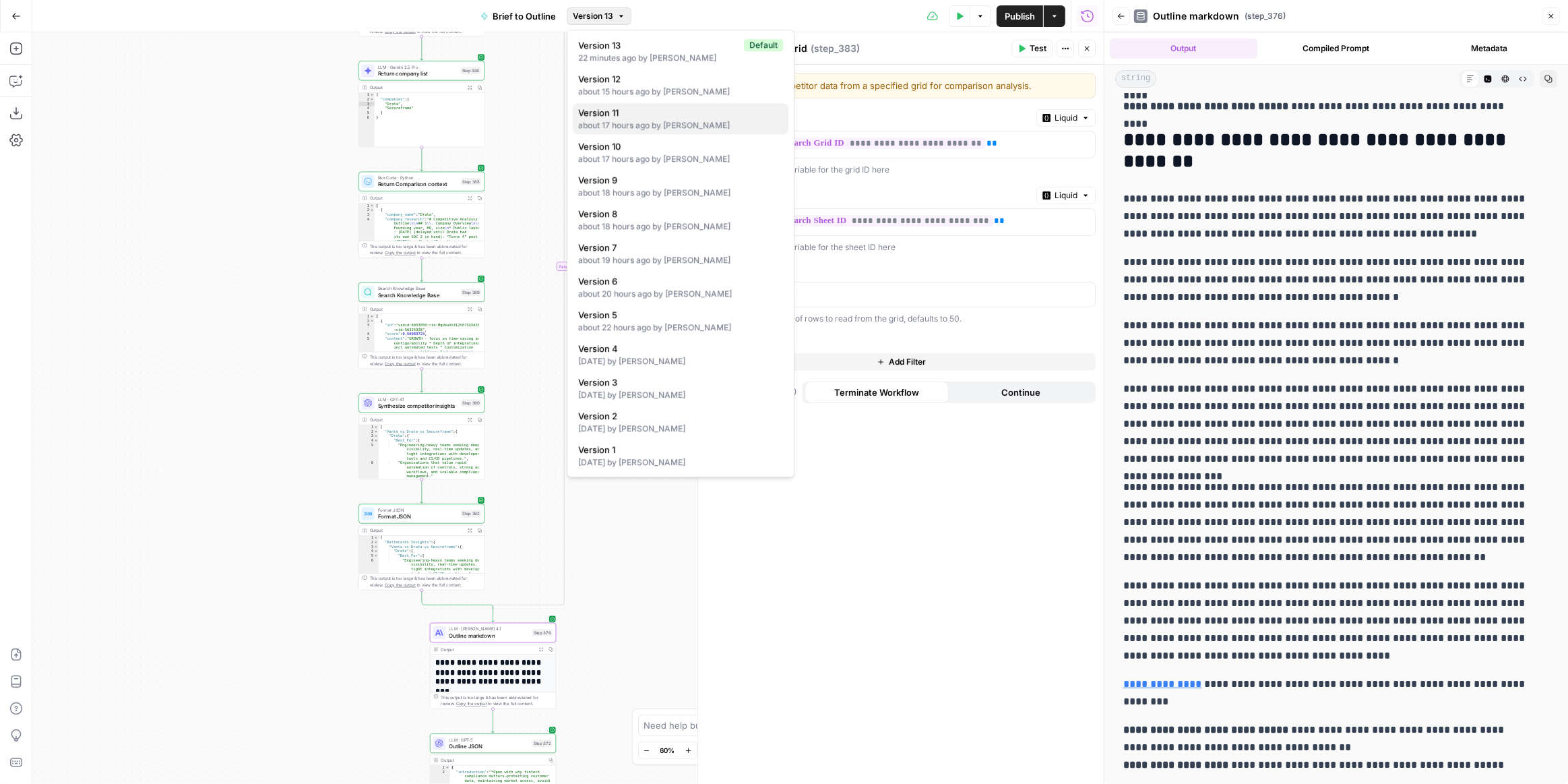
click at [640, 117] on span "Version 11" at bounding box center [677, 112] width 200 height 14
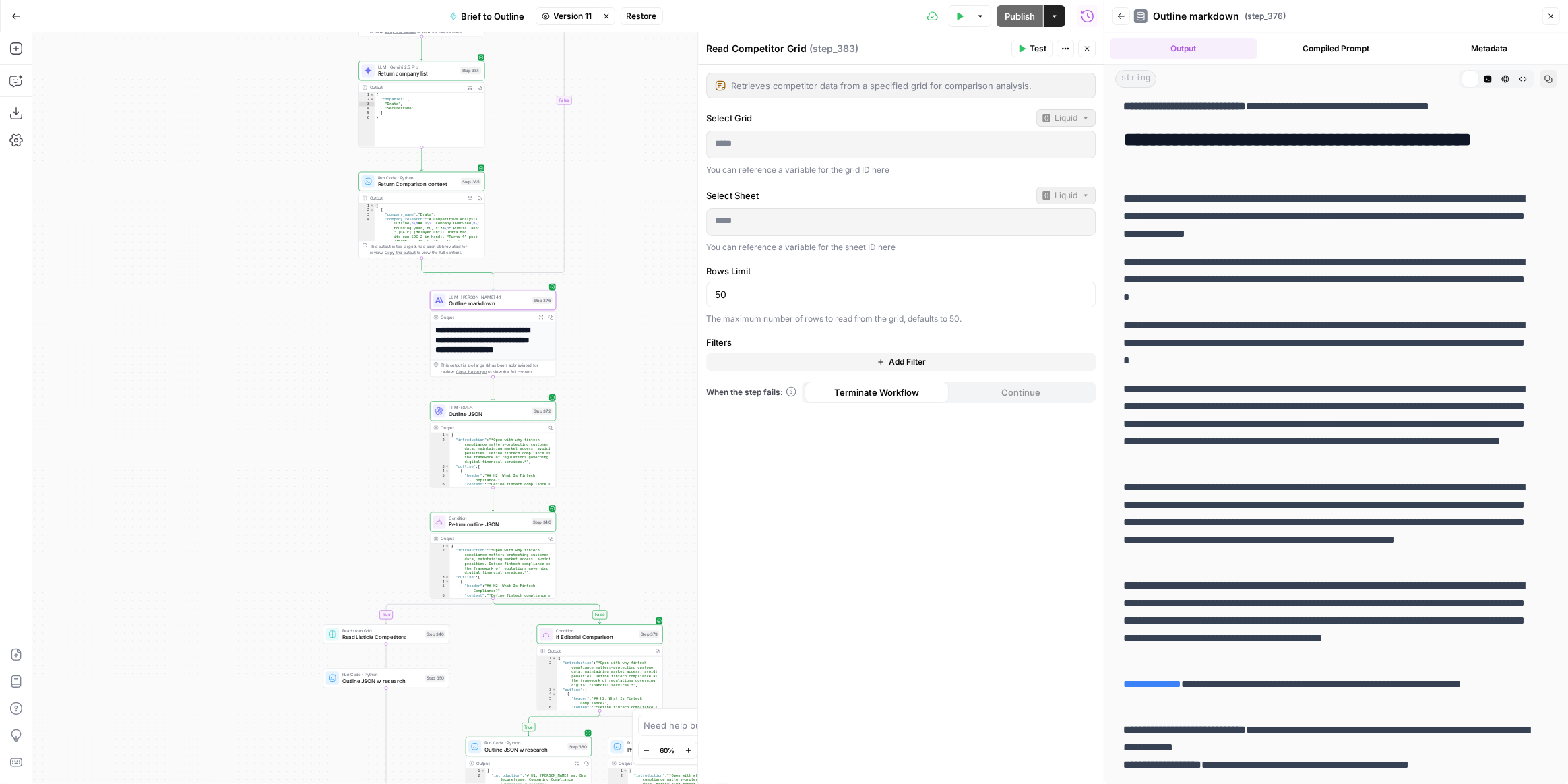
scroll to position [0, 0]
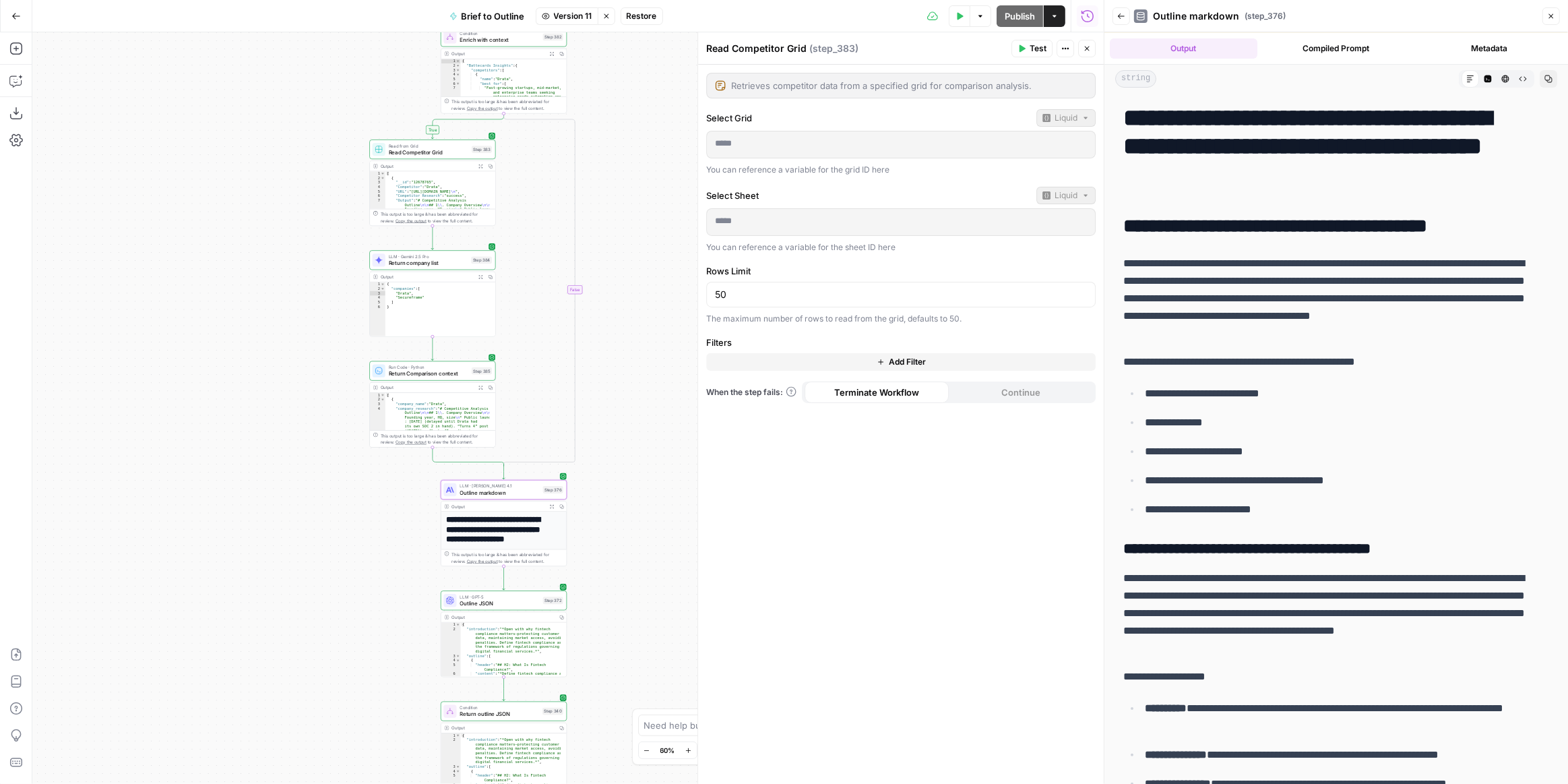
drag, startPoint x: 628, startPoint y: 182, endPoint x: 638, endPoint y: 371, distance: 189.3
click at [638, 371] on div "true true true false true false false false Workflow Input Settings Inputs LLM …" at bounding box center [568, 408] width 1072 height 751
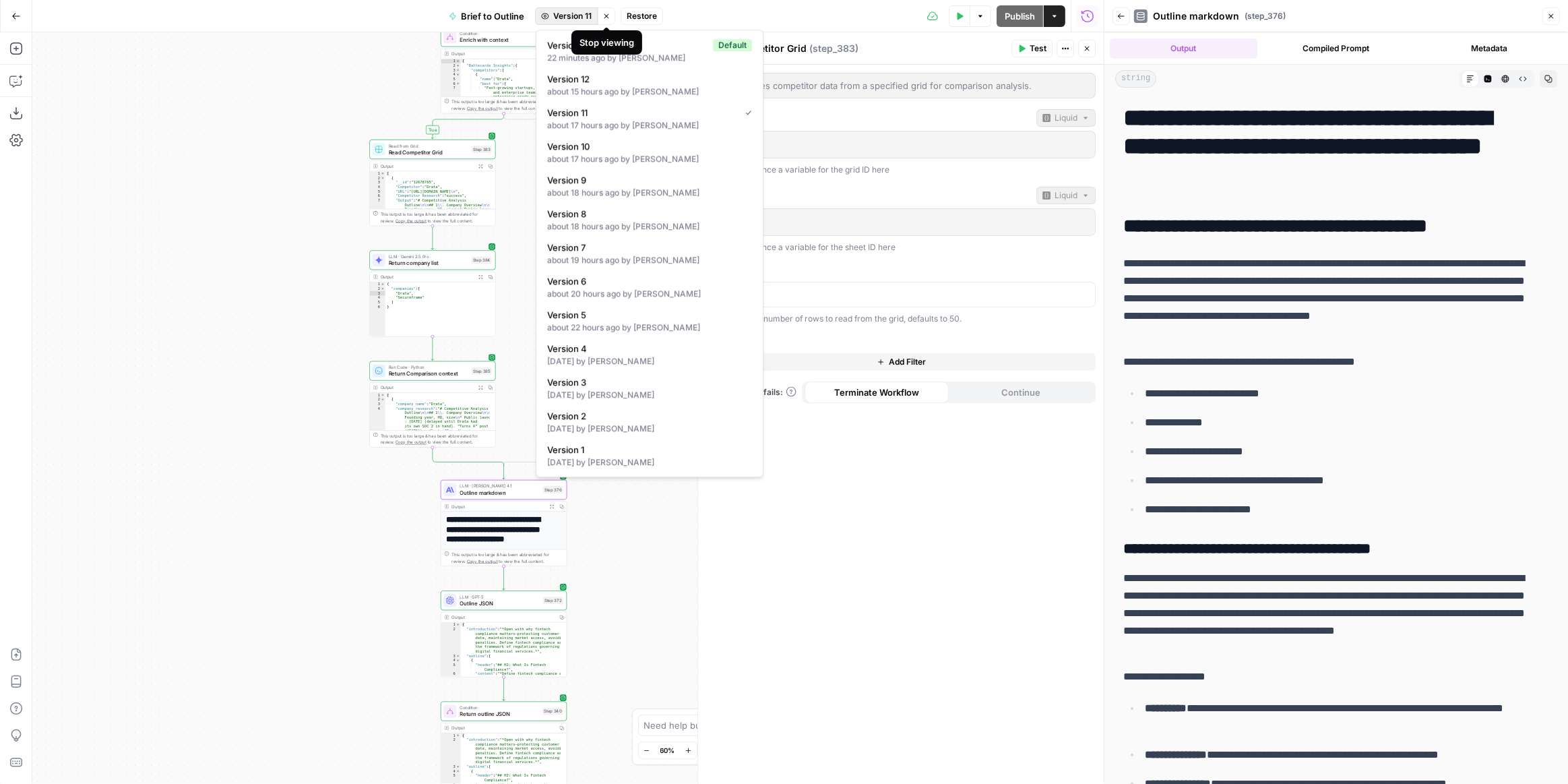
click at [562, 17] on span "Version 11" at bounding box center [572, 16] width 39 height 12
click at [642, 57] on div "22 minutes ago by [PERSON_NAME]" at bounding box center [649, 58] width 205 height 12
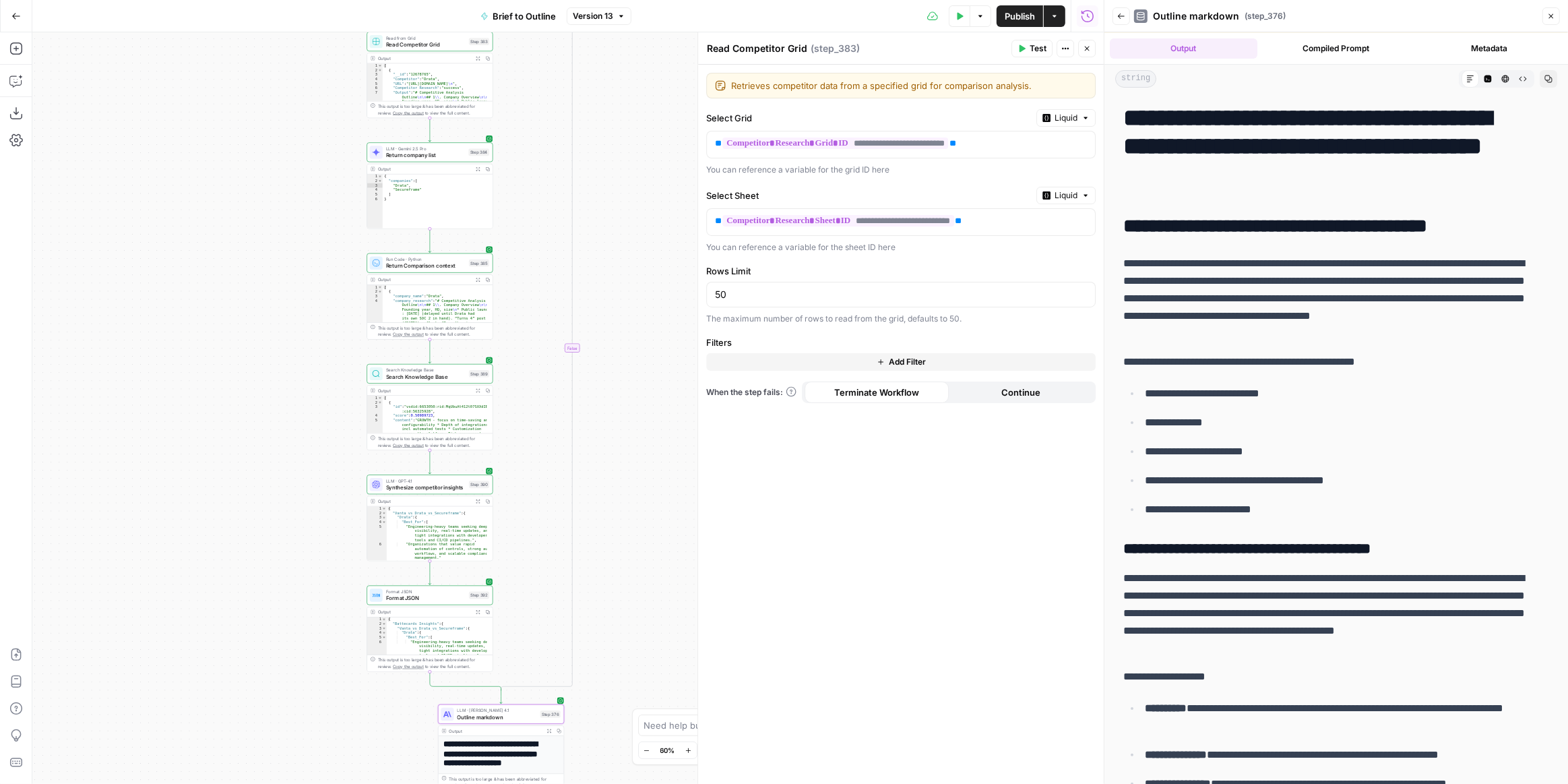
drag, startPoint x: 634, startPoint y: 314, endPoint x: 633, endPoint y: 211, distance: 103.0
click at [633, 211] on div "true true true false true false false false Workflow Input Settings Inputs LLM …" at bounding box center [568, 408] width 1072 height 751
